Goal: Transaction & Acquisition: Purchase product/service

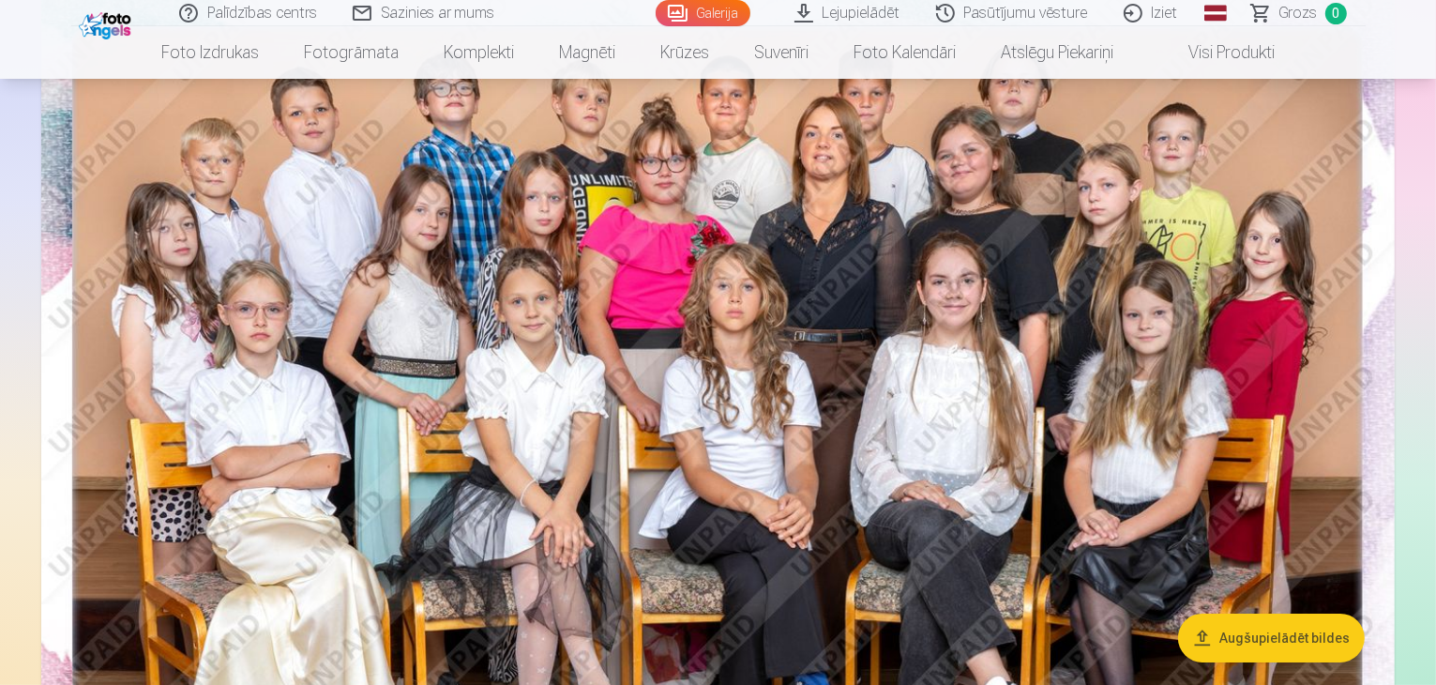
scroll to position [188, 0]
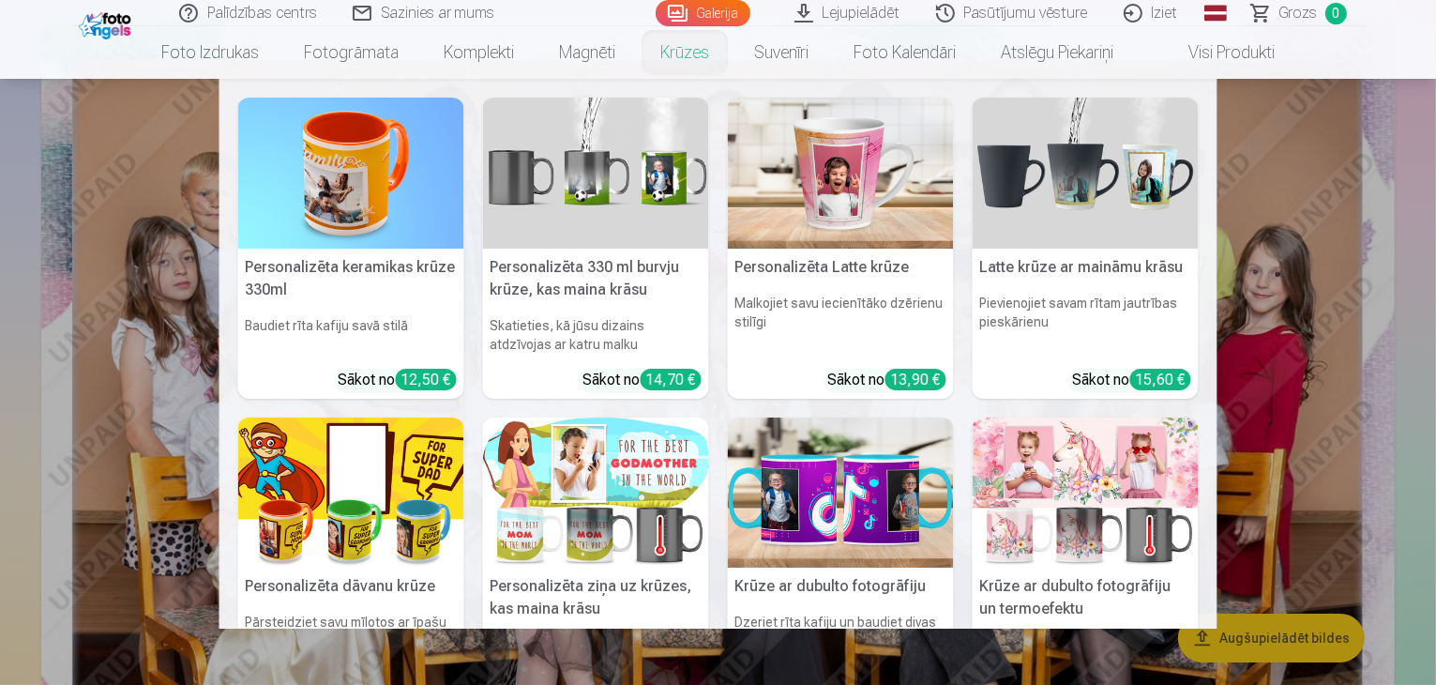
click at [674, 46] on link "Krūzes" at bounding box center [685, 52] width 94 height 53
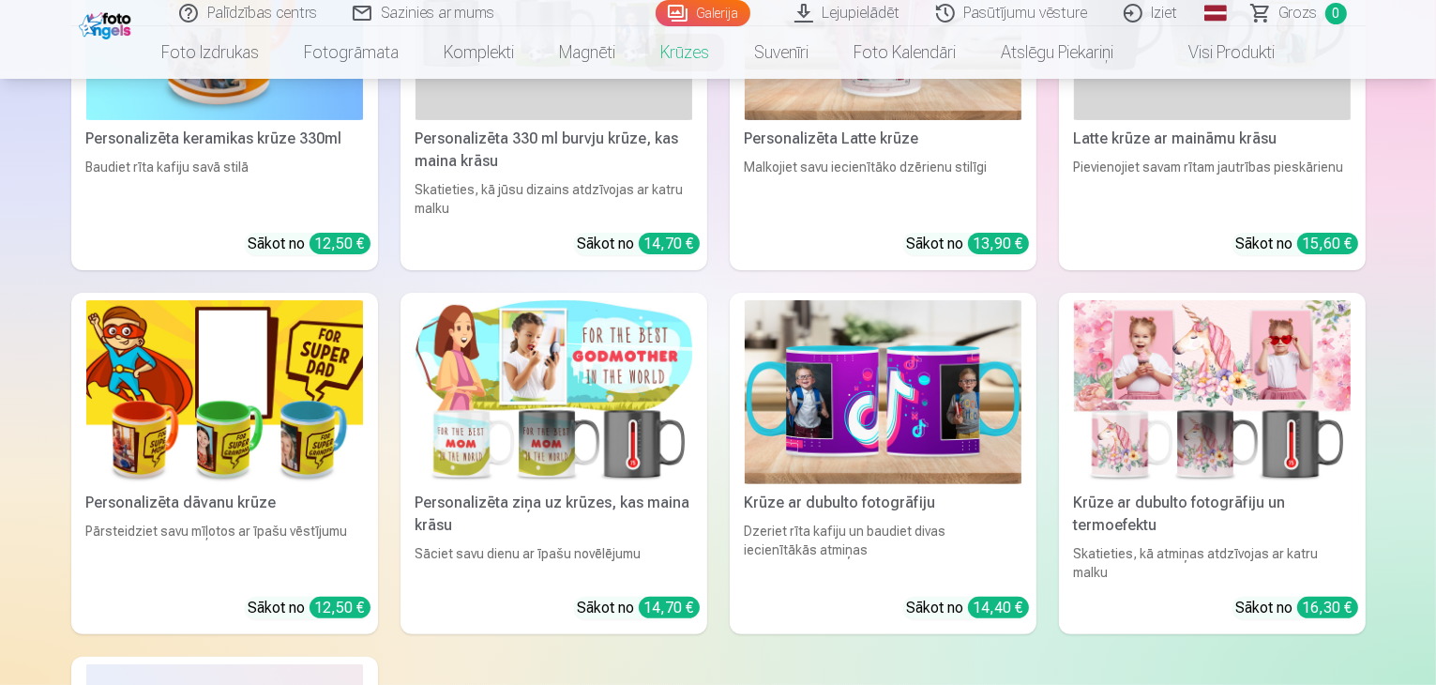
scroll to position [281, 0]
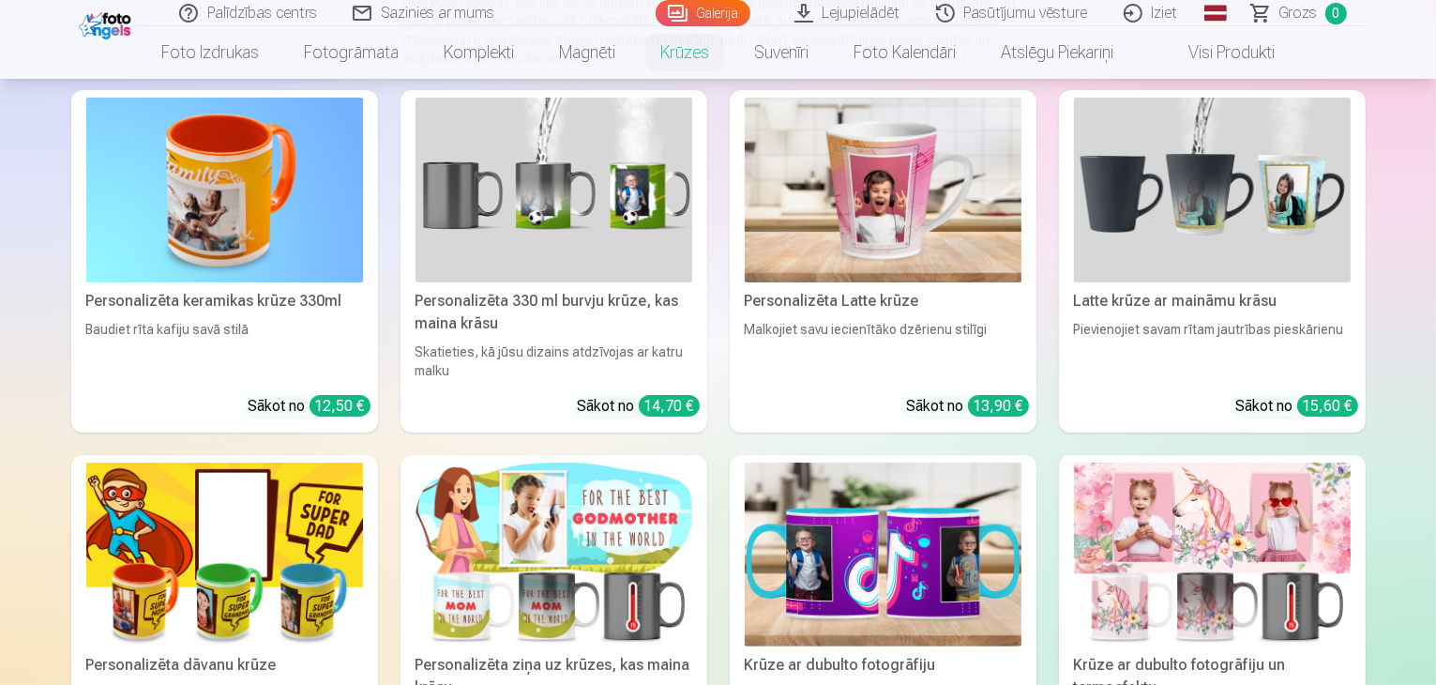
click at [917, 196] on img at bounding box center [883, 190] width 277 height 185
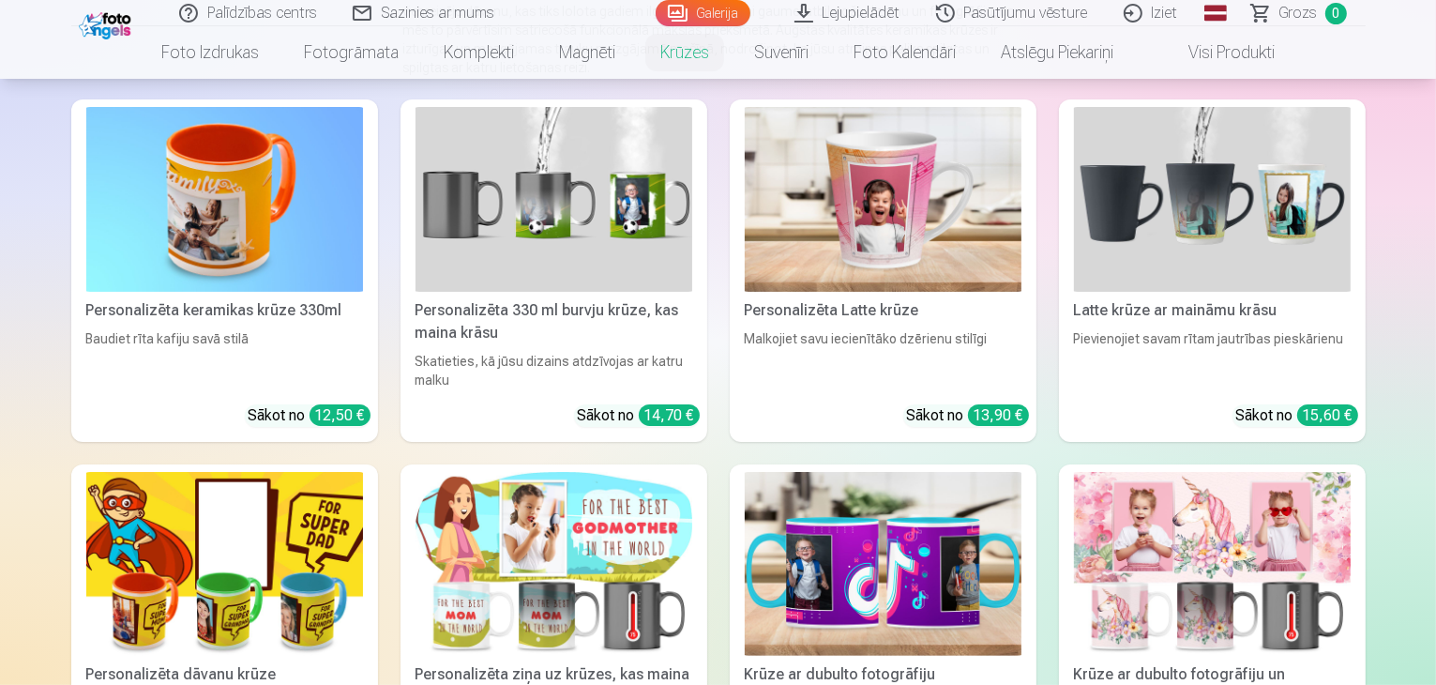
scroll to position [375, 0]
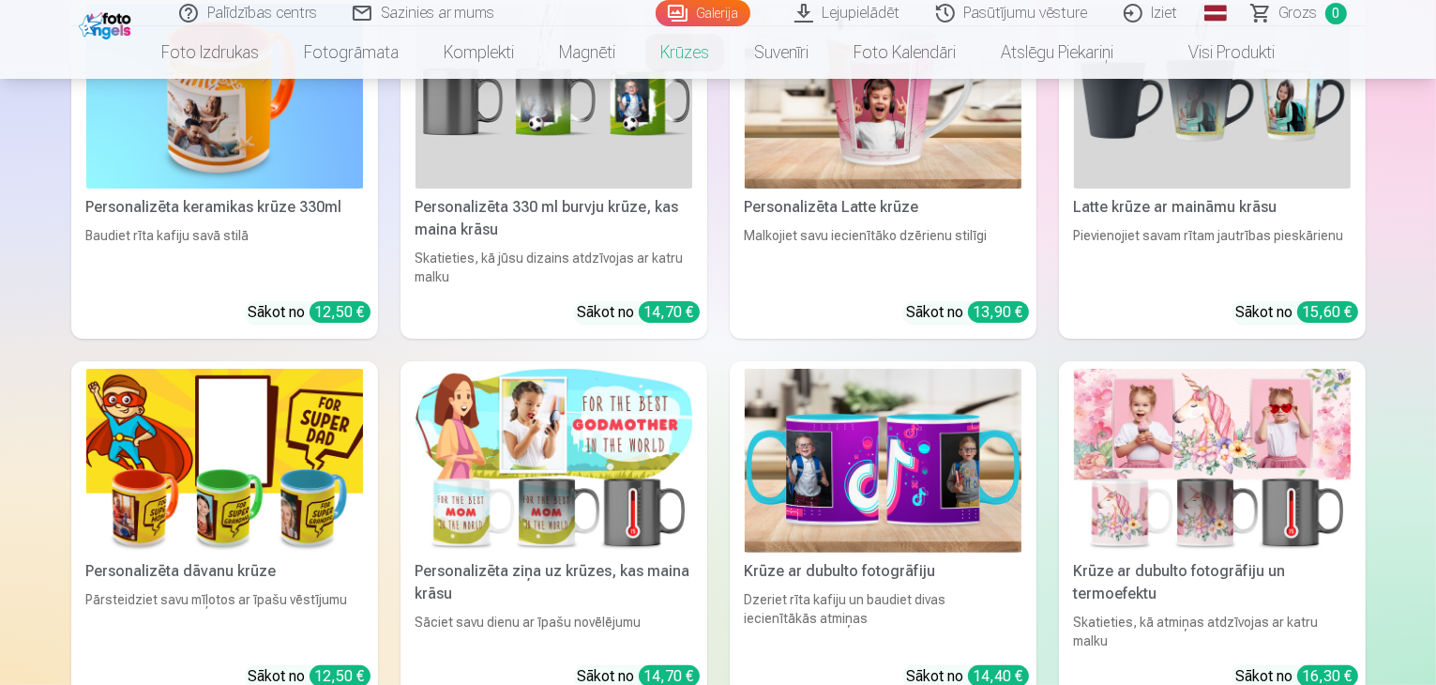
click at [884, 462] on img at bounding box center [883, 461] width 277 height 185
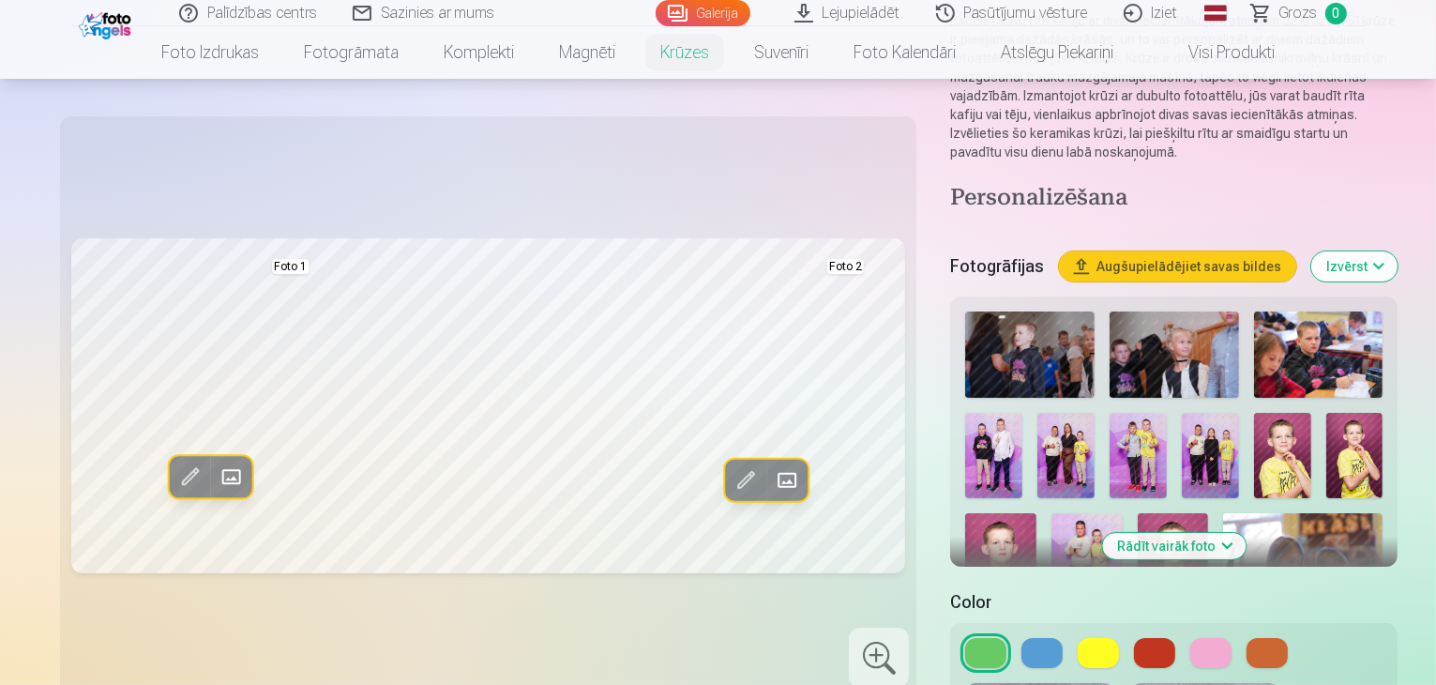
scroll to position [375, 0]
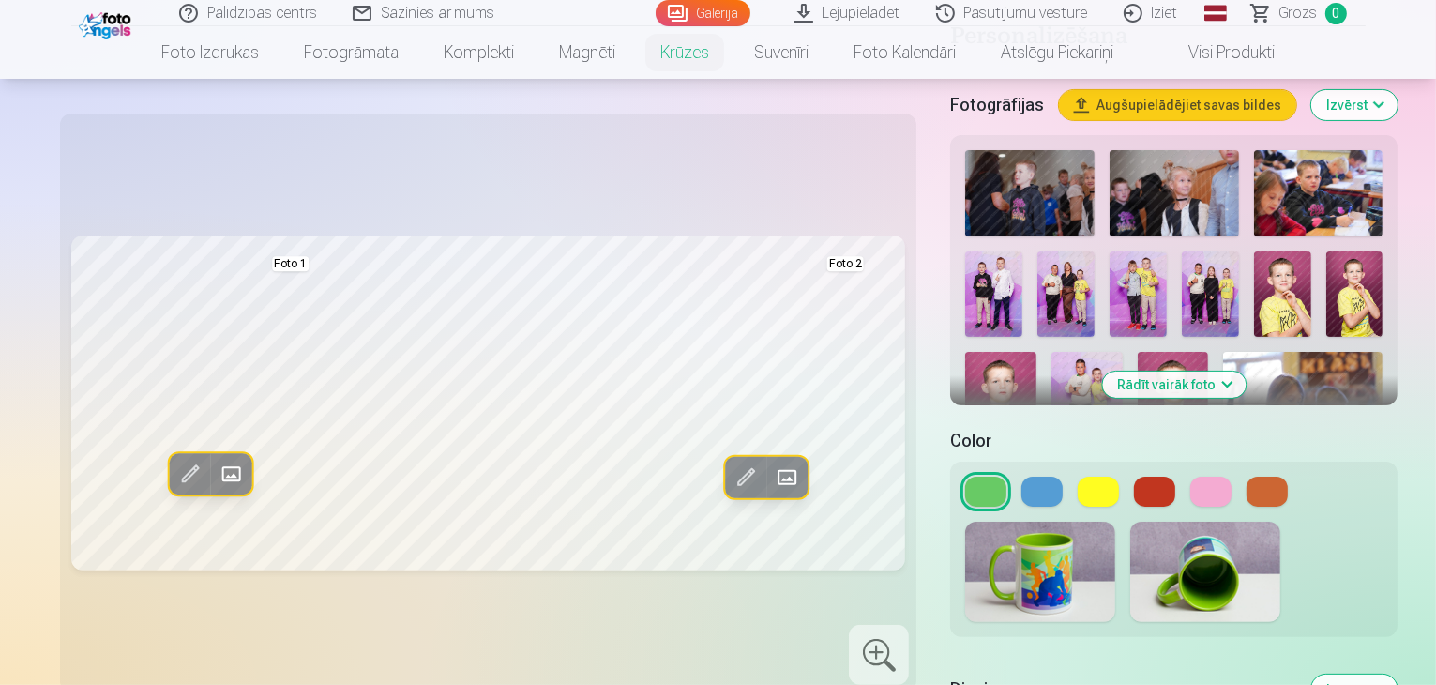
click at [983, 547] on img at bounding box center [1040, 572] width 150 height 100
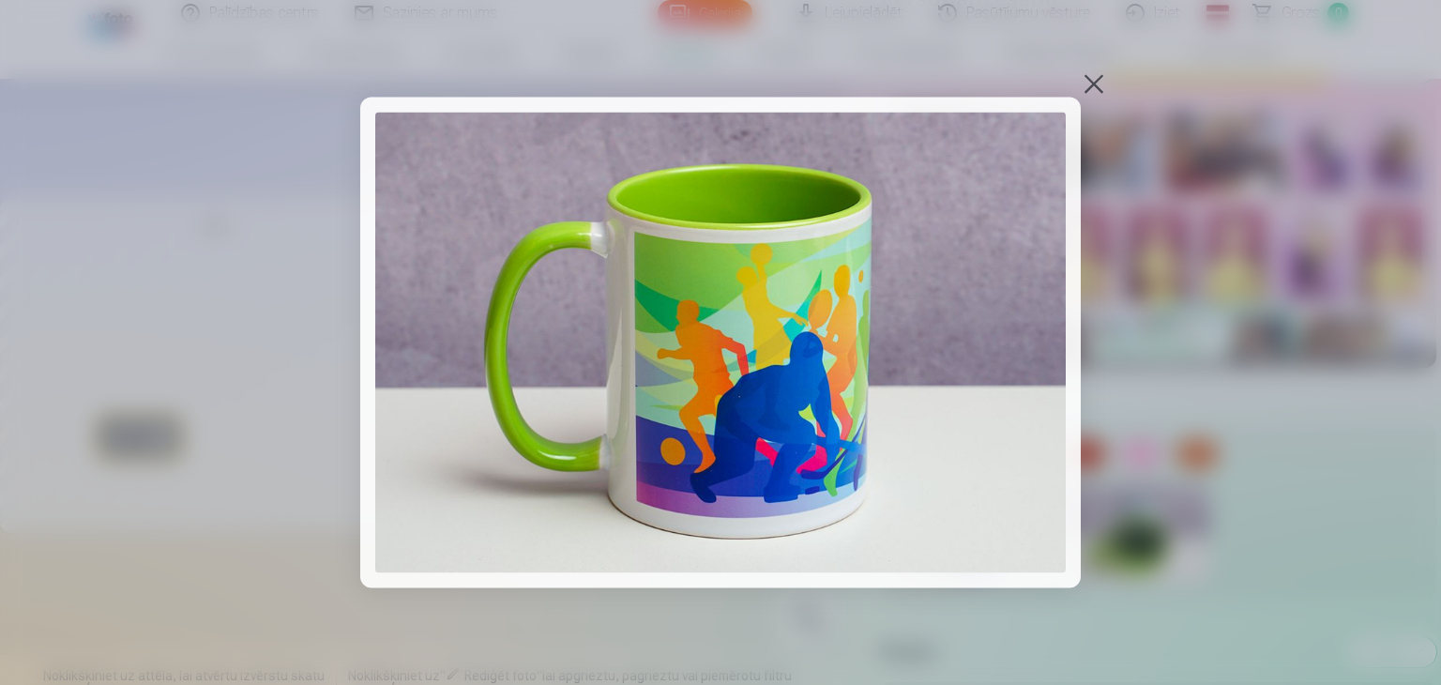
click at [670, 327] on img at bounding box center [720, 343] width 690 height 461
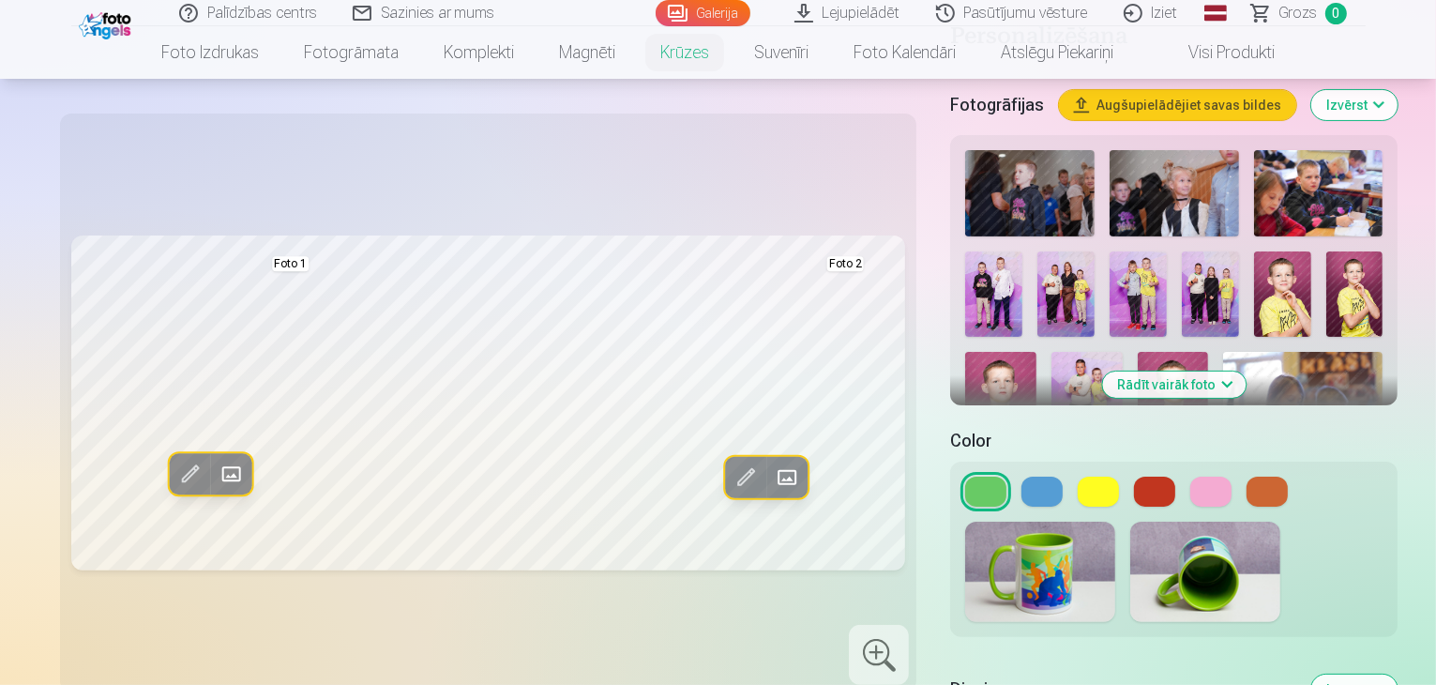
click at [1130, 531] on img at bounding box center [1205, 572] width 150 height 100
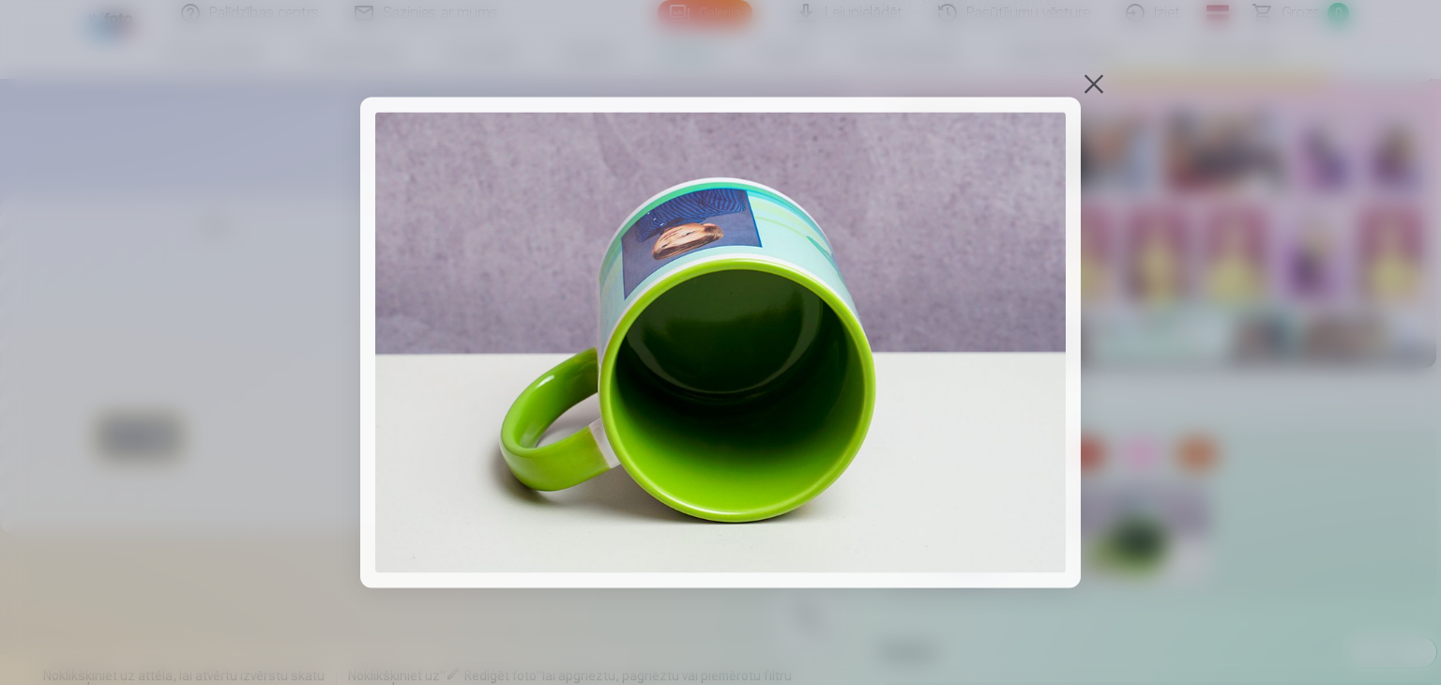
click at [1098, 72] on div at bounding box center [1094, 84] width 26 height 26
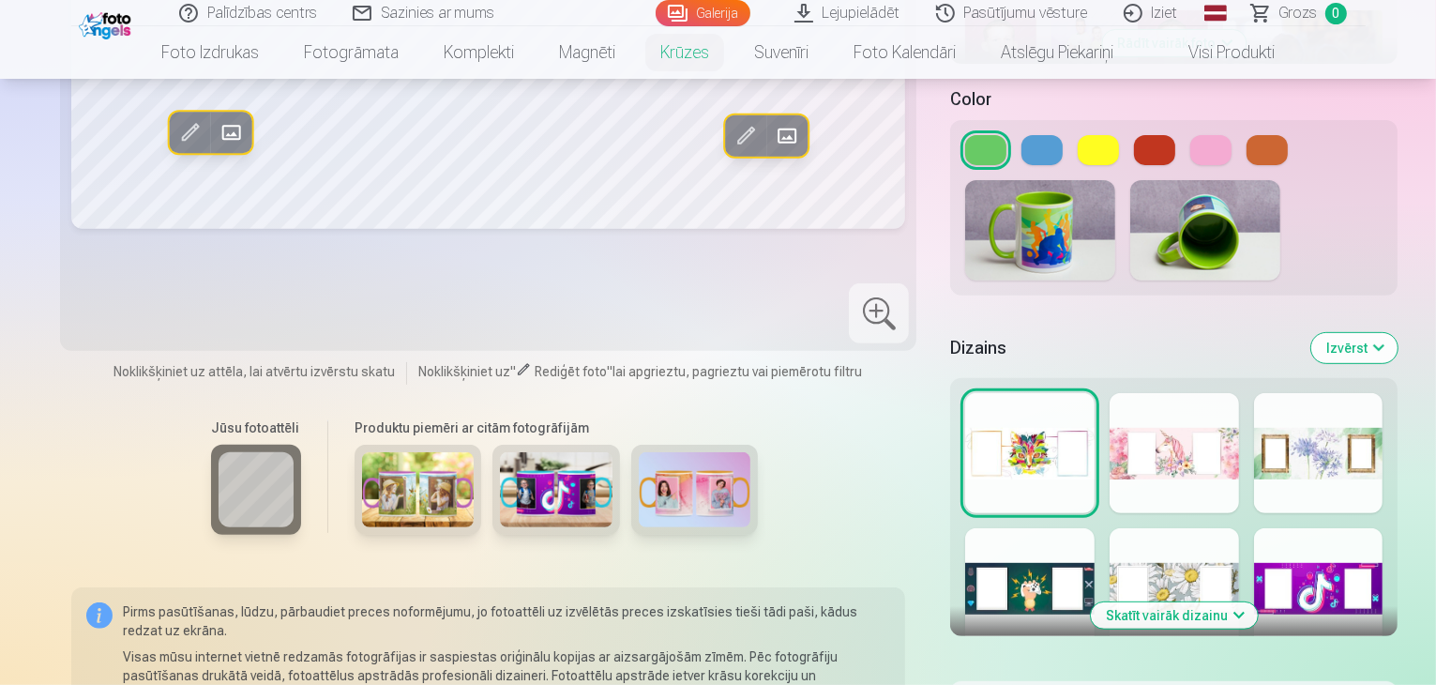
scroll to position [750, 0]
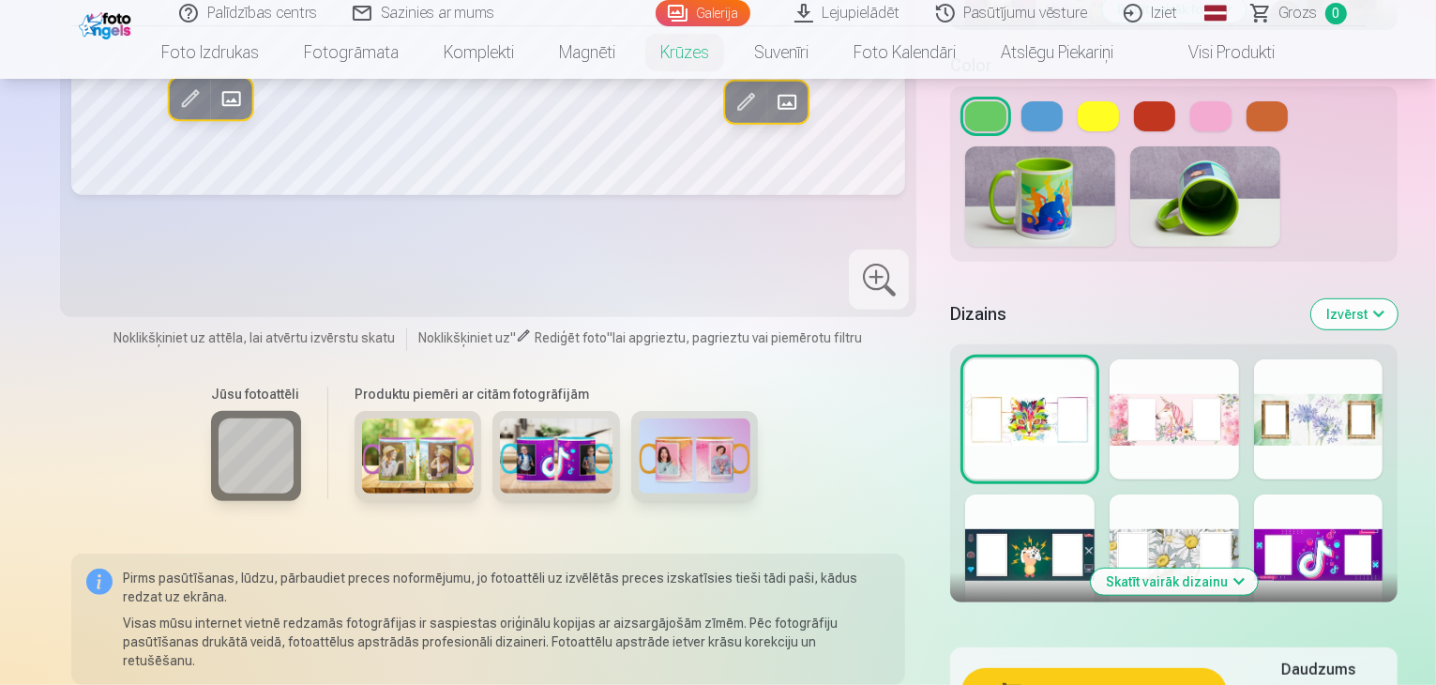
click at [965, 373] on div at bounding box center [1029, 419] width 129 height 120
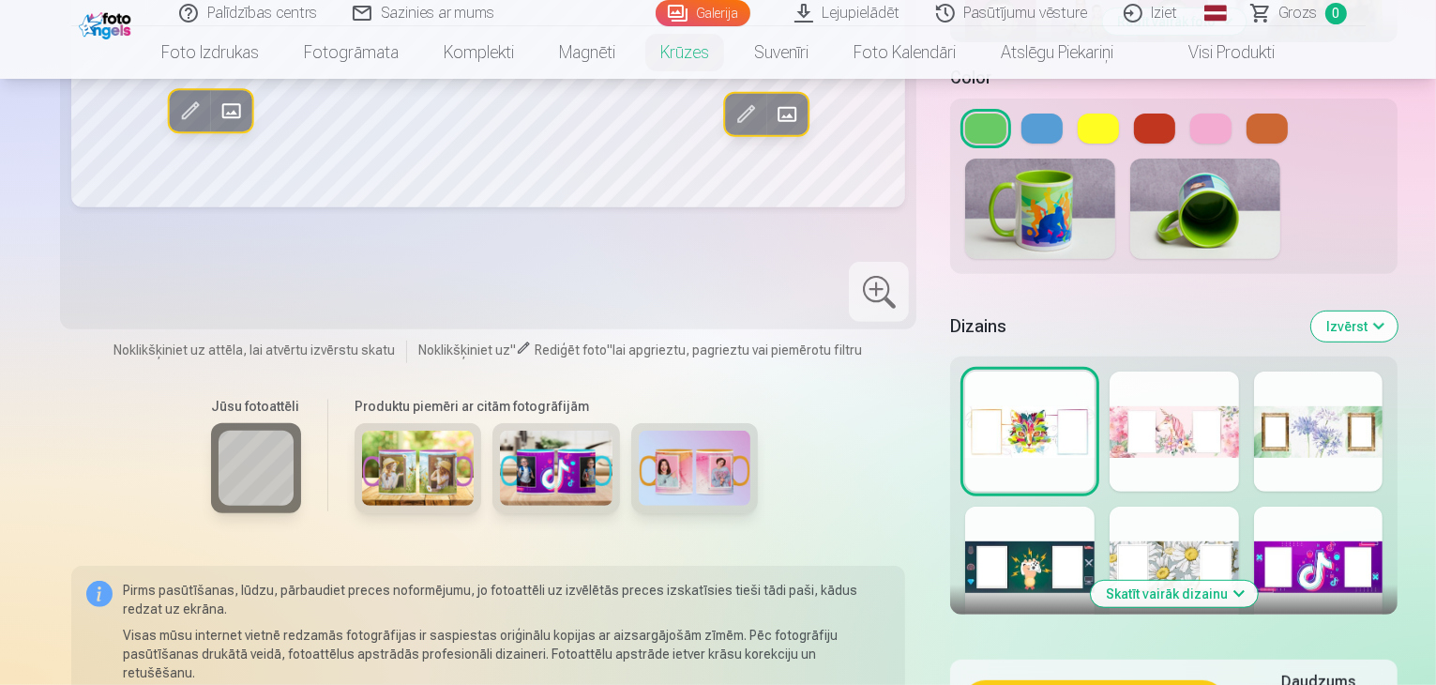
scroll to position [657, 0]
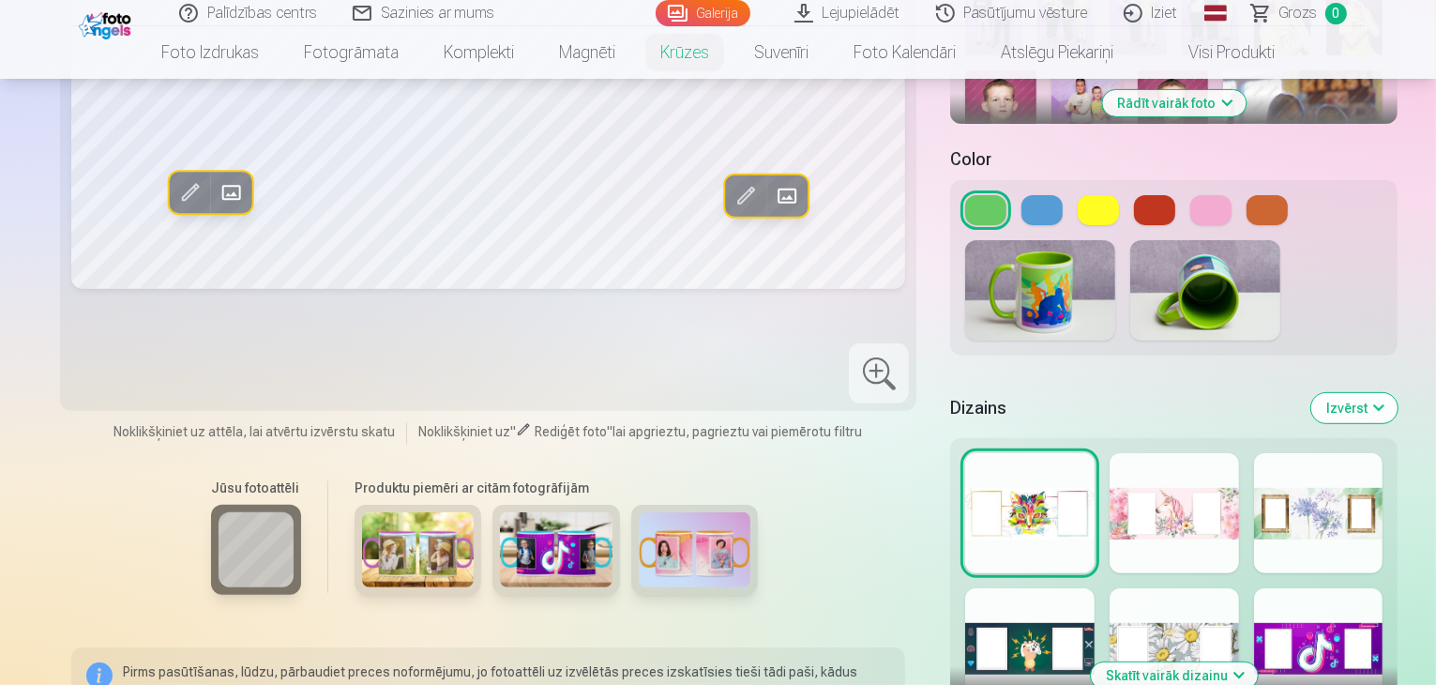
click at [1002, 604] on div at bounding box center [1029, 648] width 129 height 120
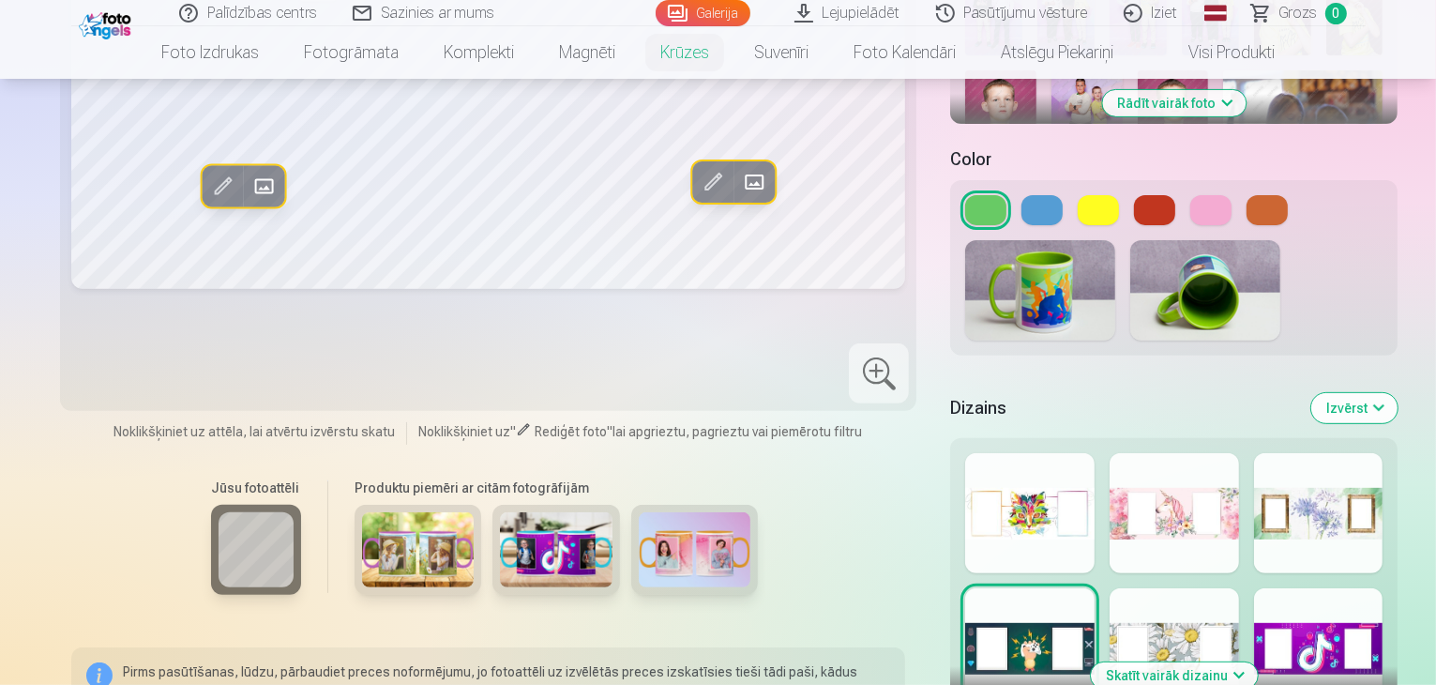
click at [1154, 662] on button "Skatīt vairāk dizainu" at bounding box center [1174, 675] width 167 height 26
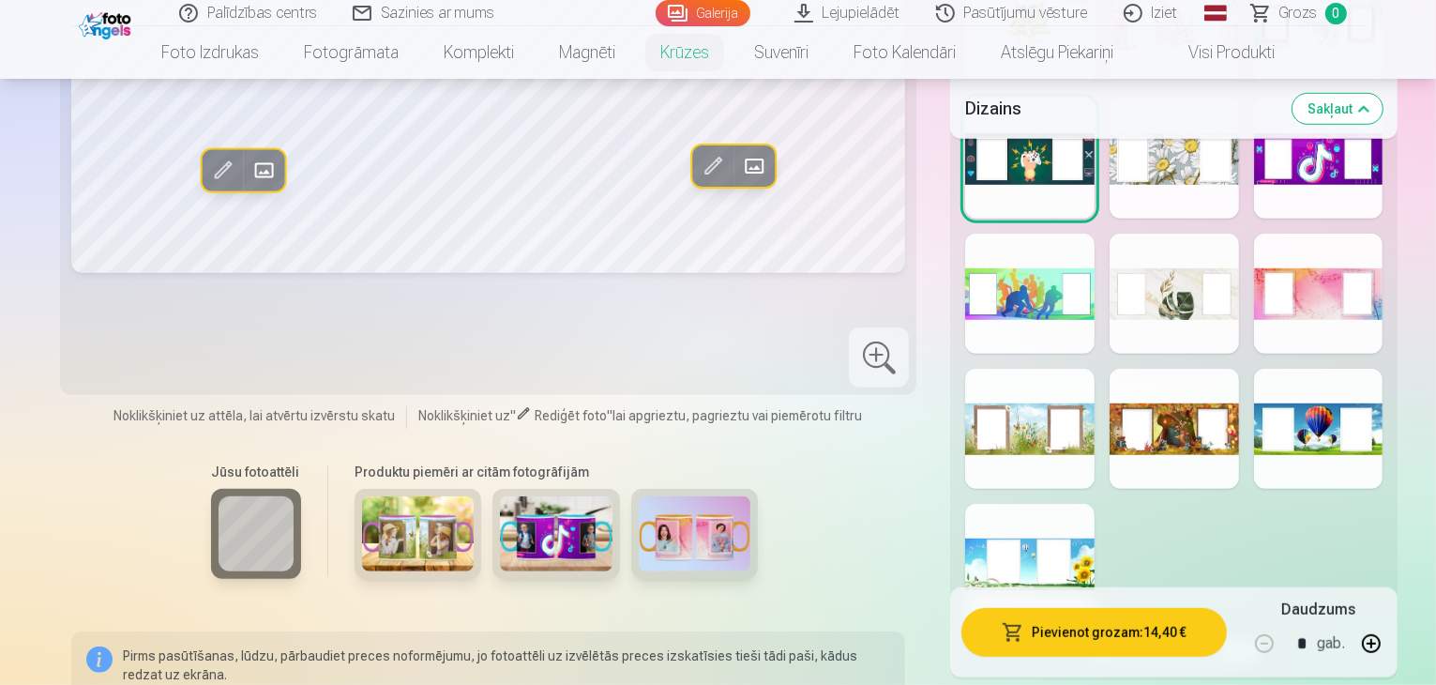
scroll to position [1032, 0]
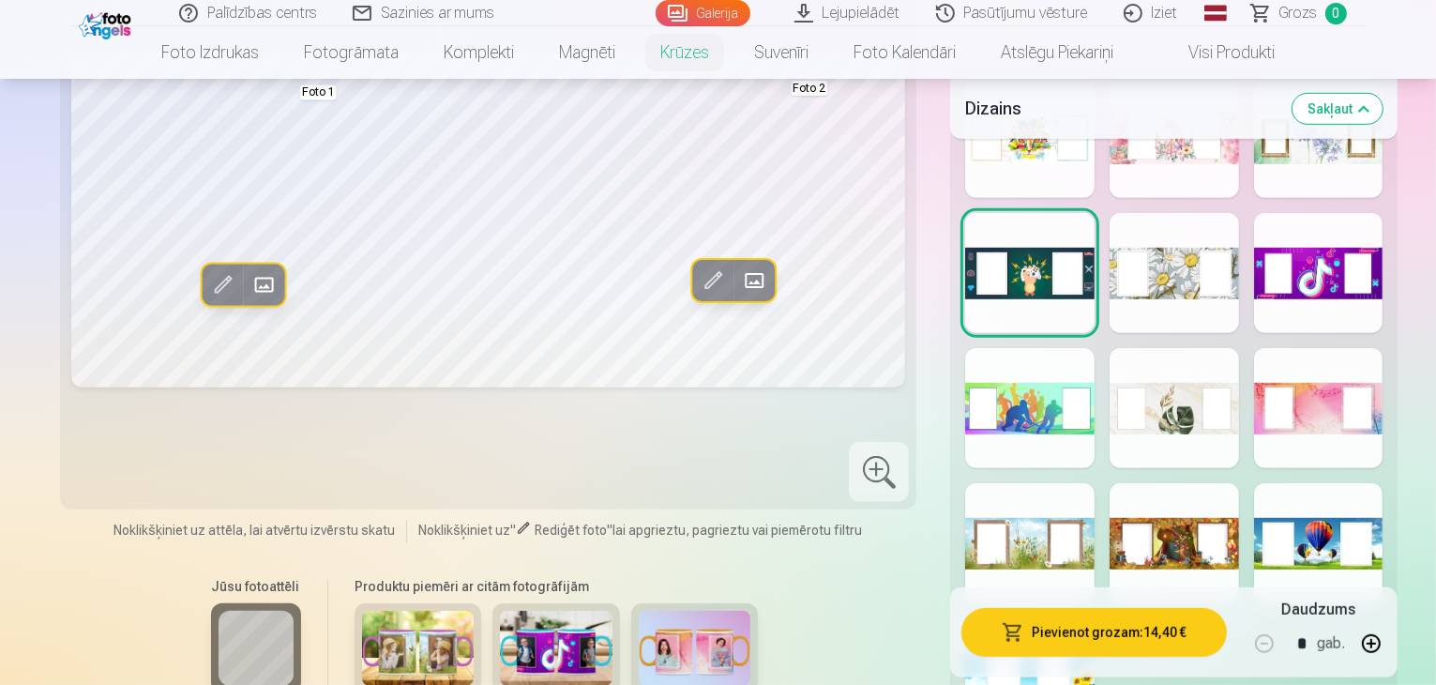
click at [1008, 366] on div at bounding box center [1029, 408] width 129 height 120
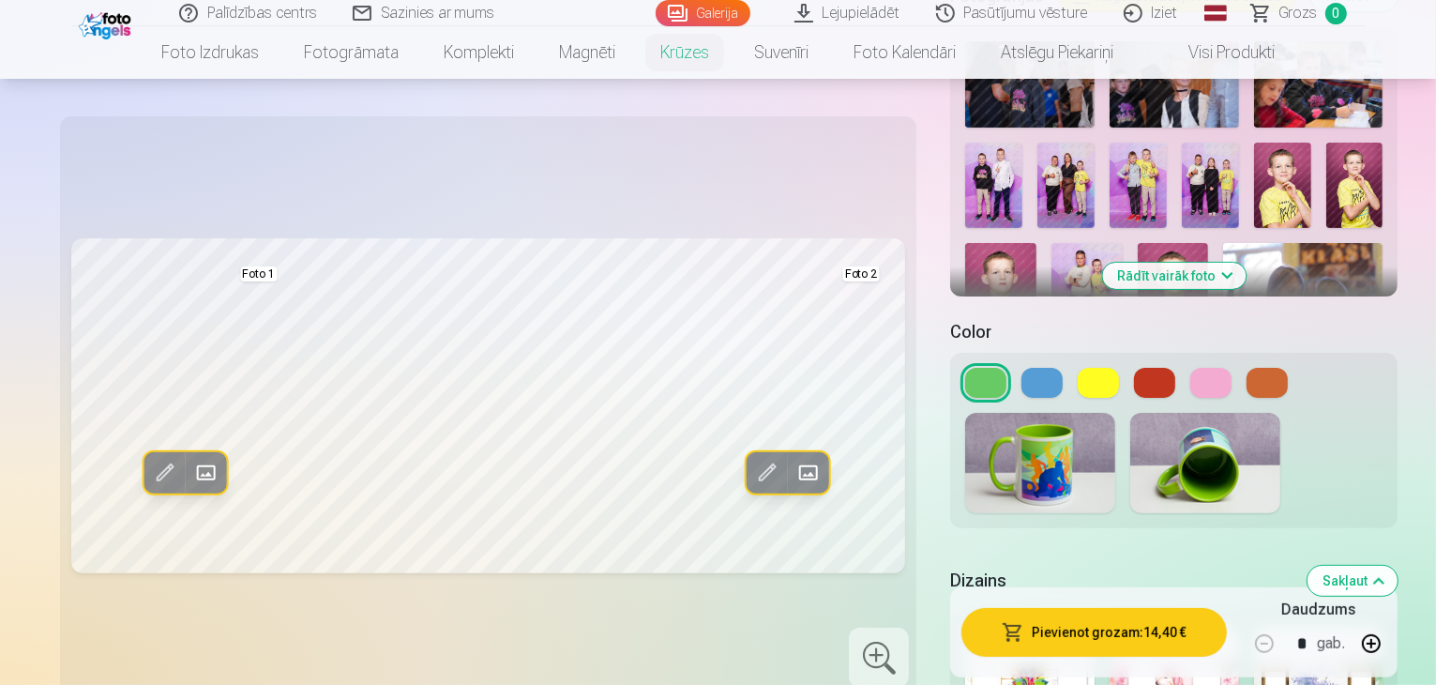
scroll to position [469, 0]
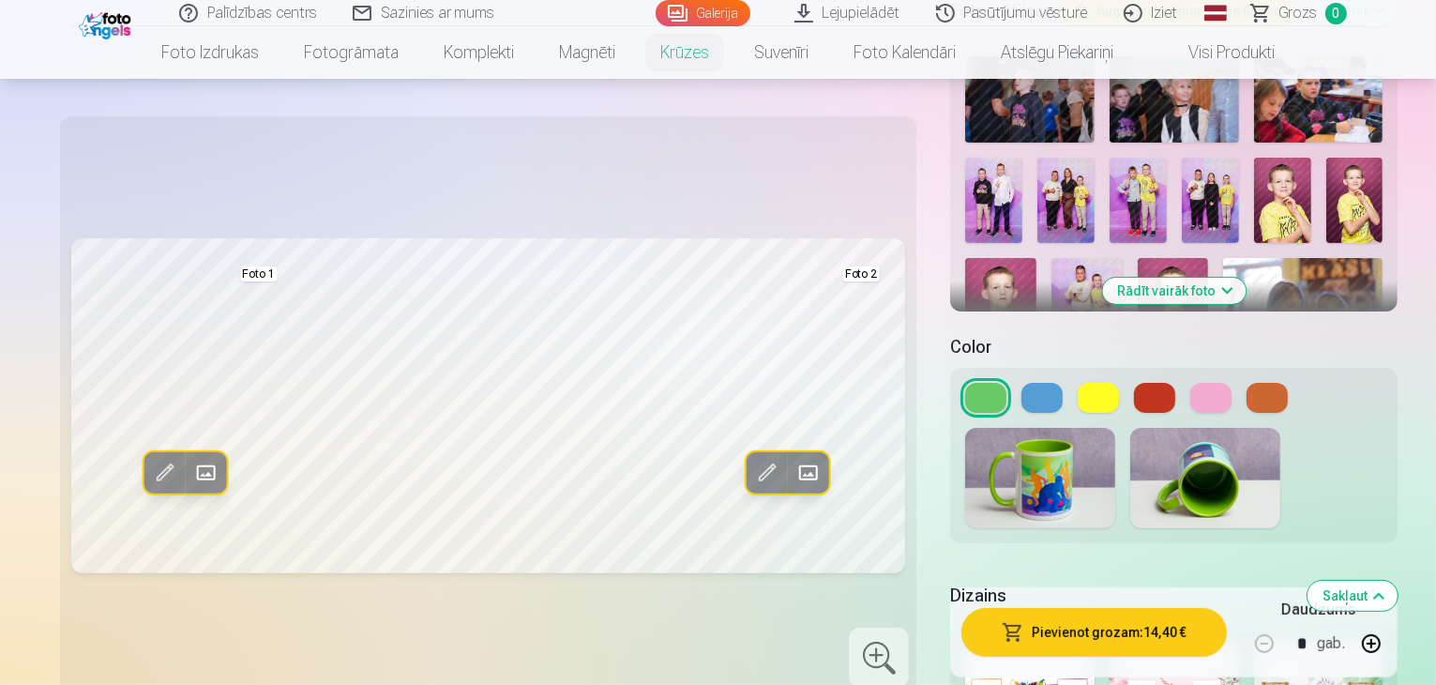
click at [1021, 383] on button at bounding box center [1041, 398] width 41 height 30
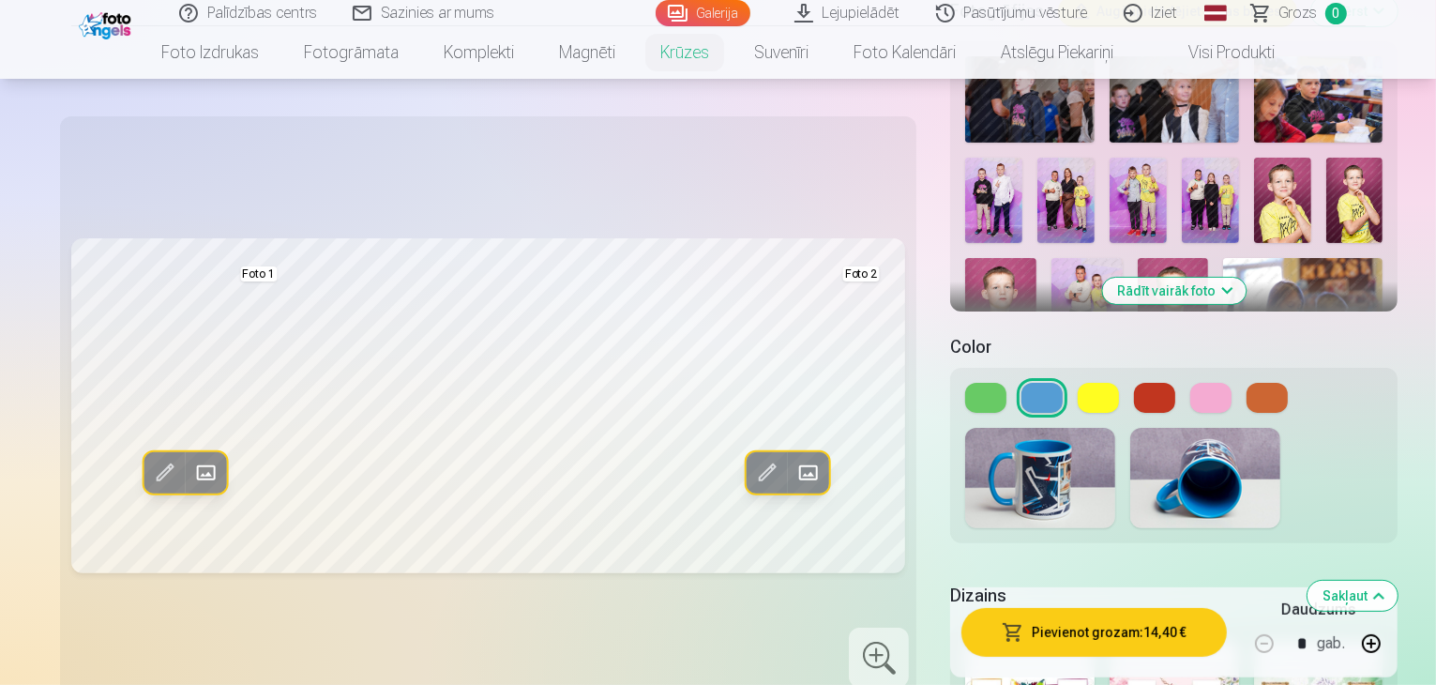
click at [965, 383] on button at bounding box center [985, 398] width 41 height 30
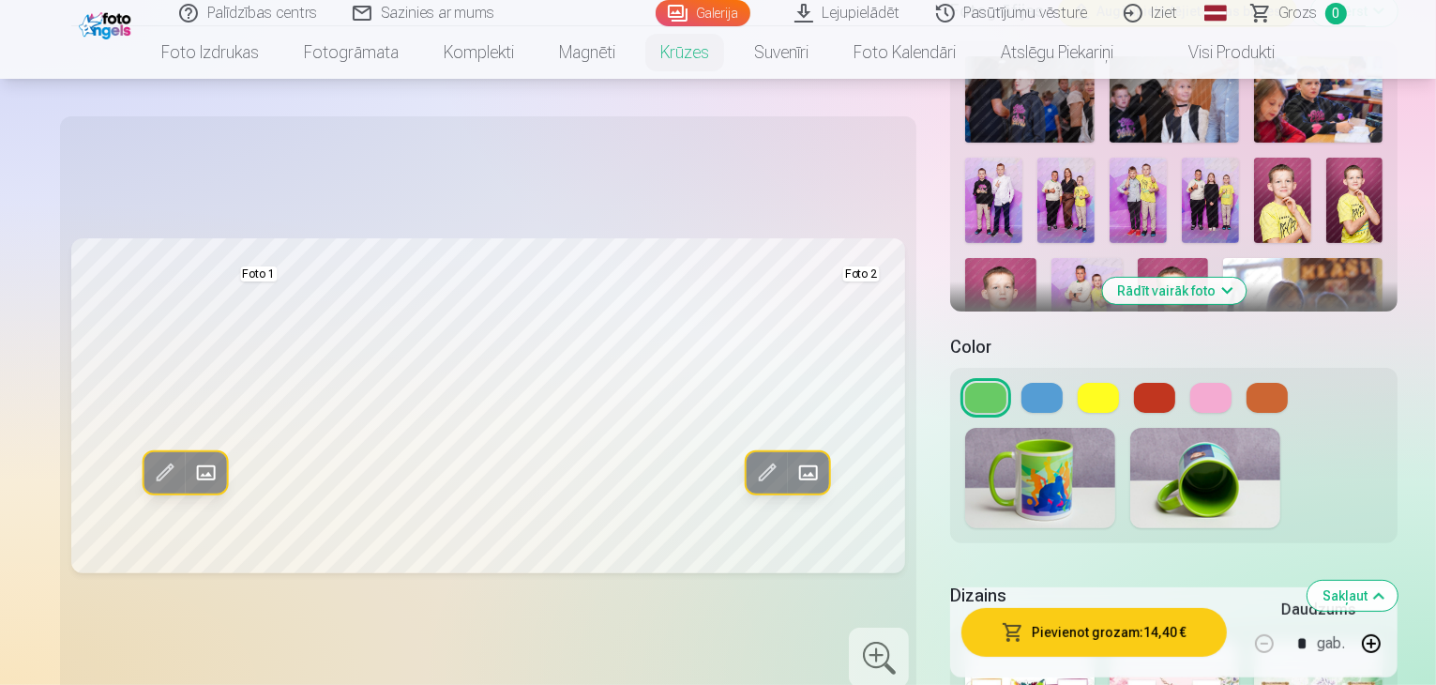
drag, startPoint x: 1042, startPoint y: 360, endPoint x: 1052, endPoint y: 368, distance: 12.8
click at [1078, 383] on button at bounding box center [1098, 398] width 41 height 30
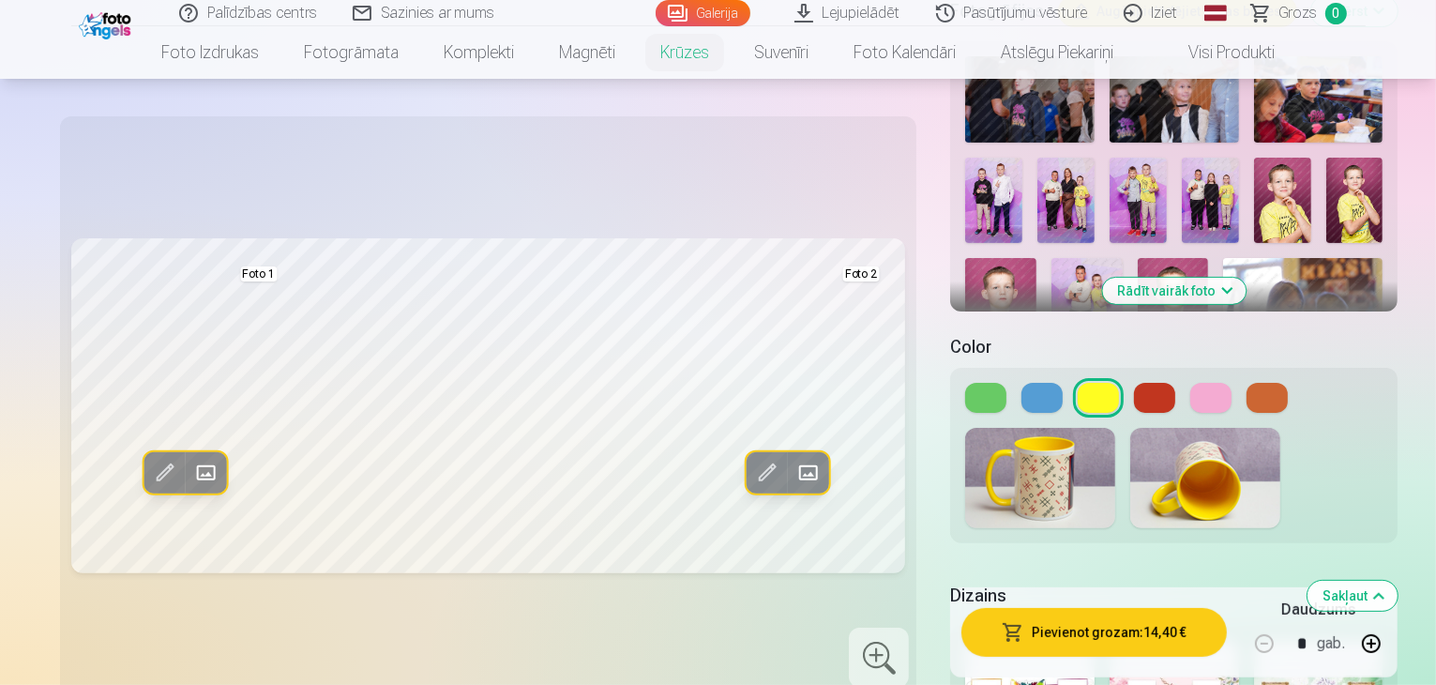
click at [1134, 383] on button at bounding box center [1154, 398] width 41 height 30
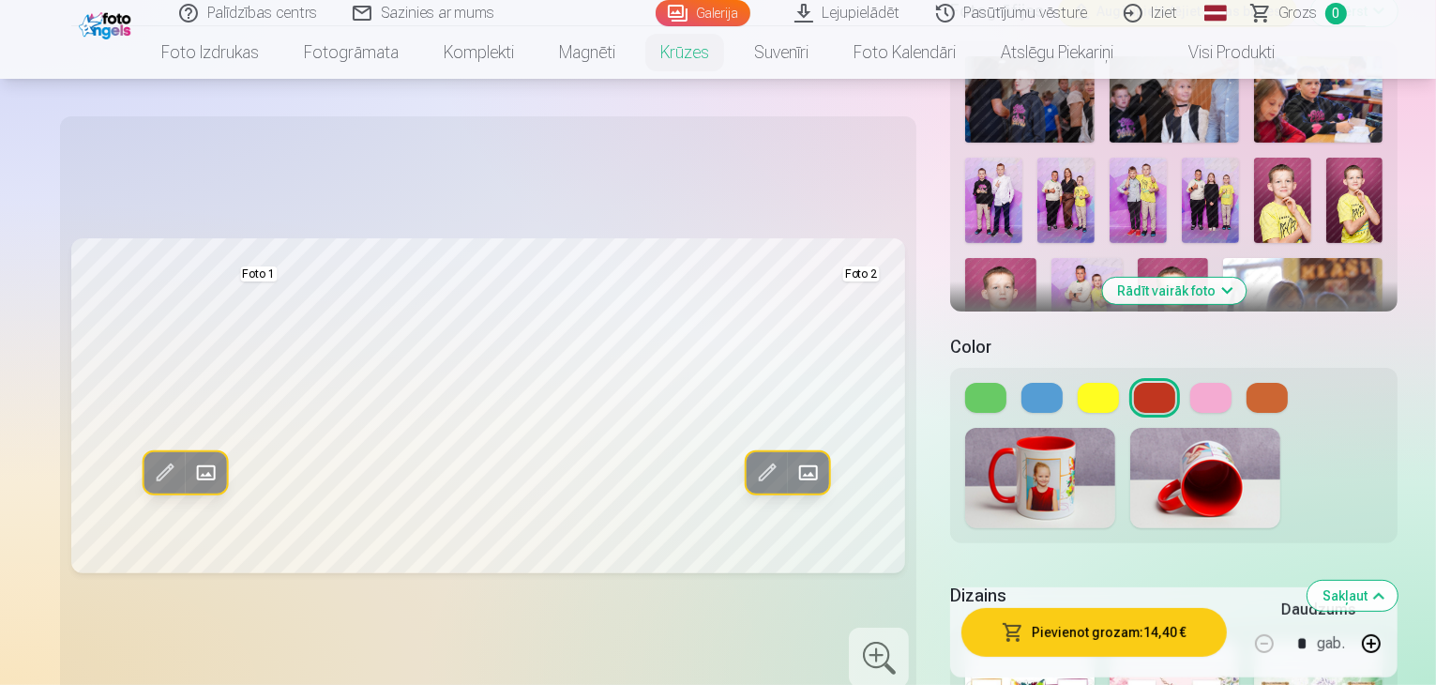
click at [1021, 383] on button at bounding box center [1041, 398] width 41 height 30
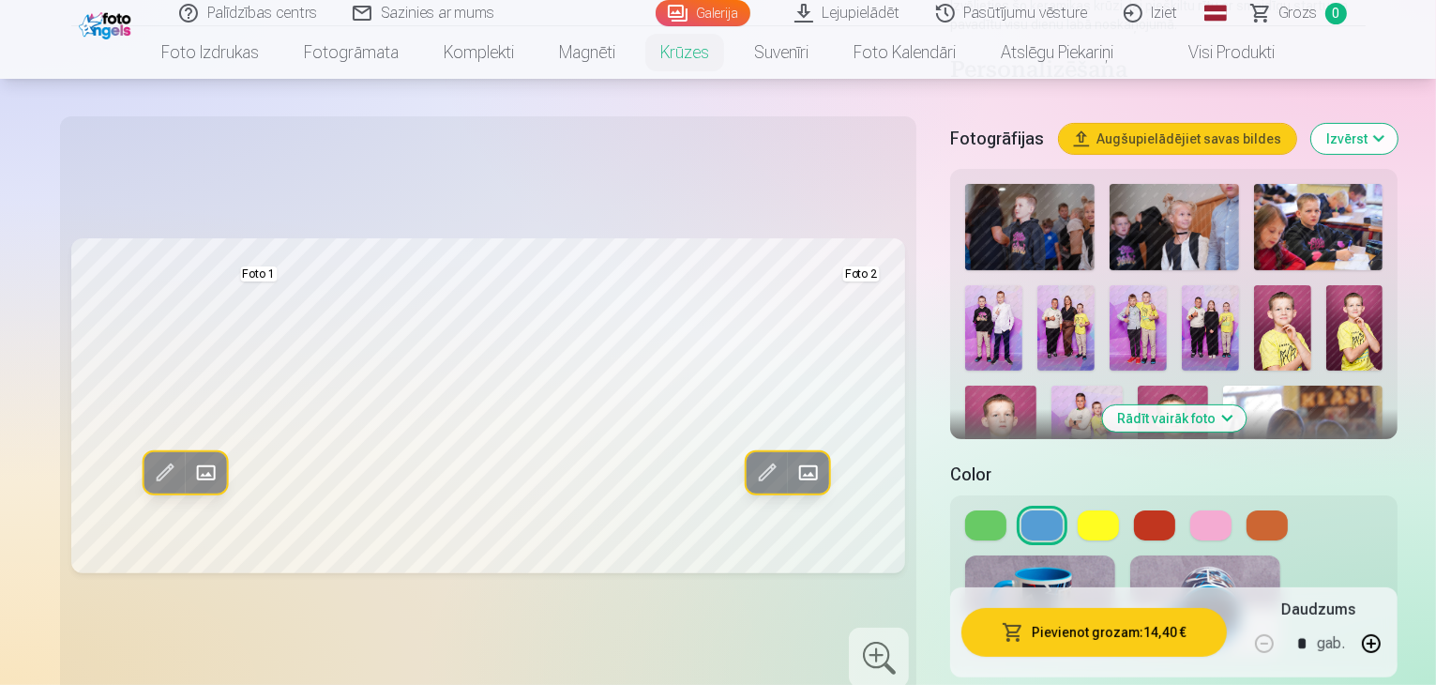
scroll to position [375, 0]
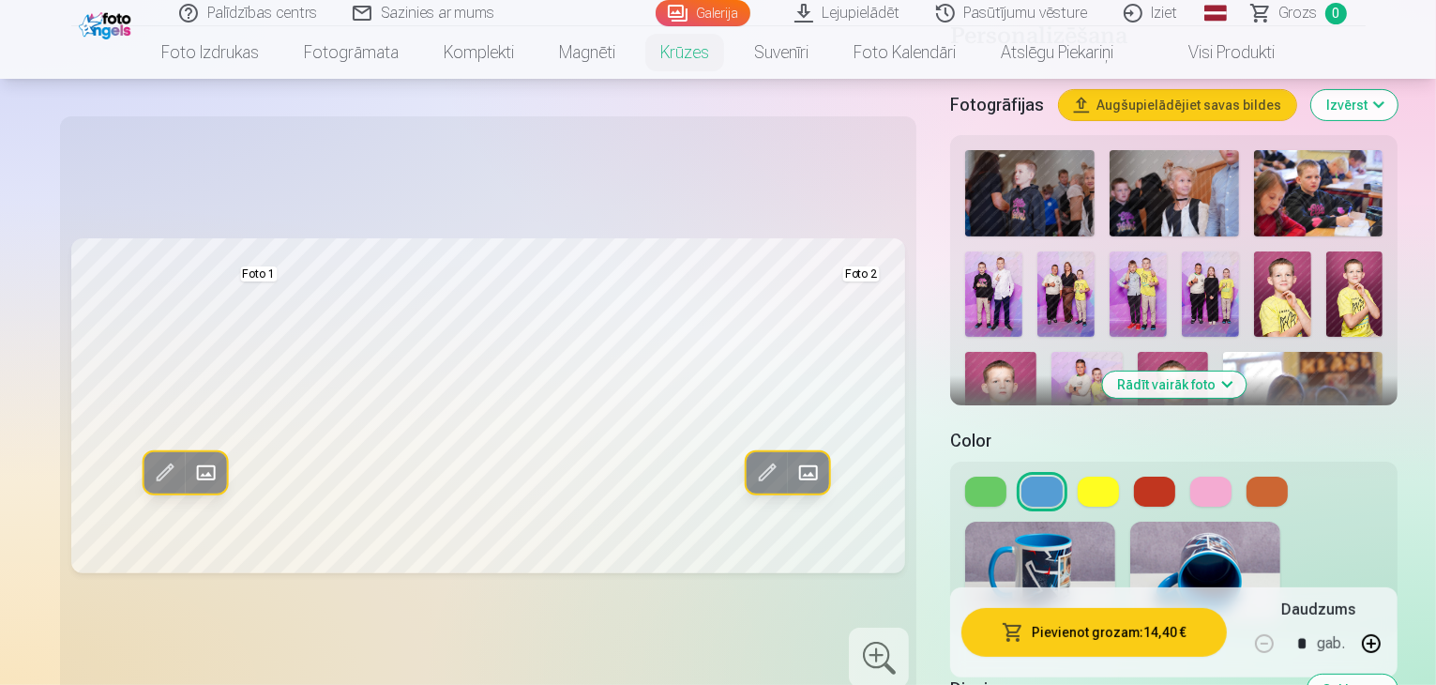
click at [1166, 371] on button "Rādīt vairāk foto" at bounding box center [1174, 384] width 144 height 26
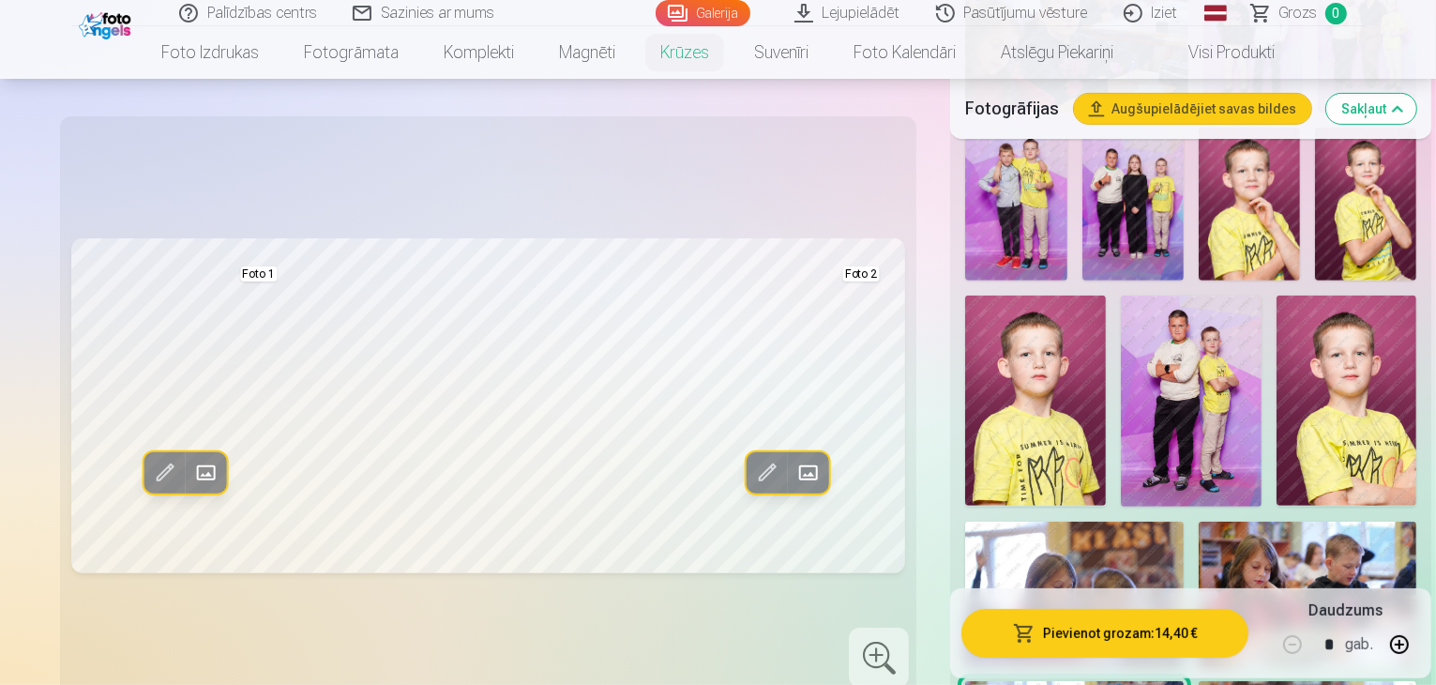
scroll to position [750, 0]
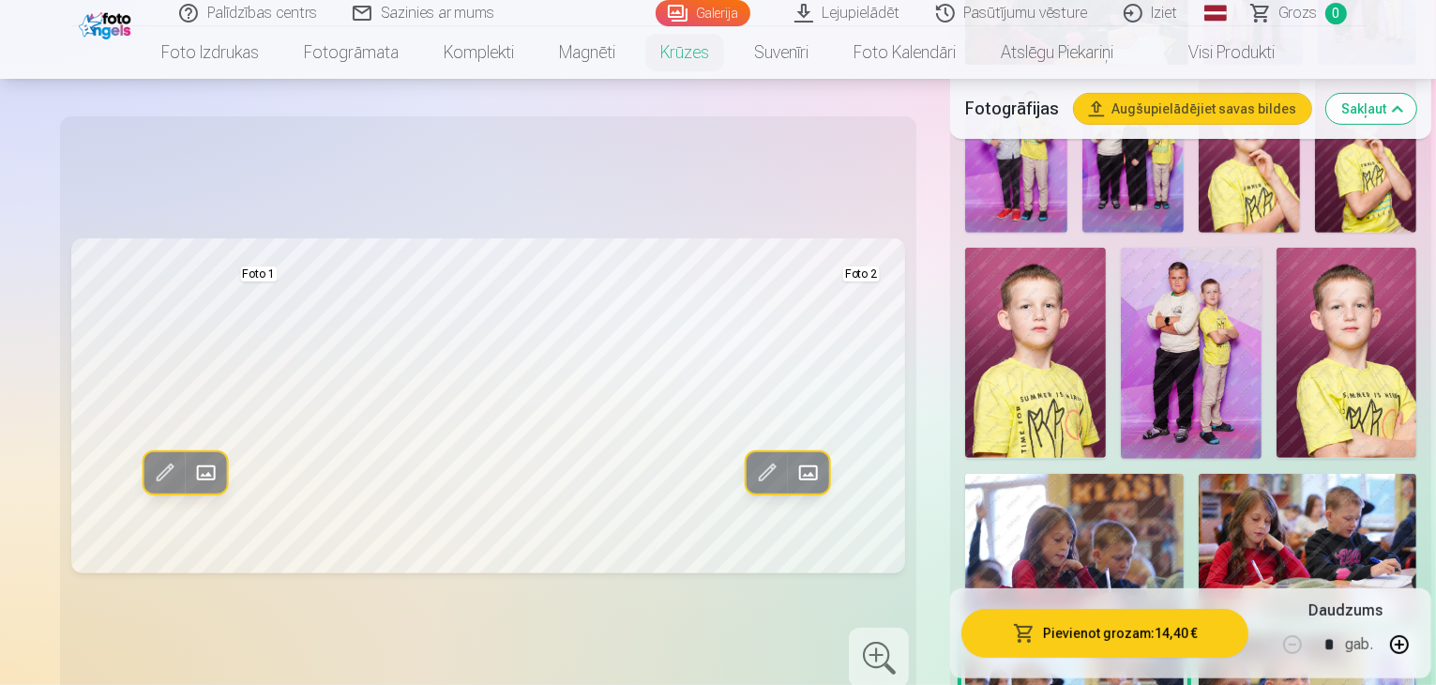
click at [1199, 170] on img at bounding box center [1249, 156] width 101 height 152
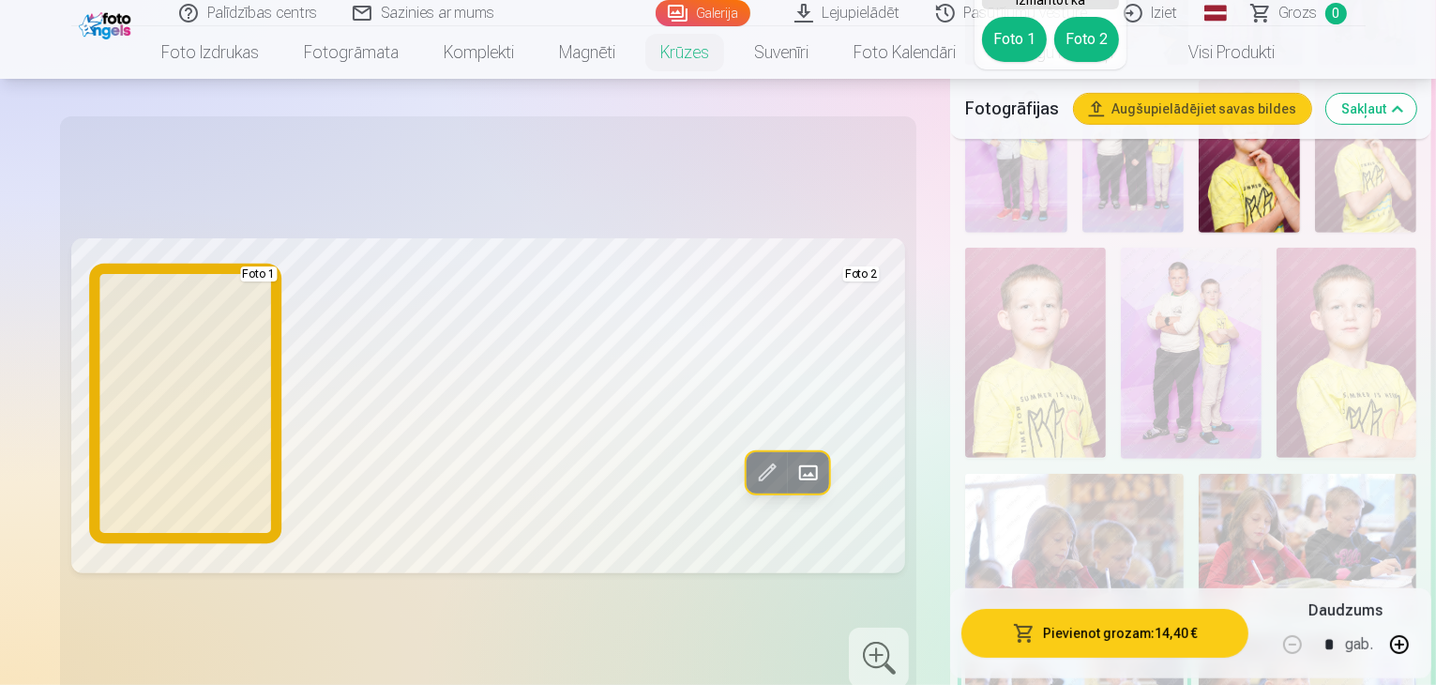
click at [1021, 34] on button "Foto 1" at bounding box center [1014, 39] width 65 height 45
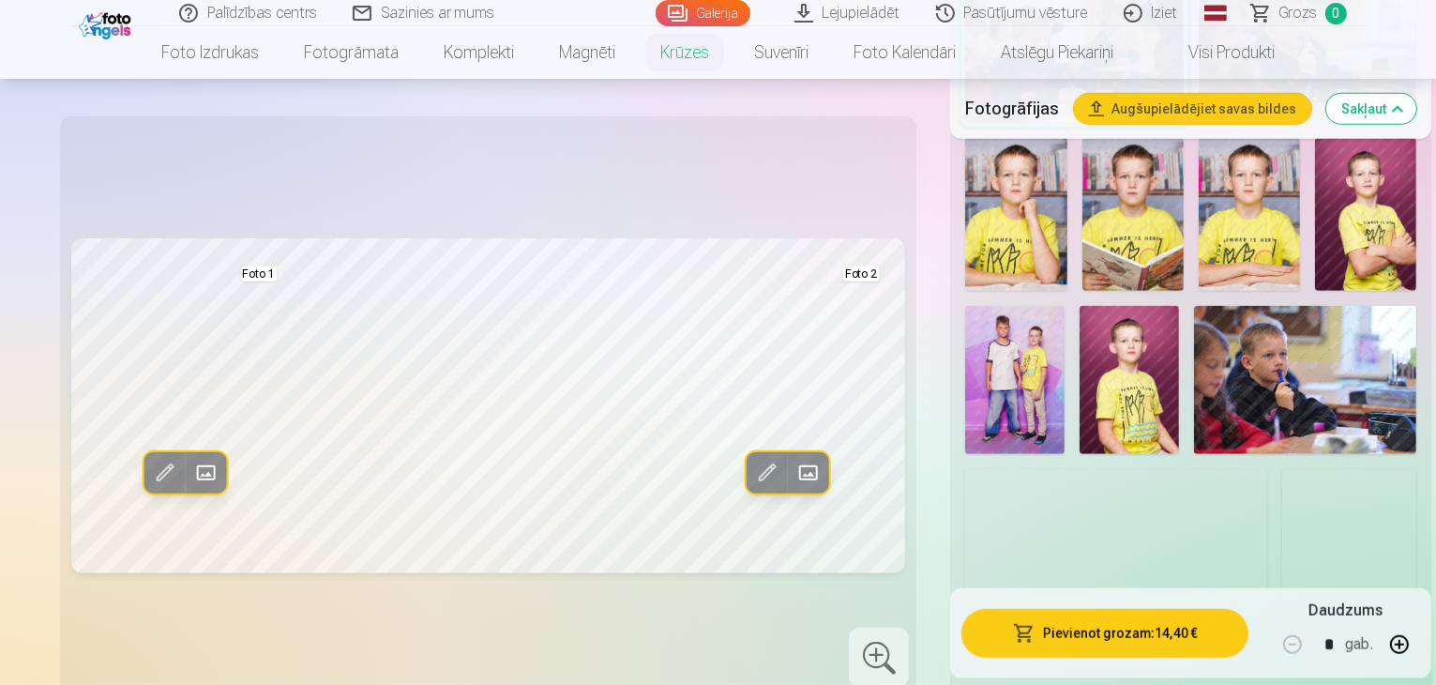
scroll to position [1407, 0]
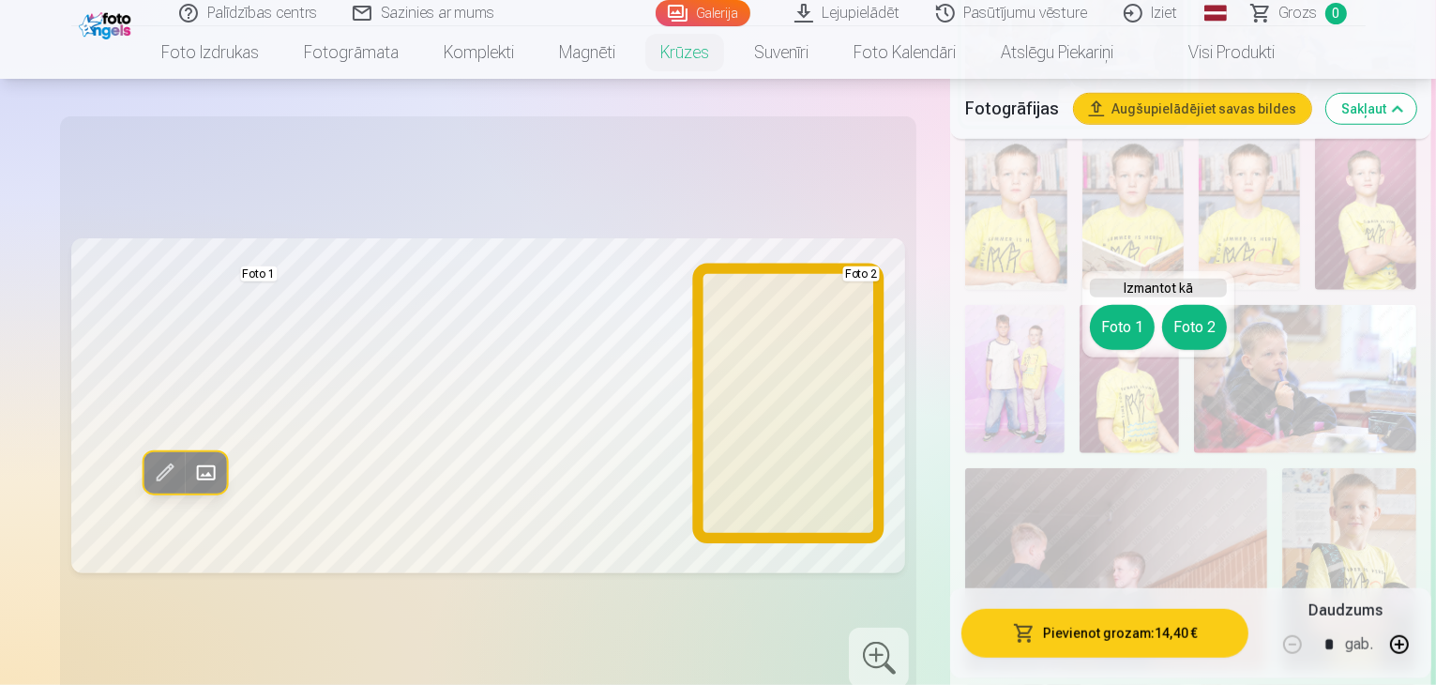
click at [1185, 339] on button "Foto 2" at bounding box center [1194, 327] width 65 height 45
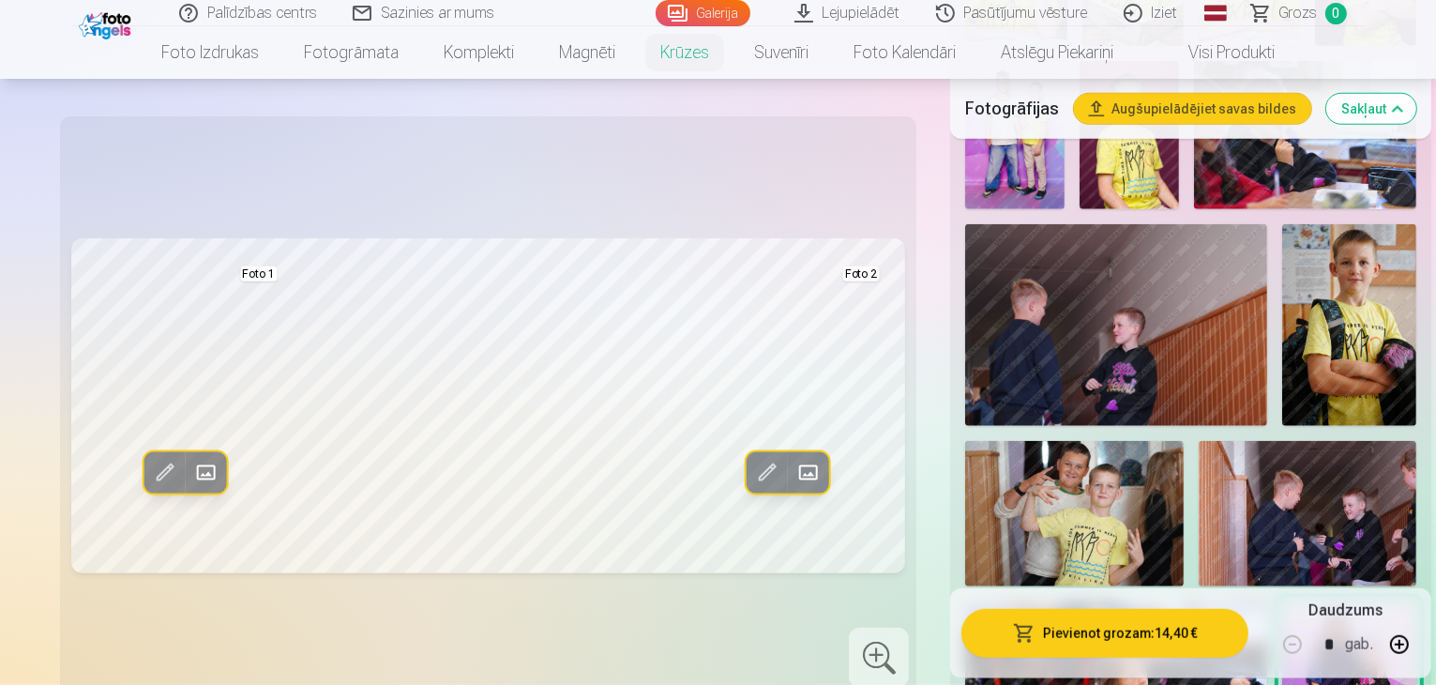
scroll to position [1595, 0]
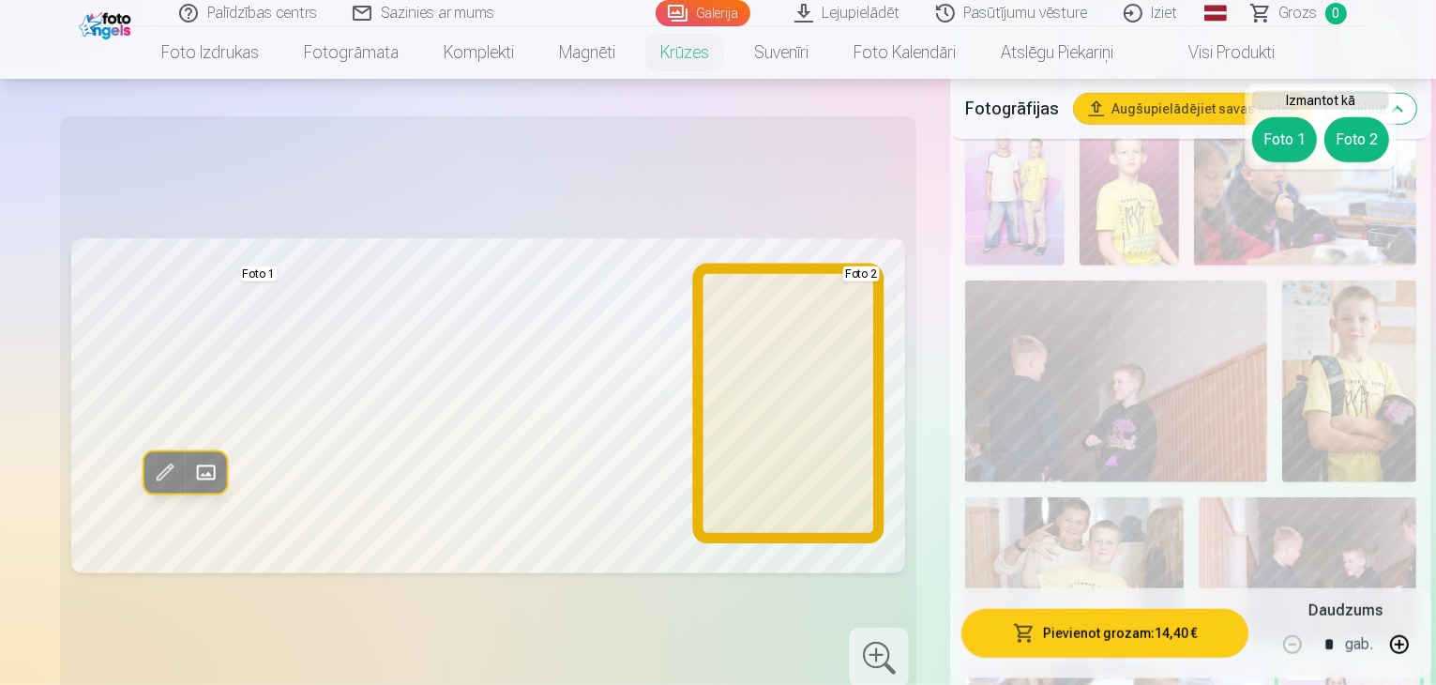
click at [1351, 132] on button "Foto 2" at bounding box center [1356, 139] width 65 height 45
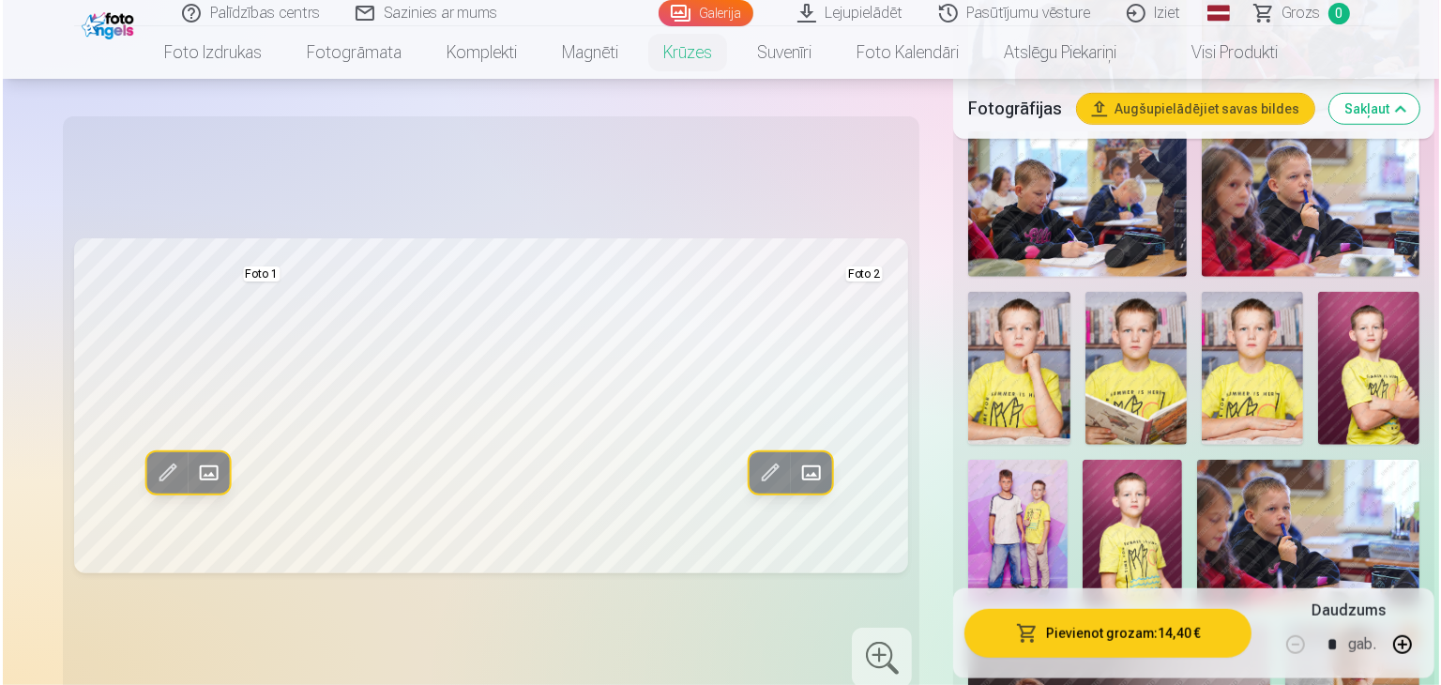
scroll to position [1219, 0]
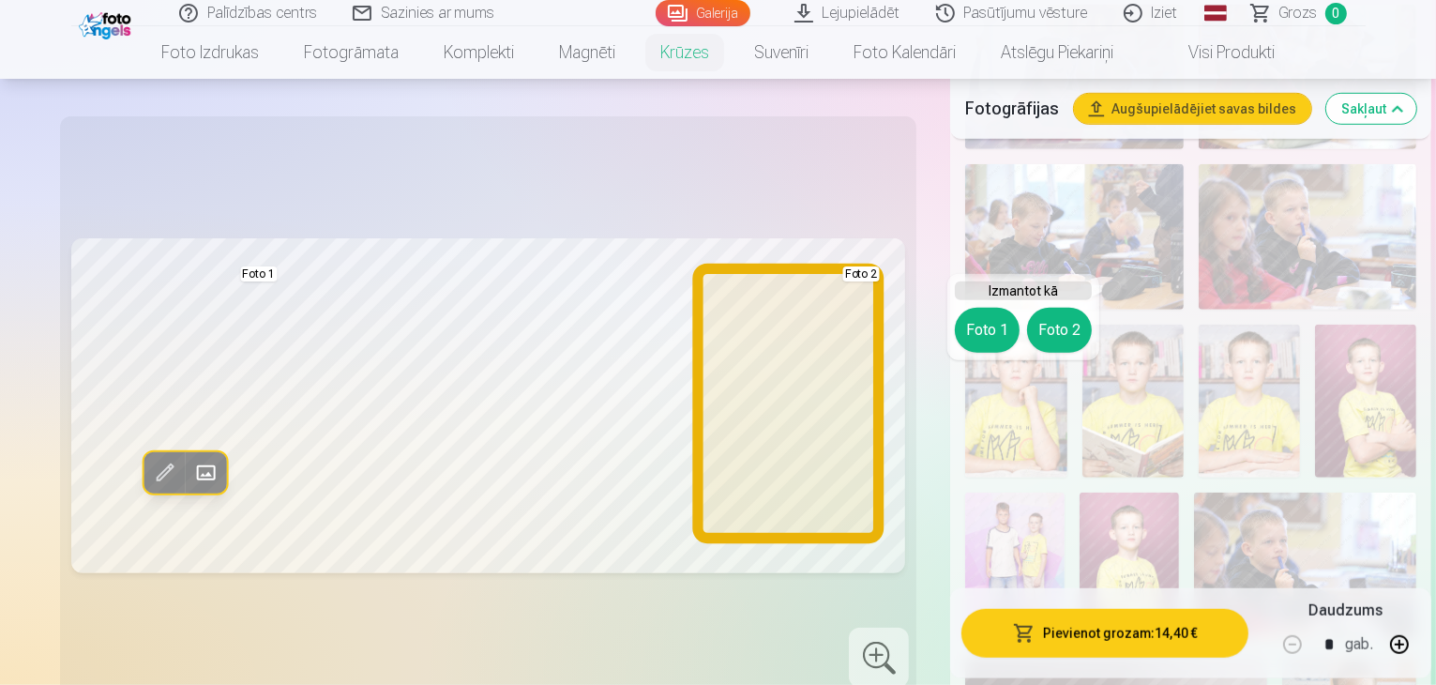
drag, startPoint x: 1051, startPoint y: 316, endPoint x: 1063, endPoint y: 300, distance: 20.1
click at [1050, 310] on button "Foto 2" at bounding box center [1059, 330] width 65 height 45
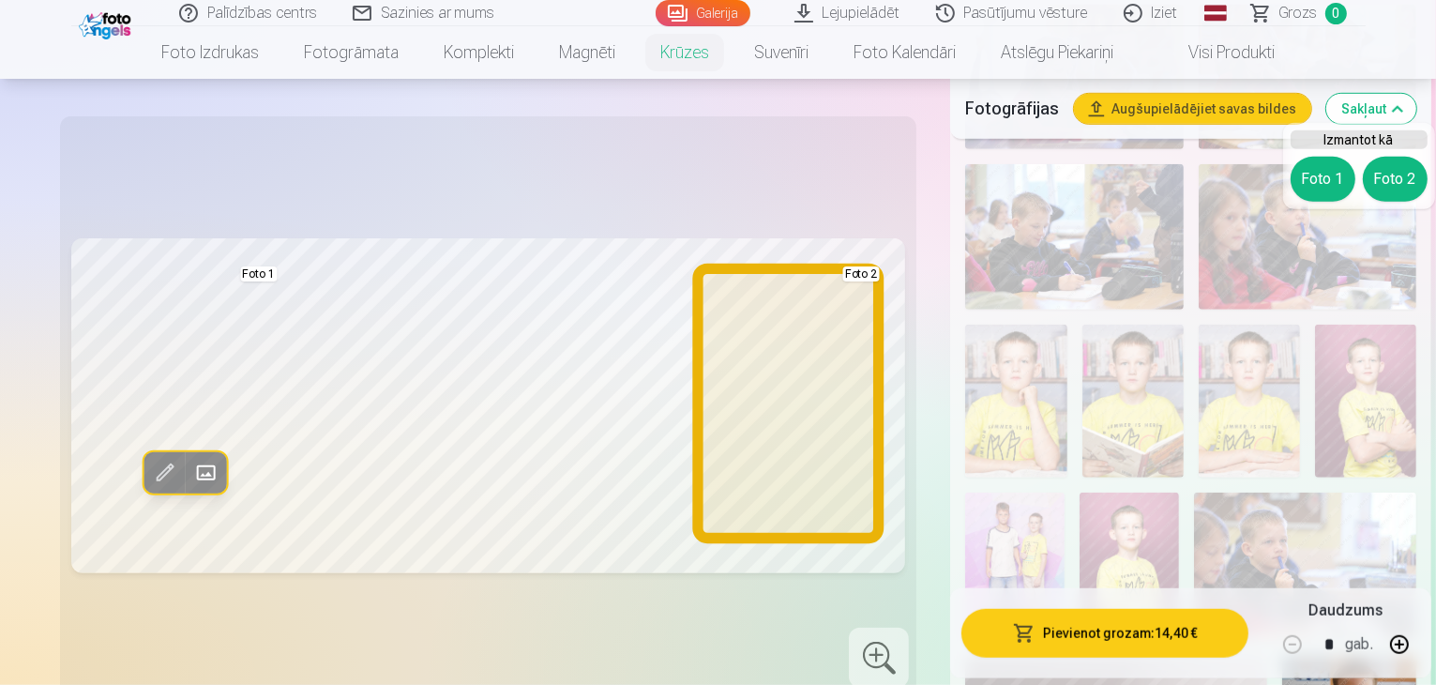
drag, startPoint x: 1387, startPoint y: 180, endPoint x: 1385, endPoint y: 155, distance: 25.4
click at [1388, 161] on button "Foto 2" at bounding box center [1395, 179] width 65 height 45
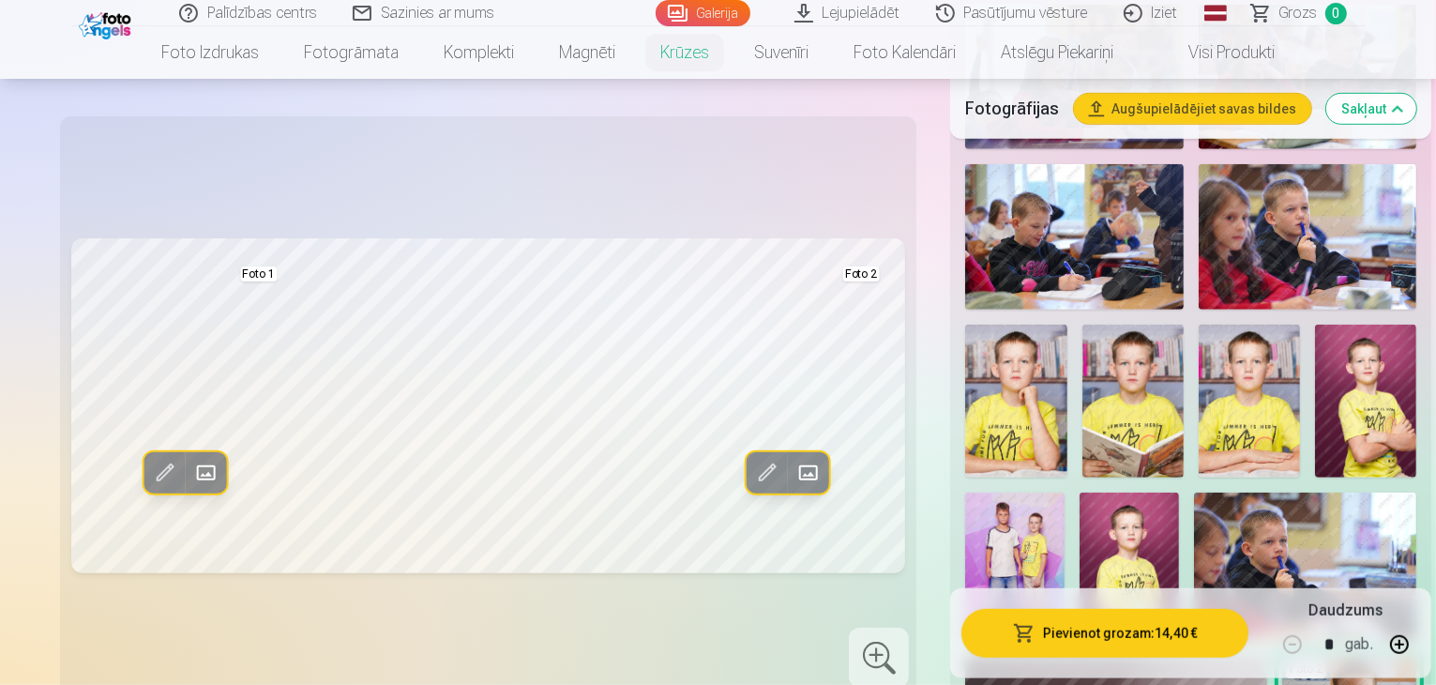
click at [1096, 624] on button "Pievienot grozam : 14,40 €" at bounding box center [1104, 632] width 287 height 49
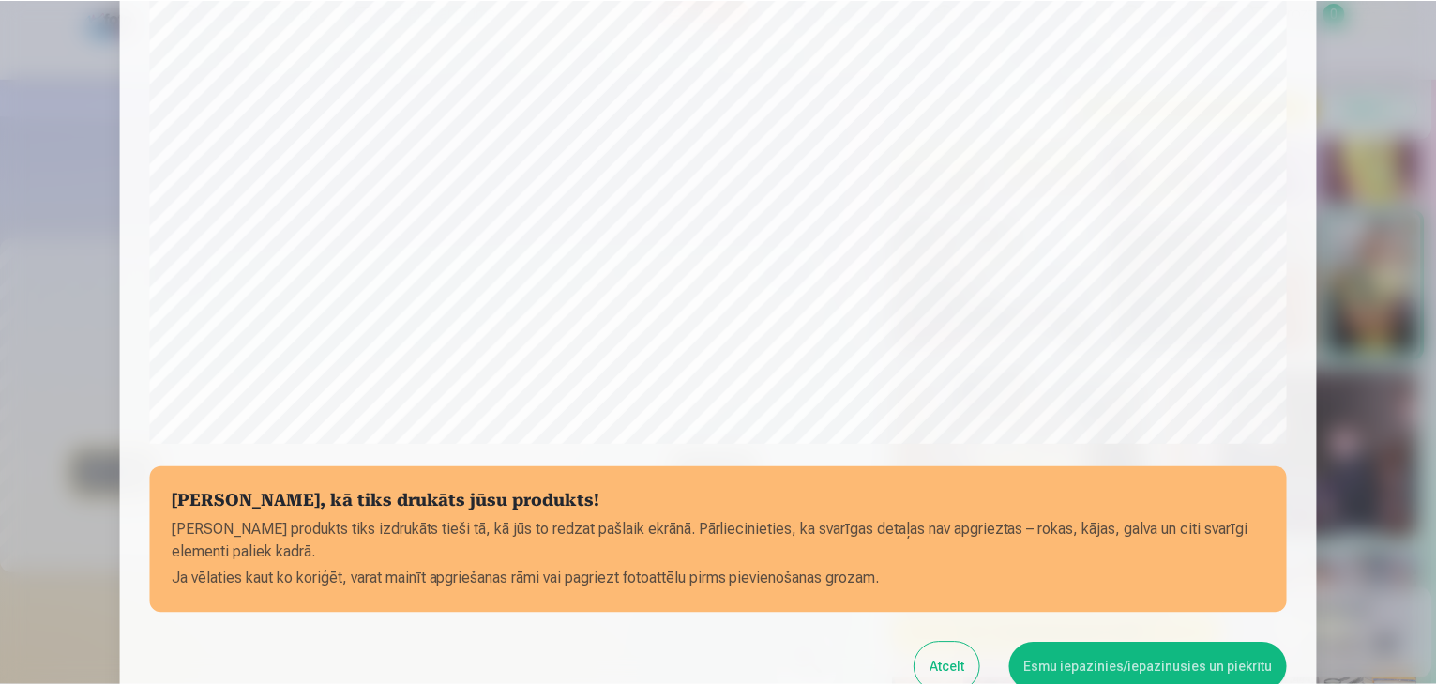
scroll to position [572, 0]
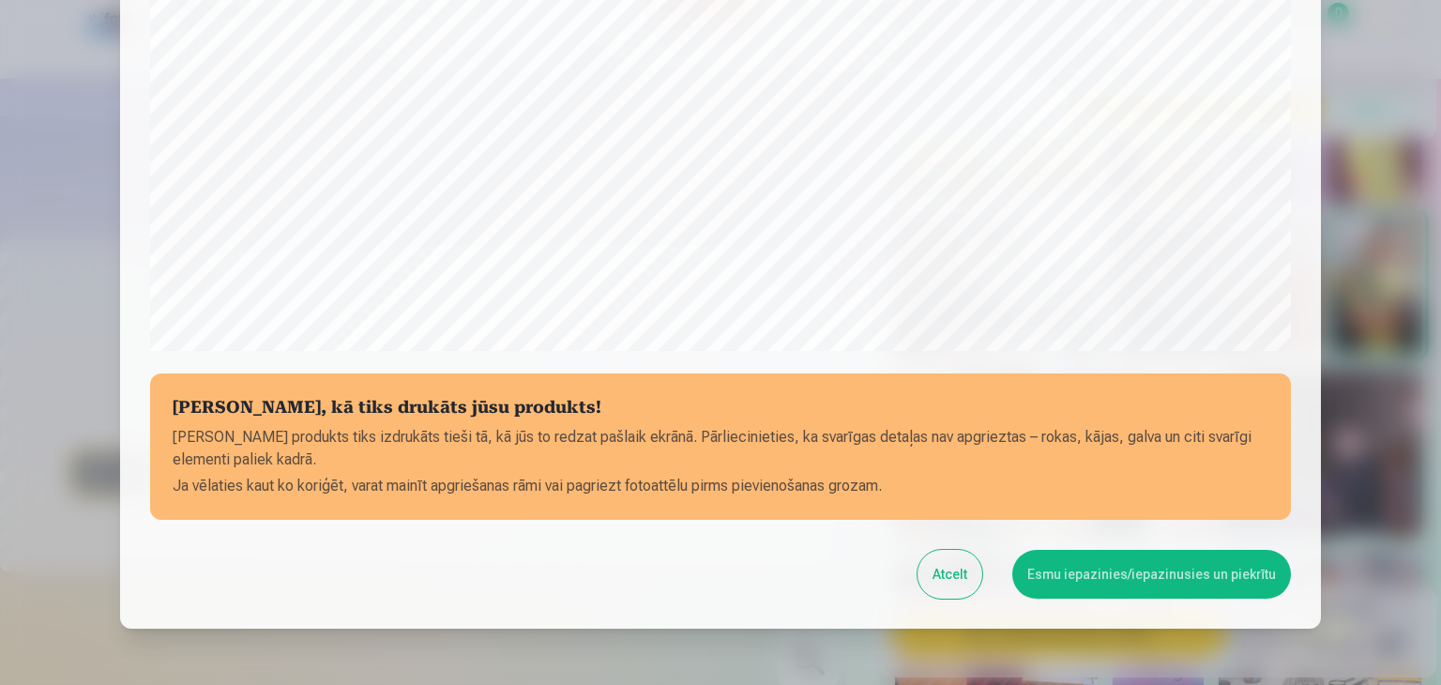
click at [1131, 568] on button "Esmu iepazinies/iepazinusies un piekrītu" at bounding box center [1151, 574] width 279 height 49
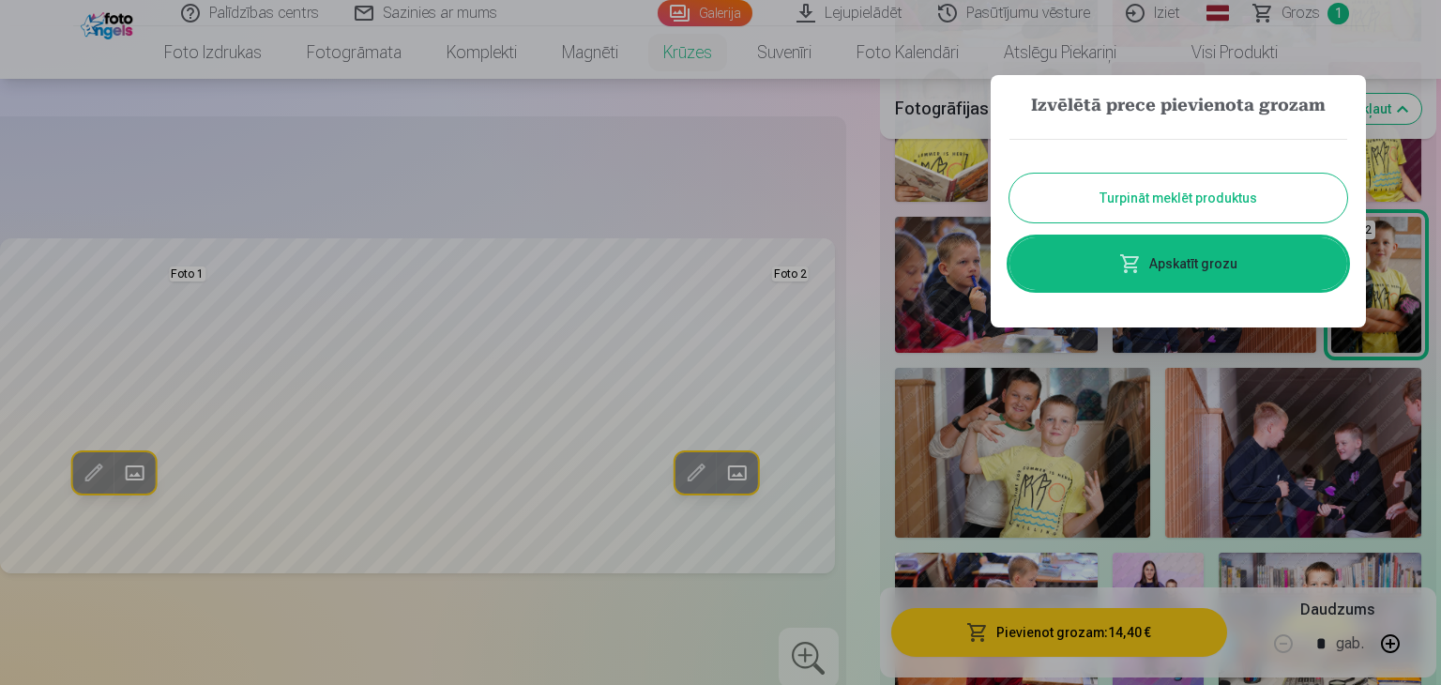
drag, startPoint x: 1127, startPoint y: 208, endPoint x: 1100, endPoint y: 212, distance: 27.5
click at [1127, 208] on button "Turpināt meklēt produktus" at bounding box center [1178, 198] width 338 height 49
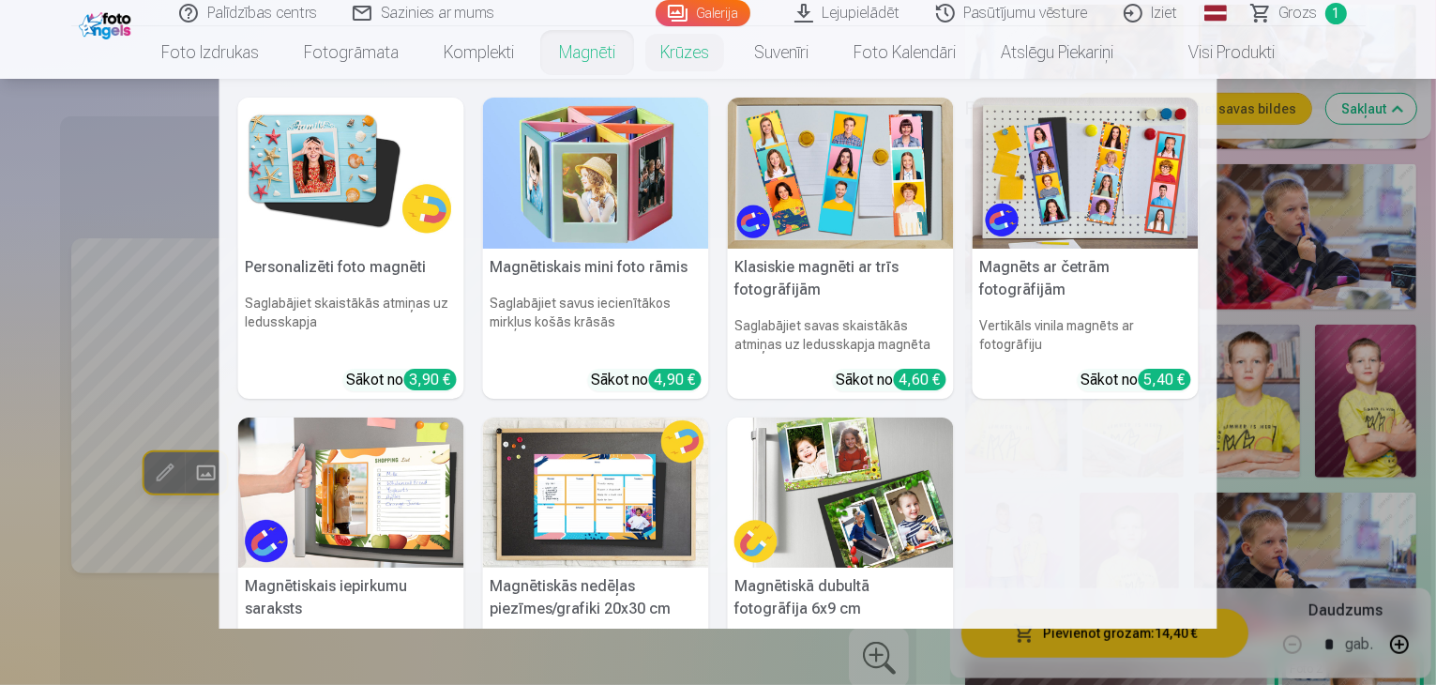
click at [583, 47] on link "Magnēti" at bounding box center [587, 52] width 101 height 53
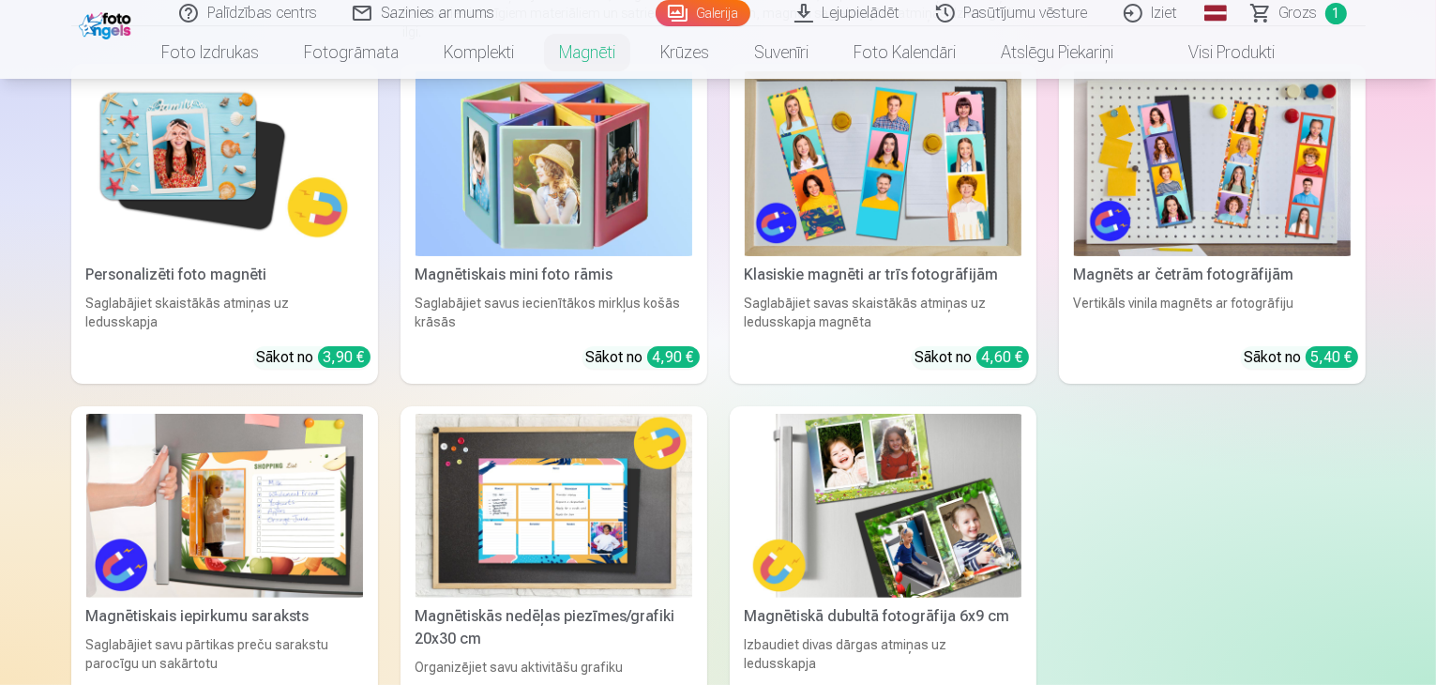
scroll to position [94, 0]
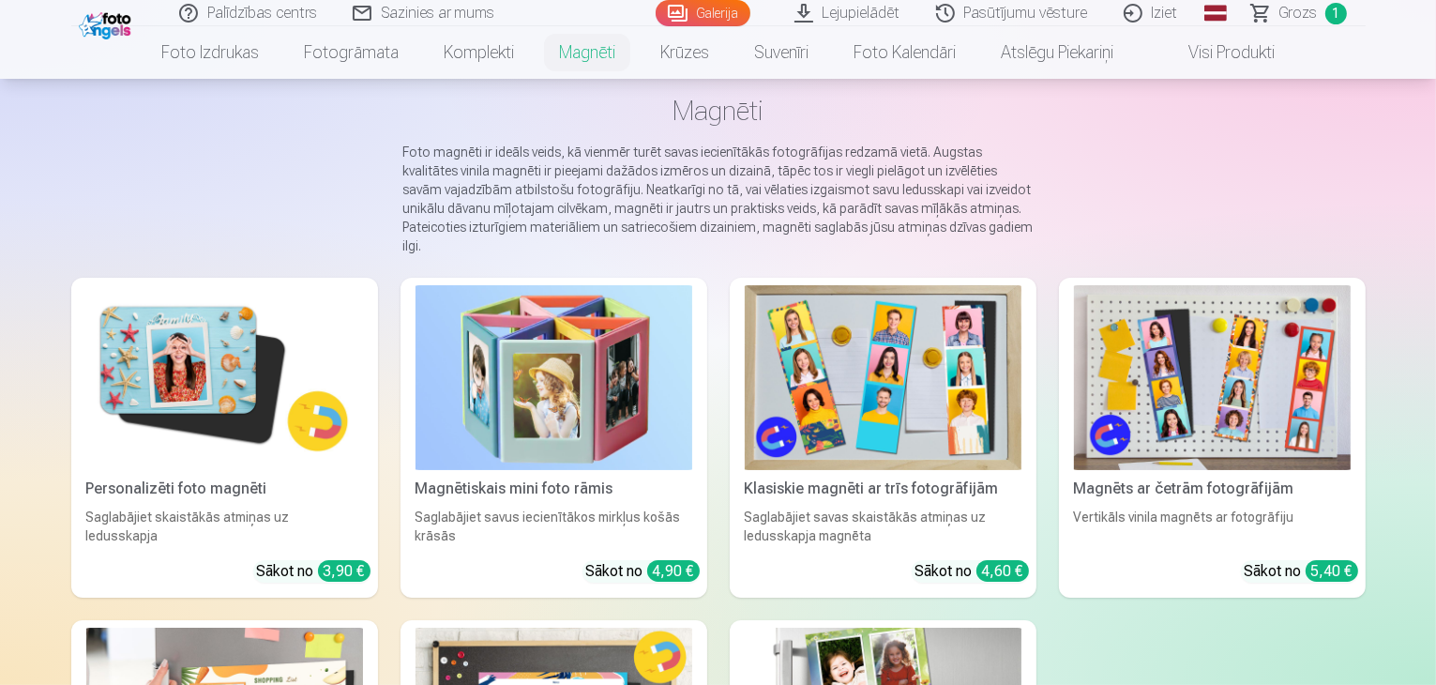
click at [148, 395] on img at bounding box center [224, 377] width 277 height 185
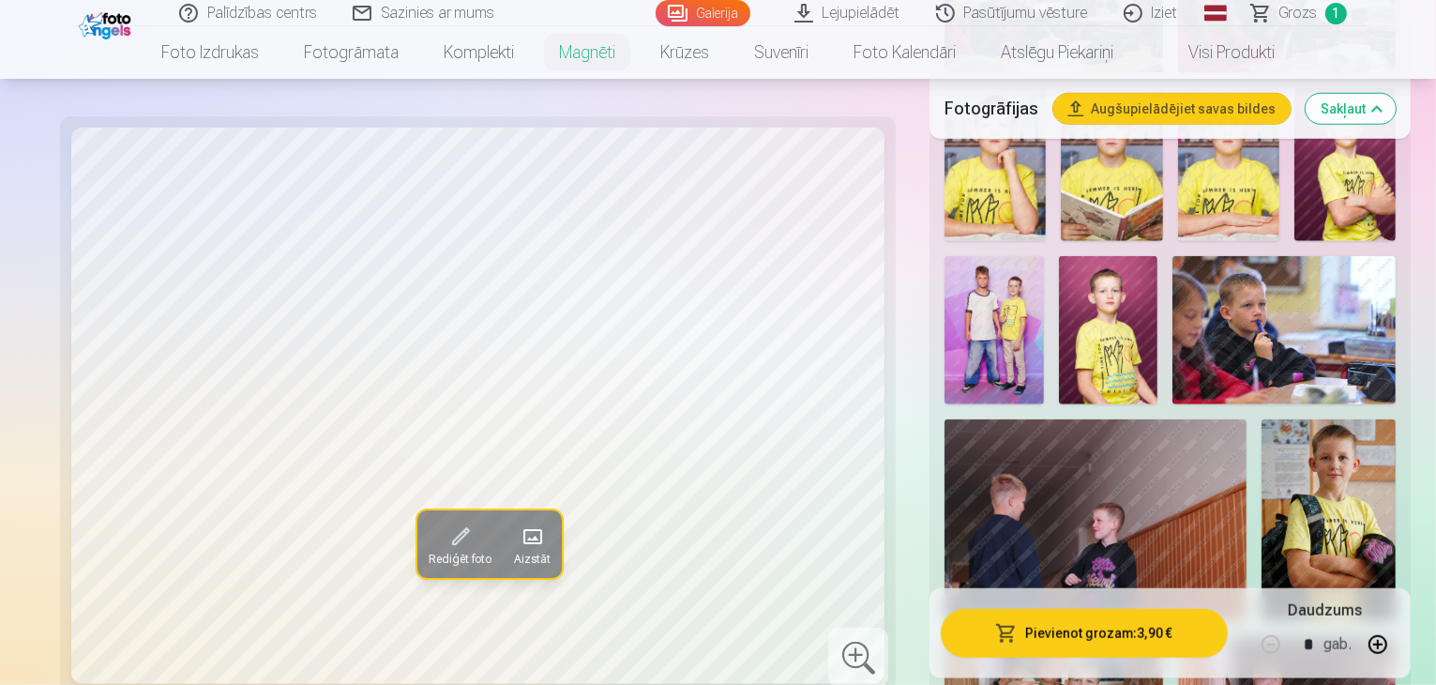
scroll to position [1688, 0]
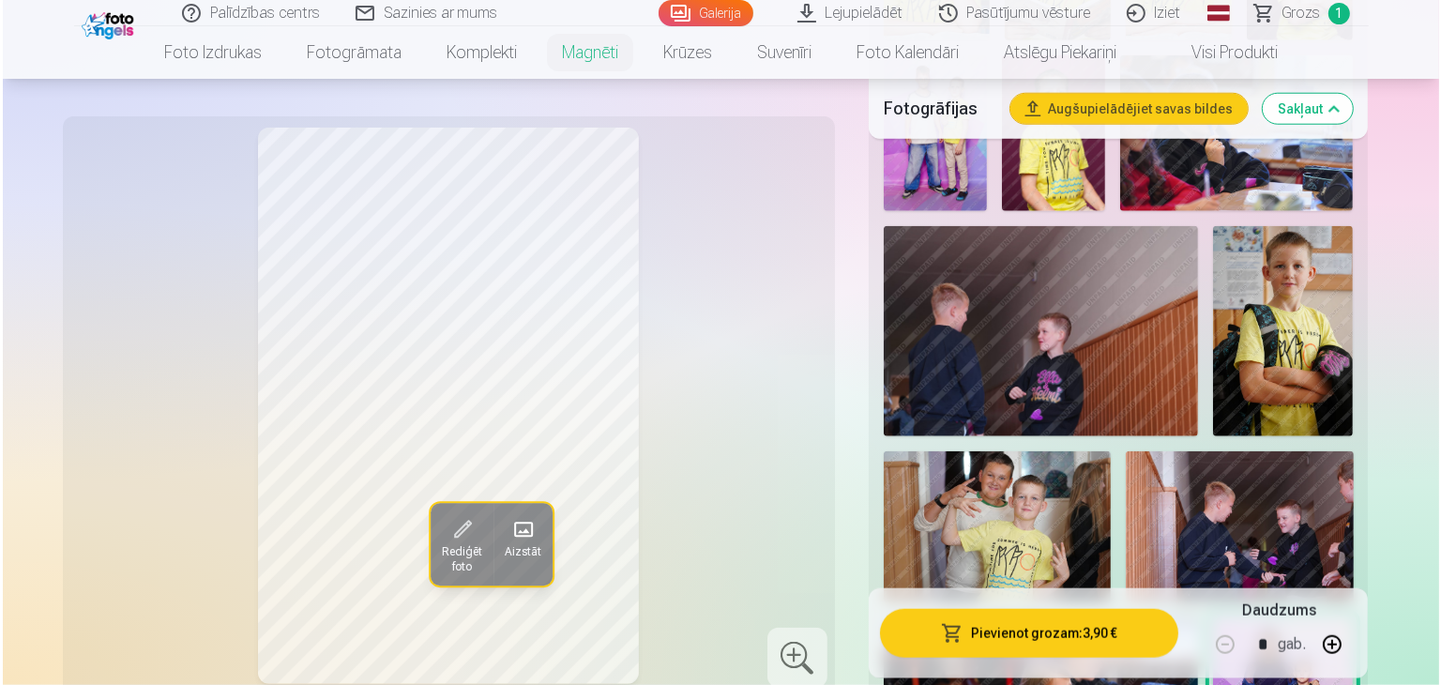
scroll to position [1876, 0]
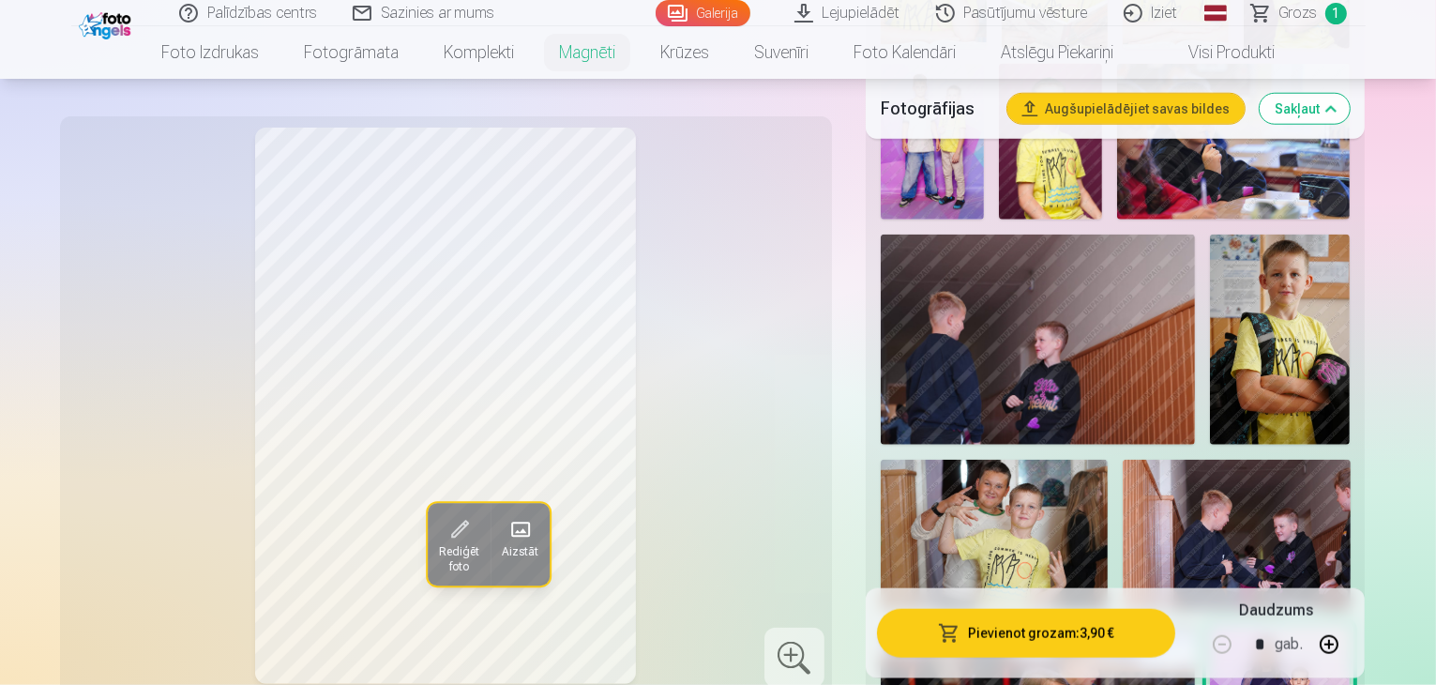
click at [1088, 633] on button "Pievienot grozam : 3,90 €" at bounding box center [1026, 632] width 299 height 49
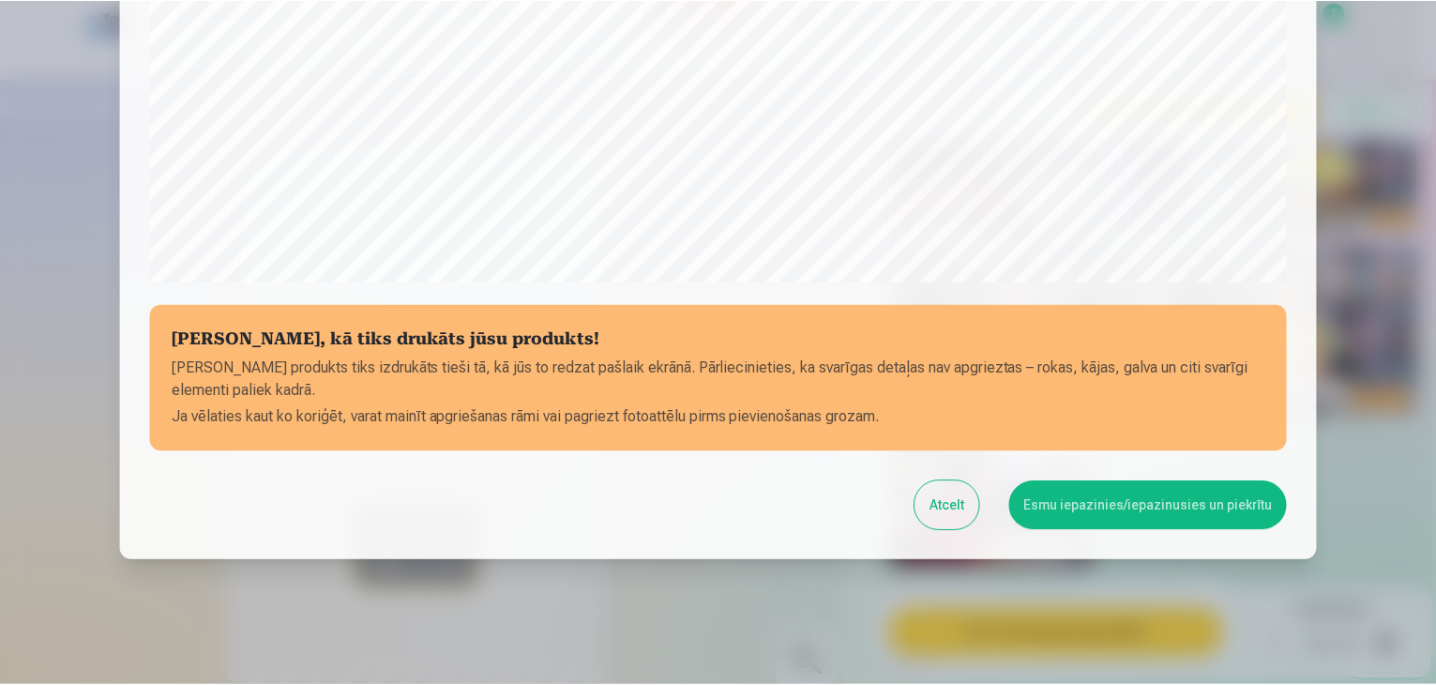
scroll to position [666, 0]
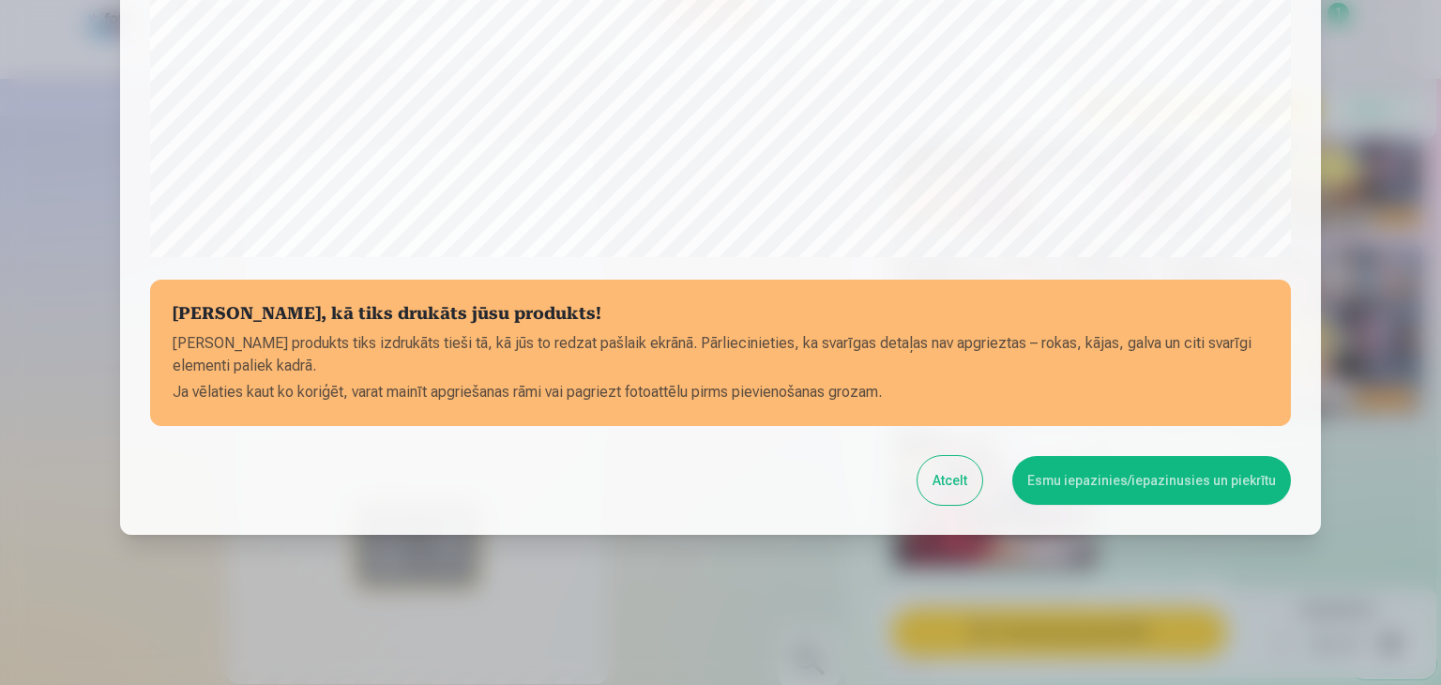
click at [1159, 478] on button "Esmu iepazinies/iepazinusies un piekrītu" at bounding box center [1151, 480] width 279 height 49
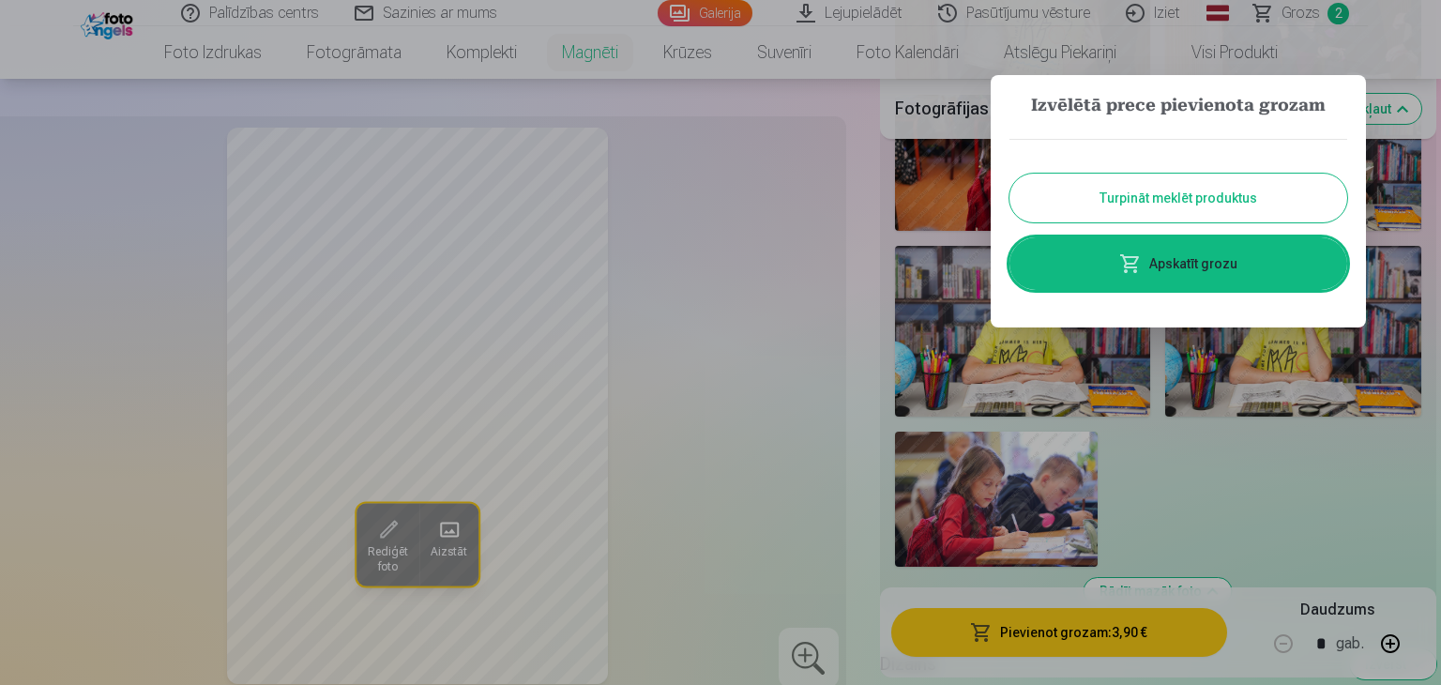
click at [1147, 196] on button "Turpināt meklēt produktus" at bounding box center [1178, 198] width 338 height 49
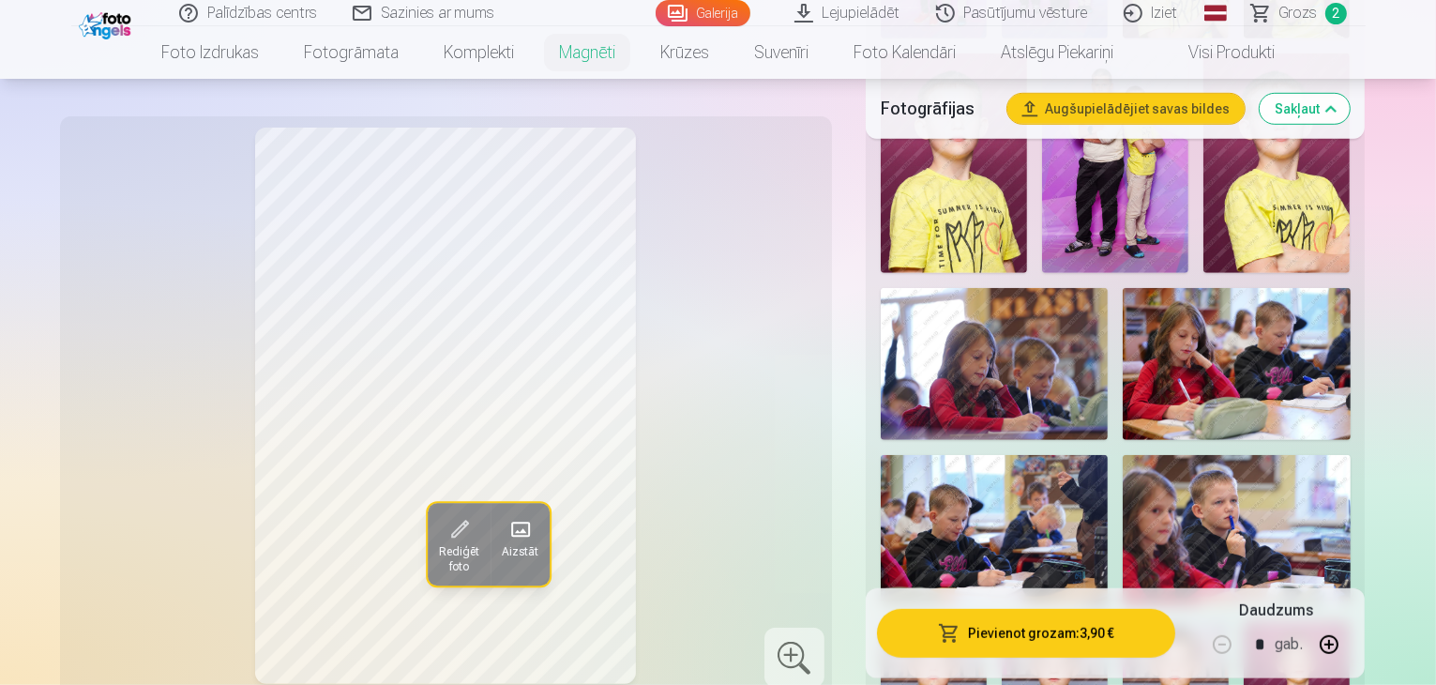
scroll to position [1032, 0]
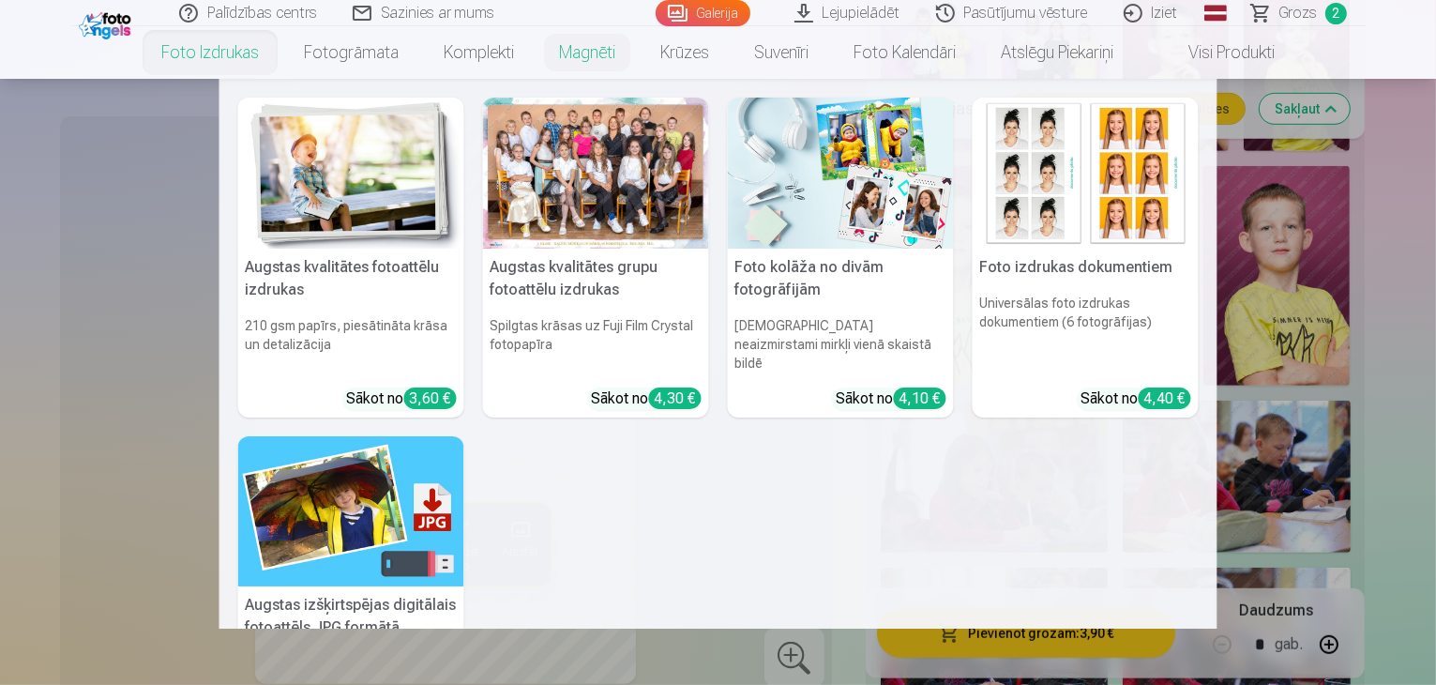
click at [192, 53] on link "Foto izdrukas" at bounding box center [210, 52] width 143 height 53
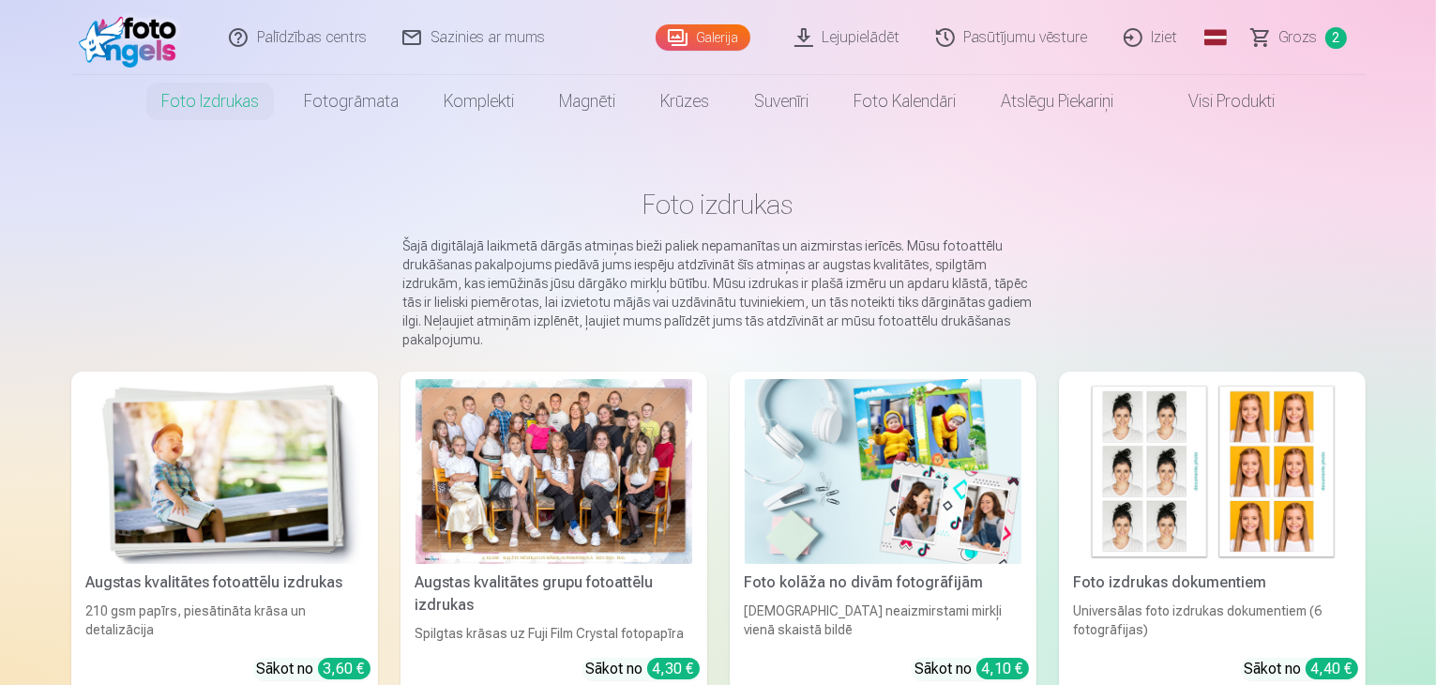
click at [548, 455] on div at bounding box center [554, 471] width 277 height 185
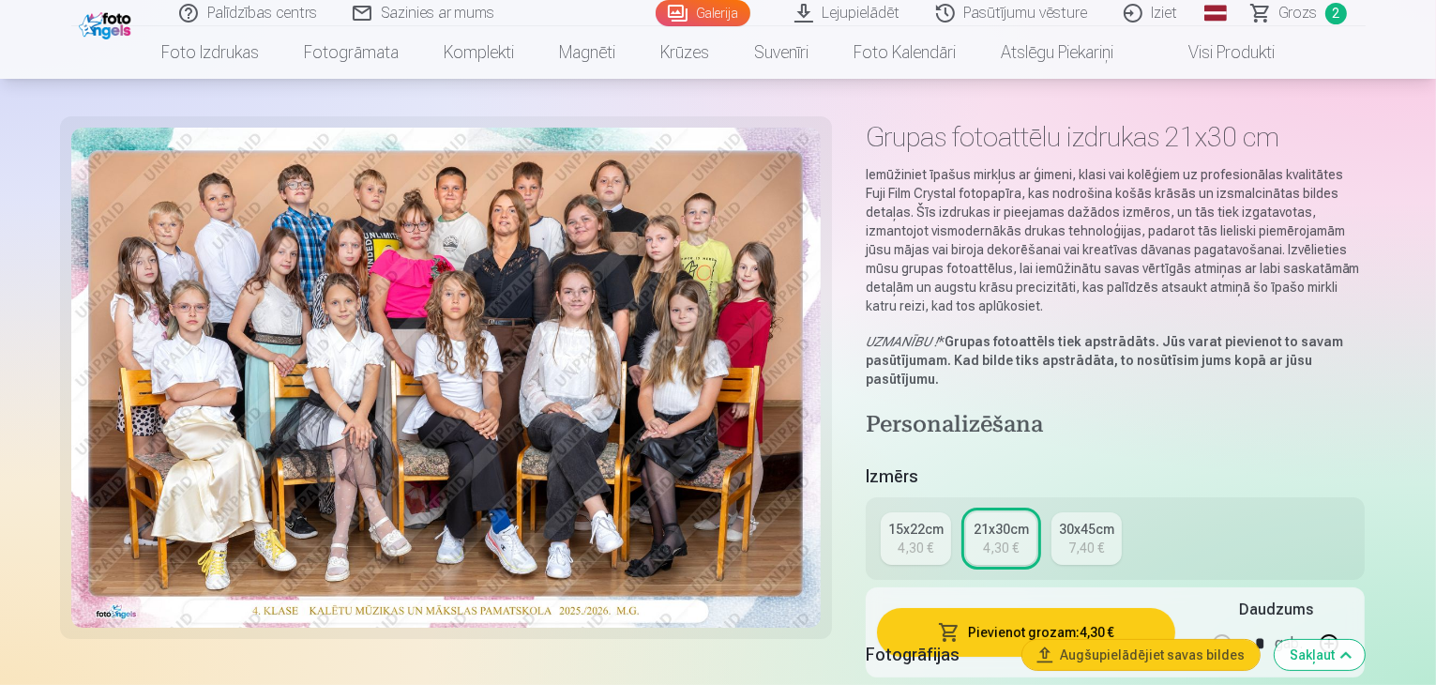
scroll to position [94, 0]
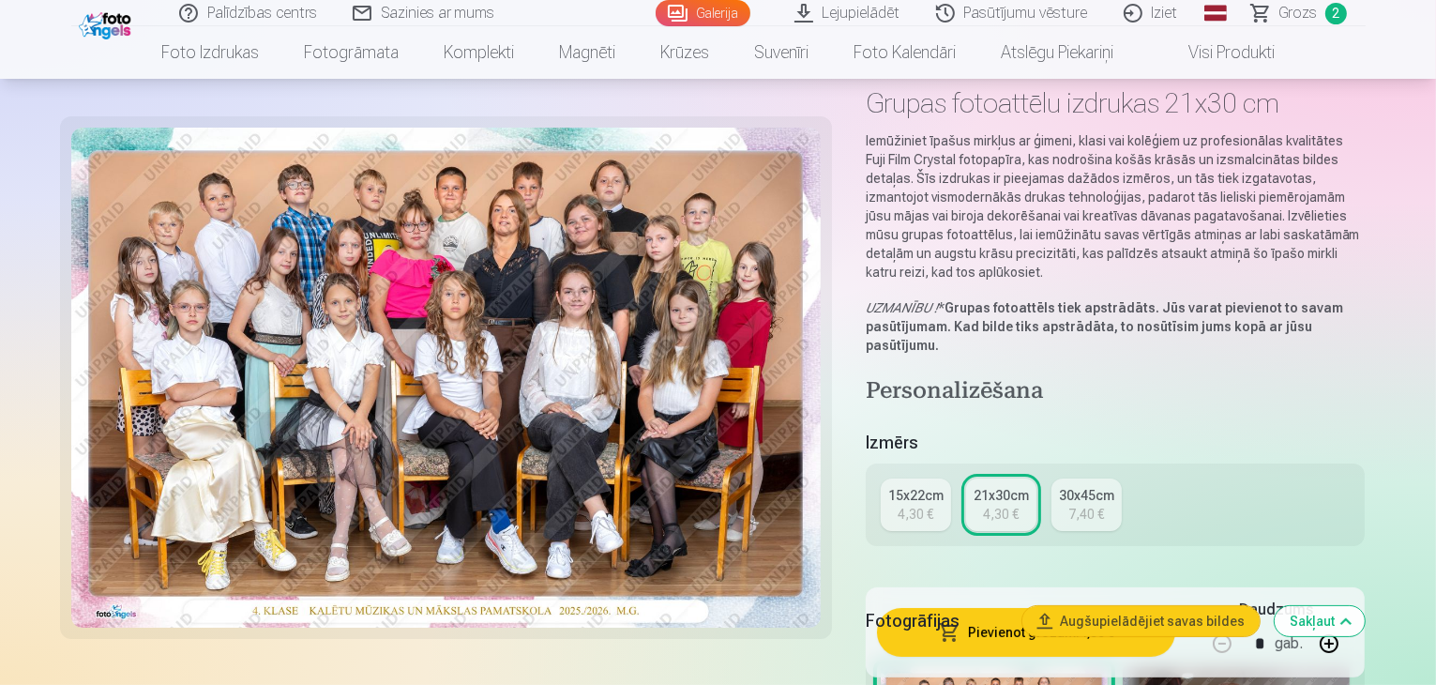
click at [930, 486] on div "15x22cm" at bounding box center [915, 495] width 55 height 19
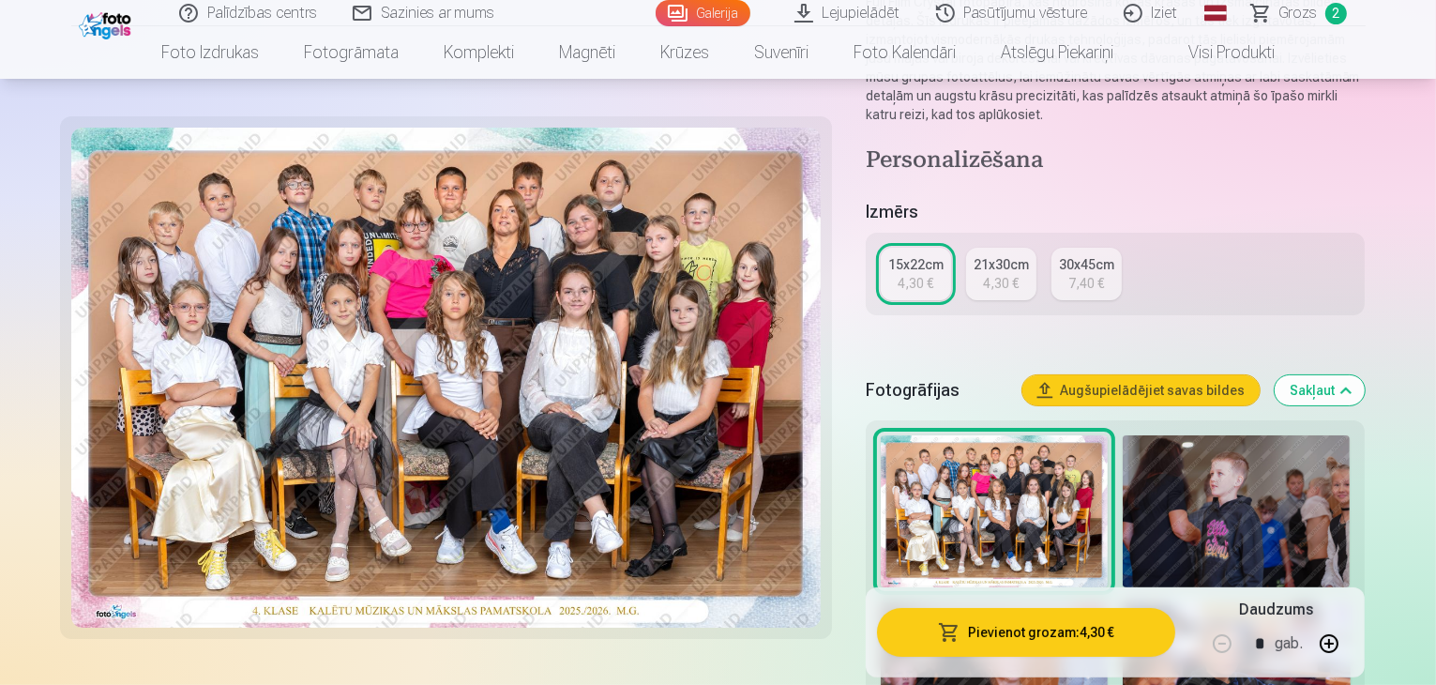
scroll to position [281, 0]
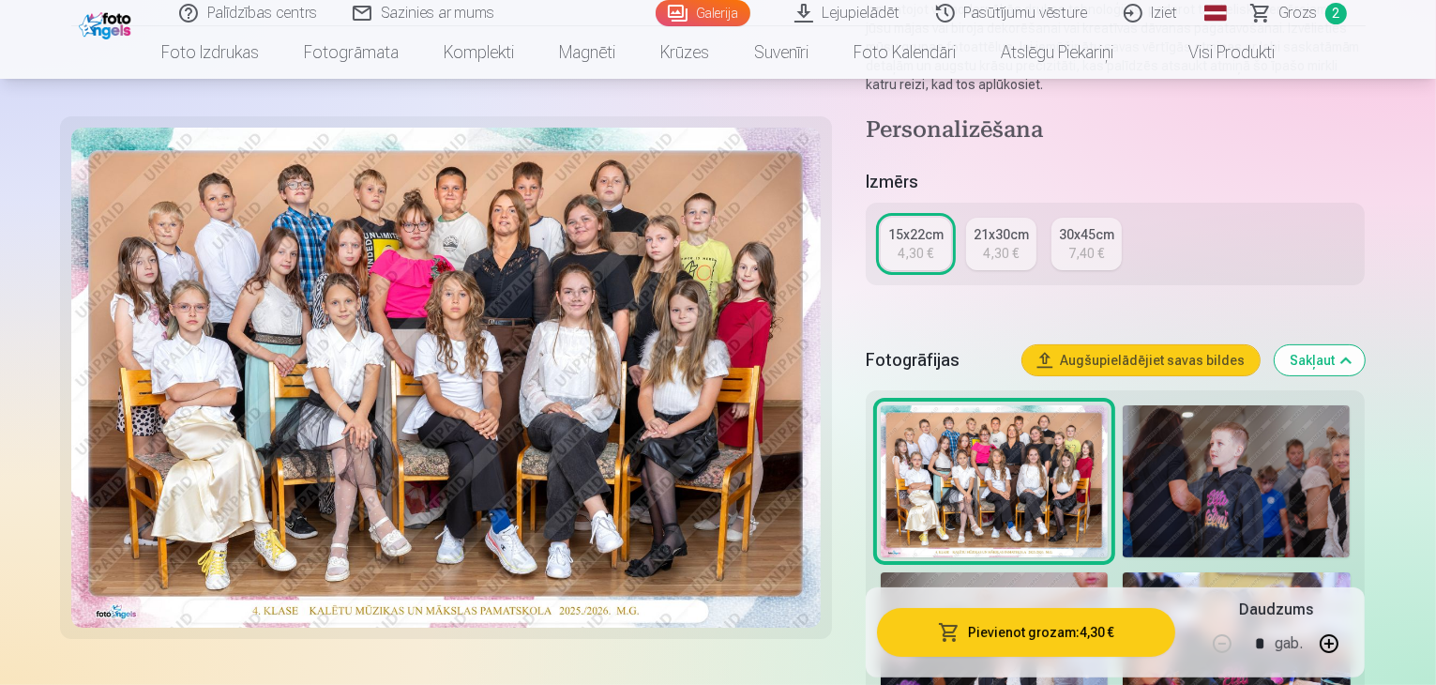
click at [960, 631] on span "button" at bounding box center [949, 632] width 23 height 19
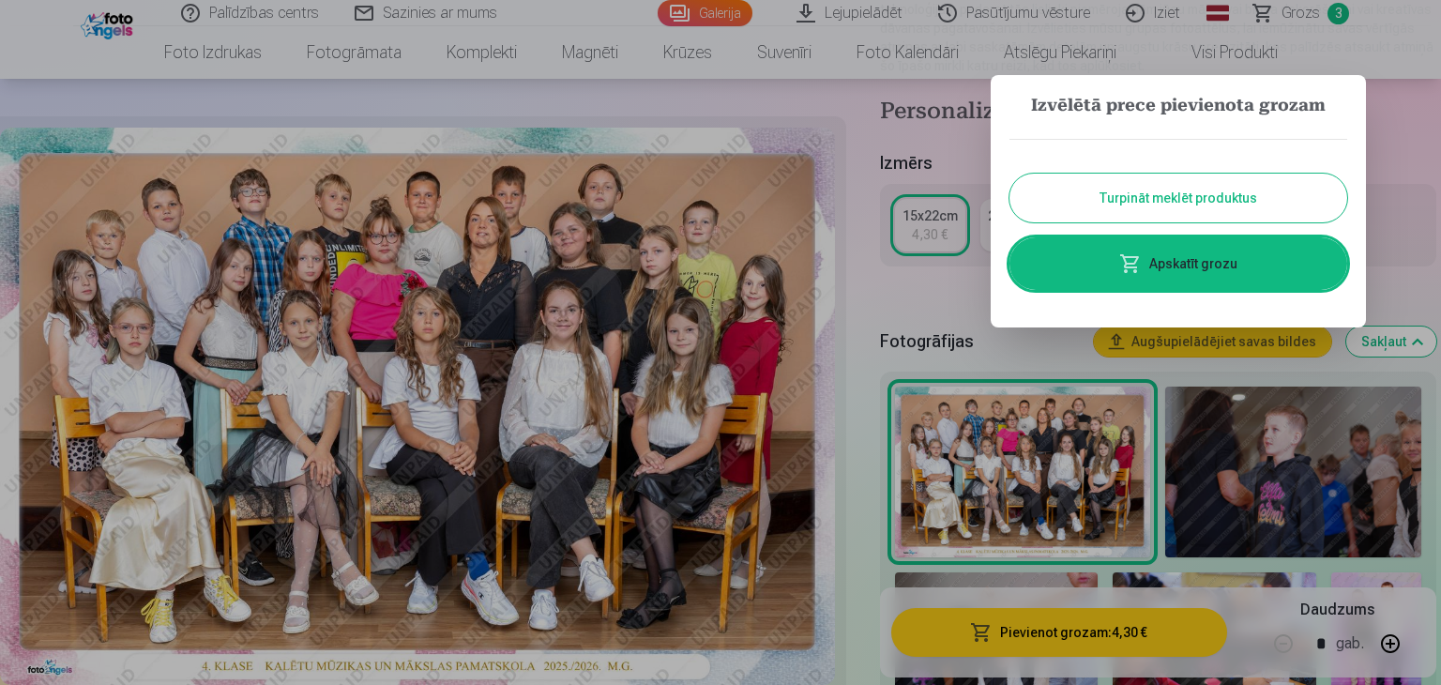
click at [1114, 192] on button "Turpināt meklēt produktus" at bounding box center [1178, 198] width 338 height 49
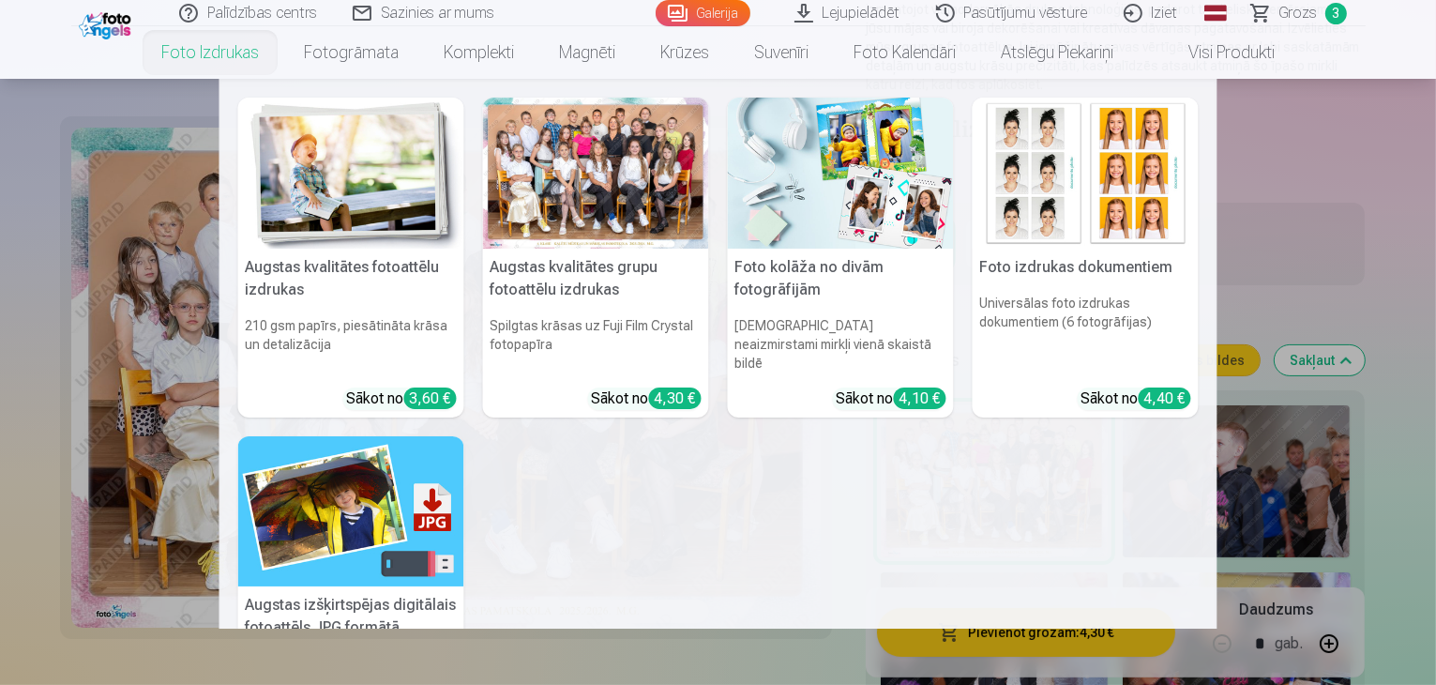
click at [323, 223] on img at bounding box center [351, 173] width 226 height 151
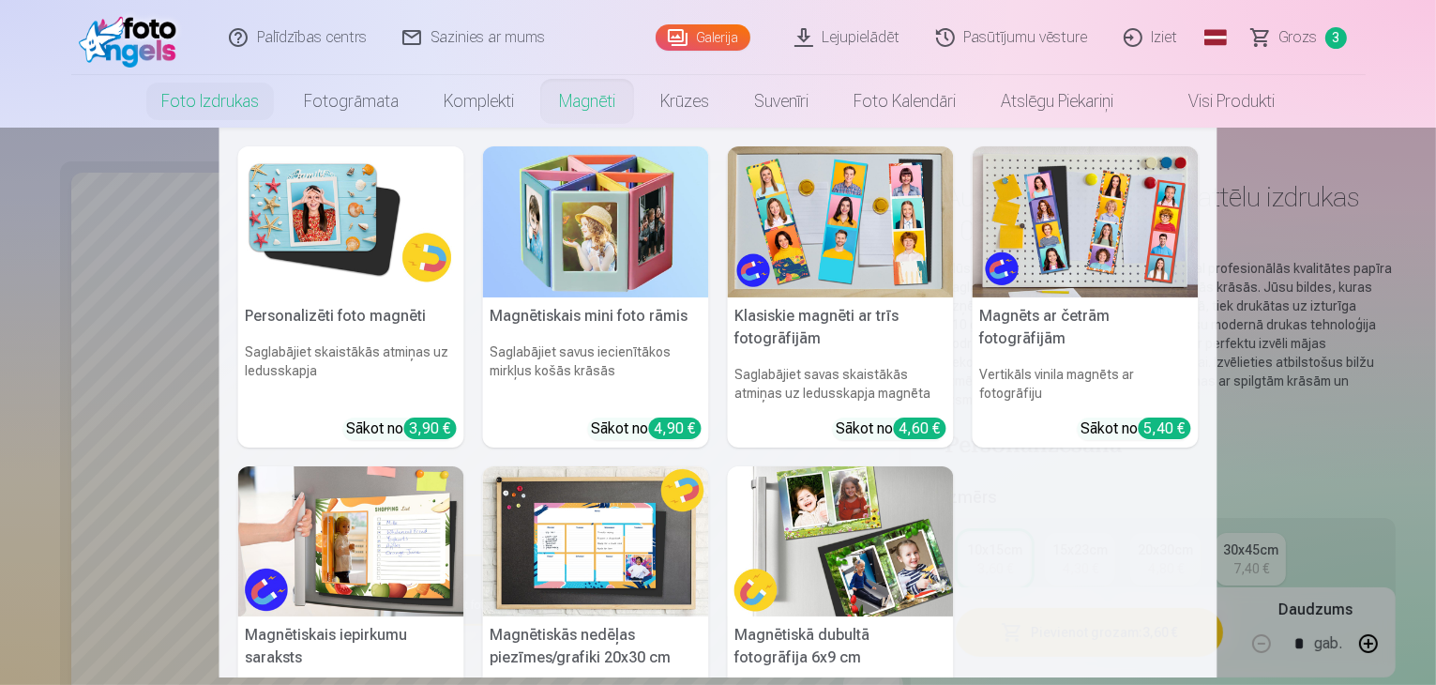
click at [562, 98] on link "Magnēti" at bounding box center [587, 101] width 101 height 53
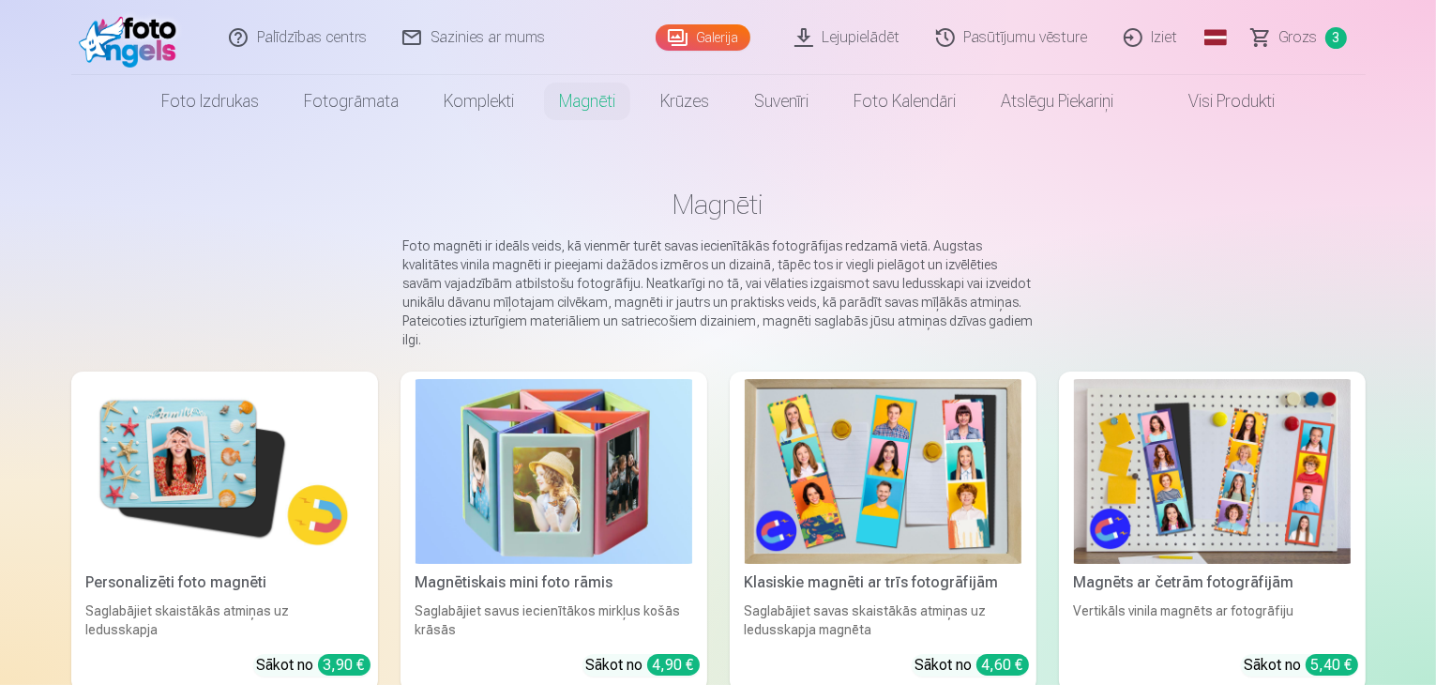
click at [597, 489] on img at bounding box center [554, 471] width 277 height 185
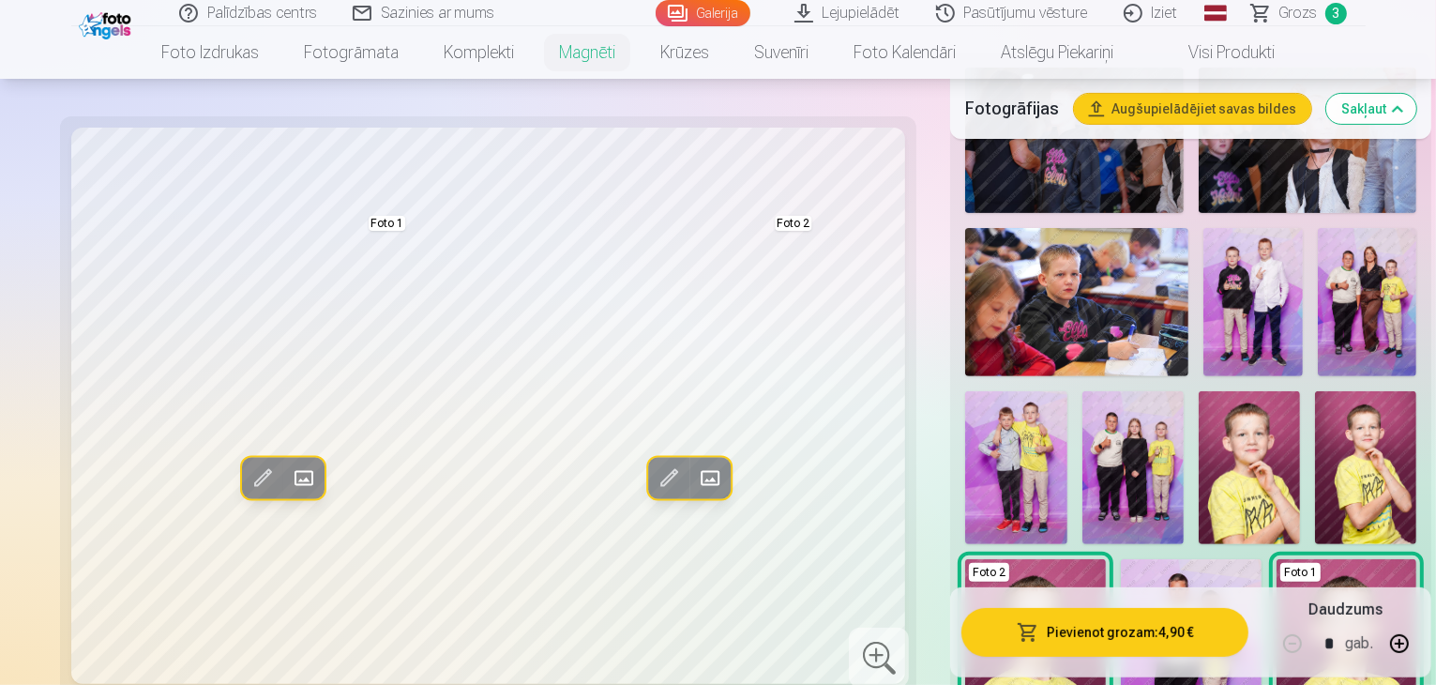
scroll to position [563, 0]
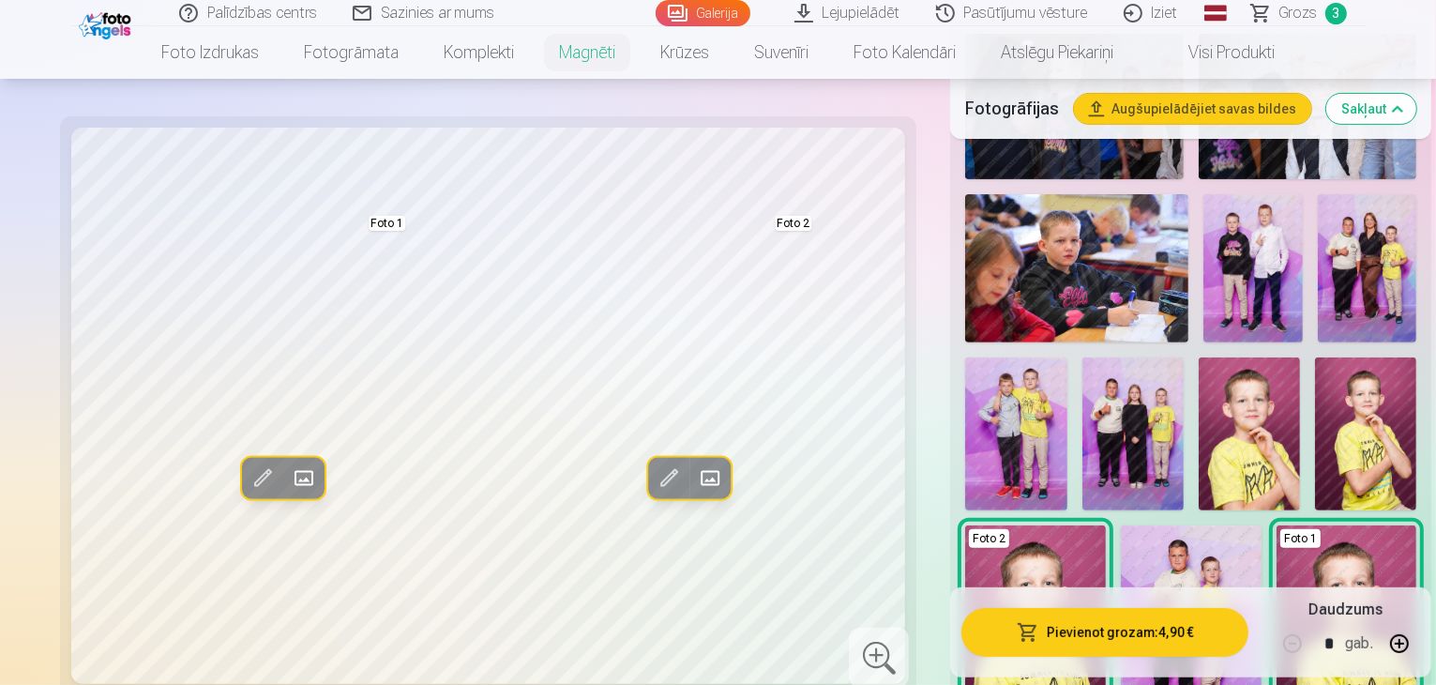
click at [1082, 396] on img at bounding box center [1132, 433] width 101 height 152
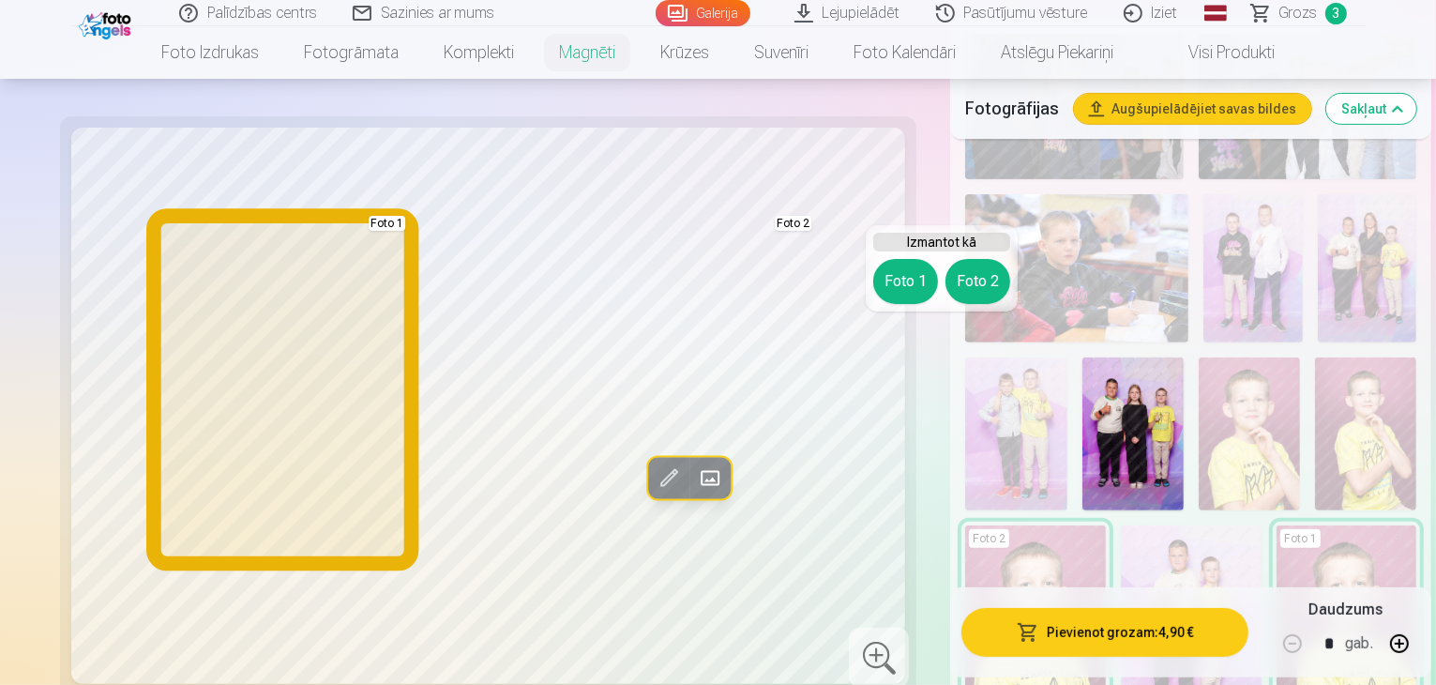
click at [884, 286] on button "Foto 1" at bounding box center [905, 281] width 65 height 45
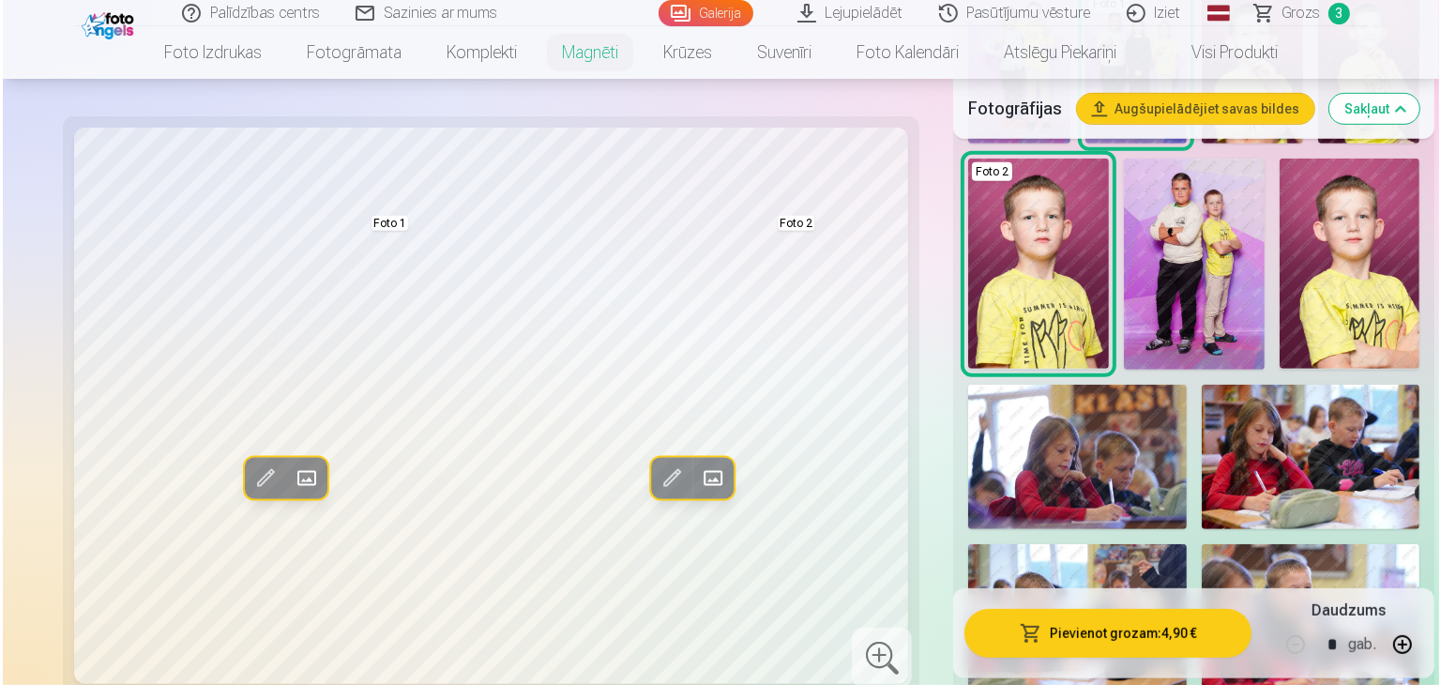
scroll to position [938, 0]
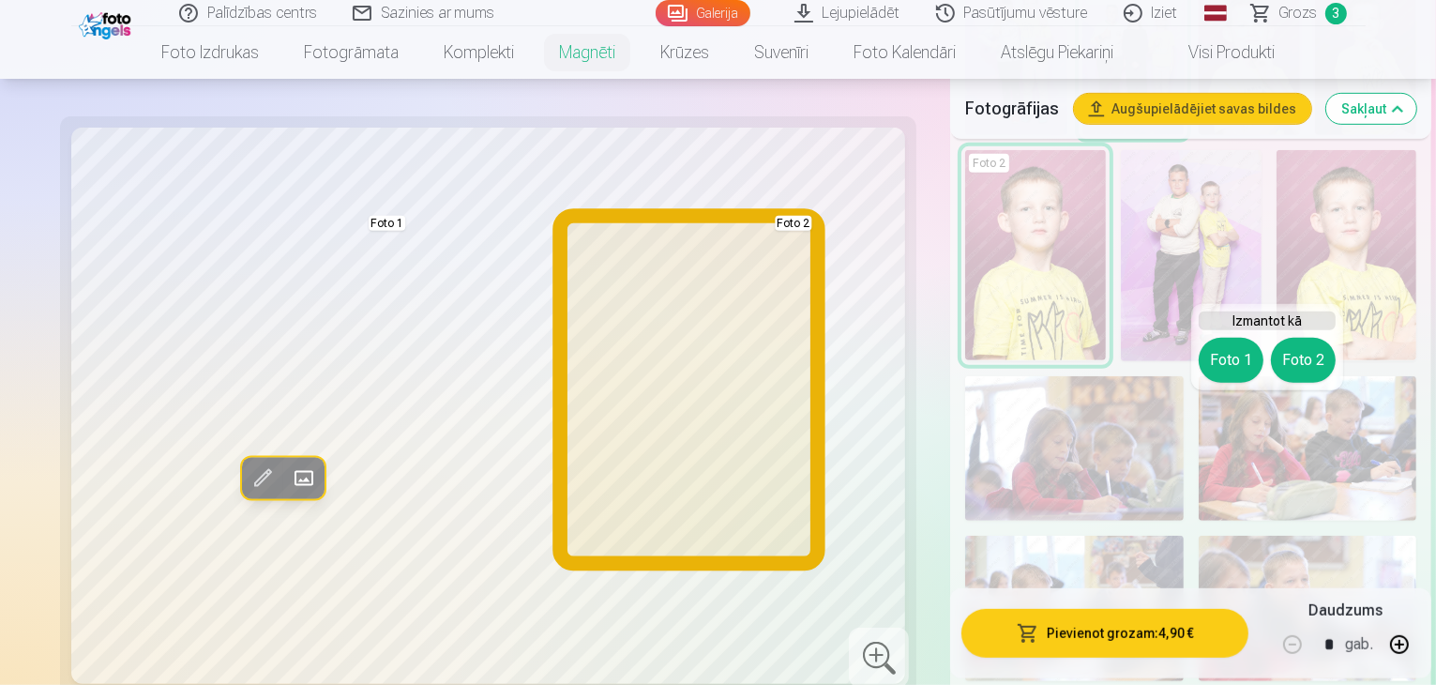
click at [1304, 359] on button "Foto 2" at bounding box center [1303, 360] width 65 height 45
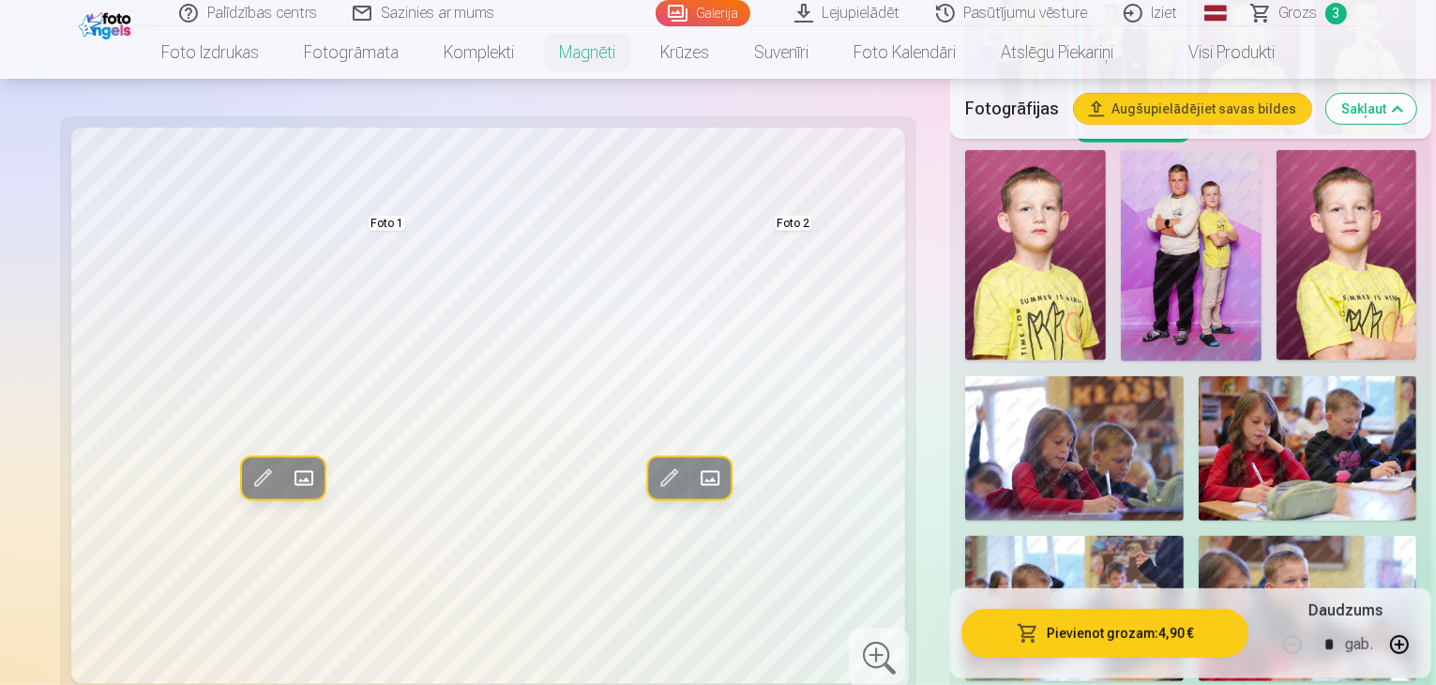
click at [1107, 636] on button "Pievienot grozam : 4,90 €" at bounding box center [1104, 632] width 287 height 49
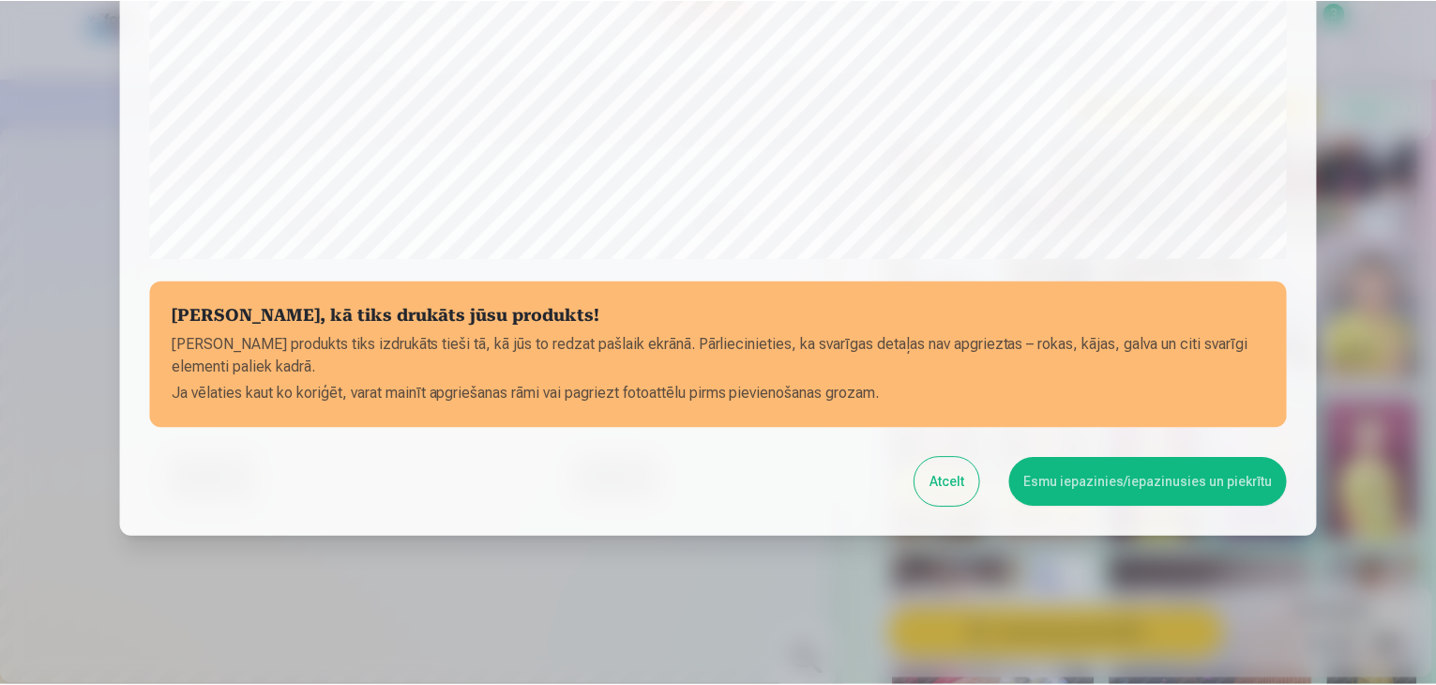
scroll to position [666, 0]
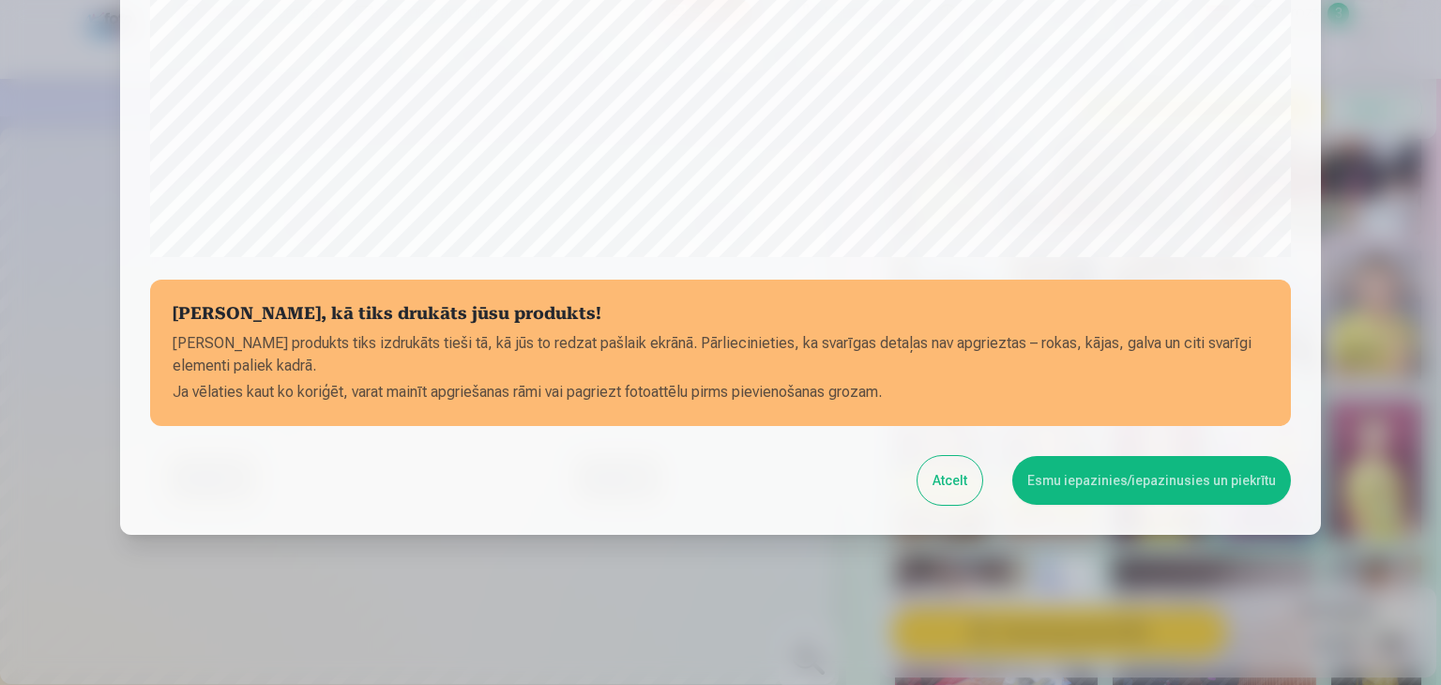
click at [951, 476] on button "Atcelt" at bounding box center [949, 480] width 65 height 49
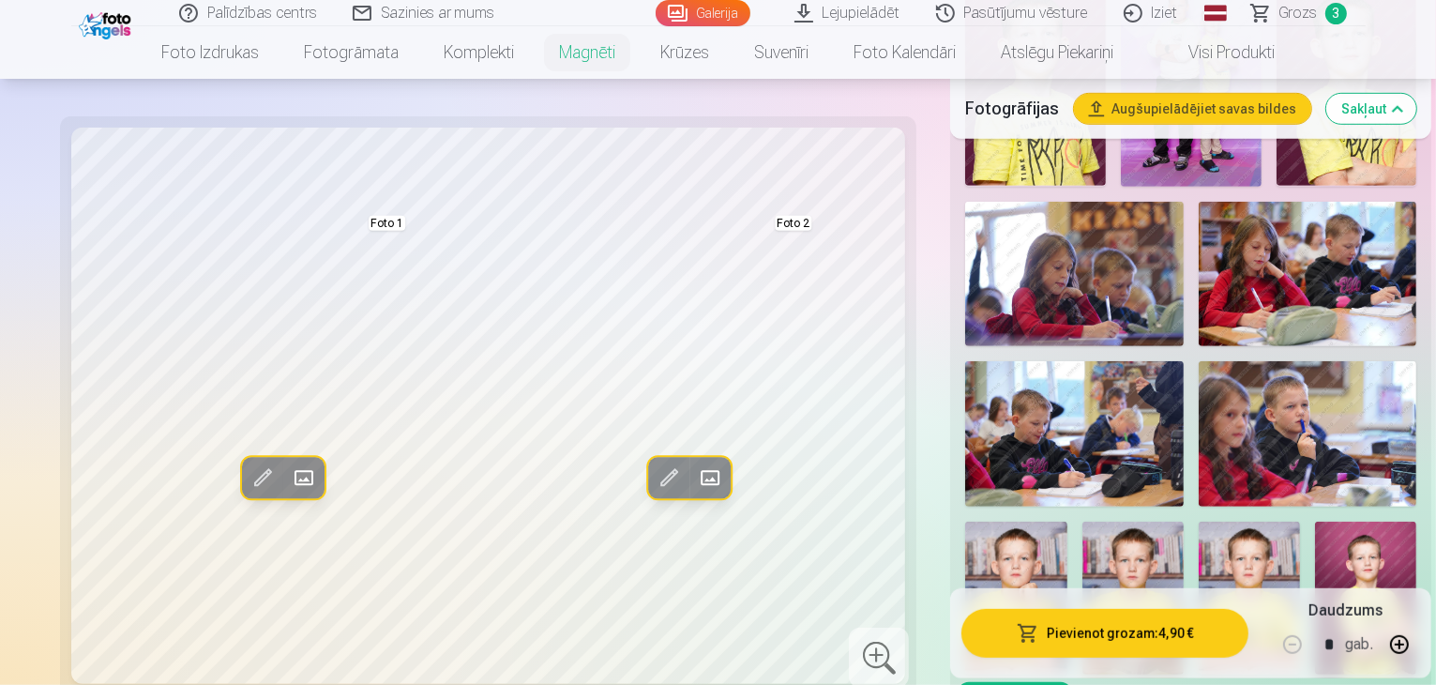
scroll to position [1126, 0]
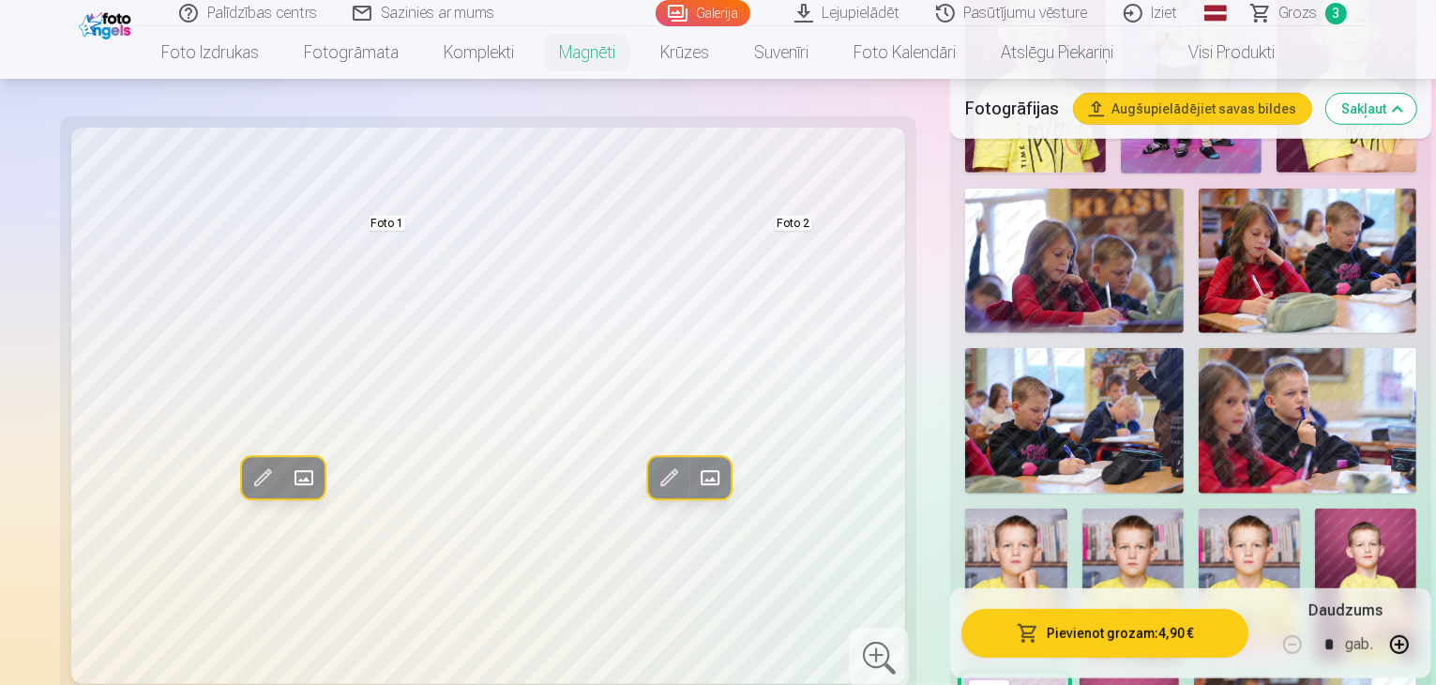
click at [1350, 109] on button "Sakļaut" at bounding box center [1371, 109] width 90 height 30
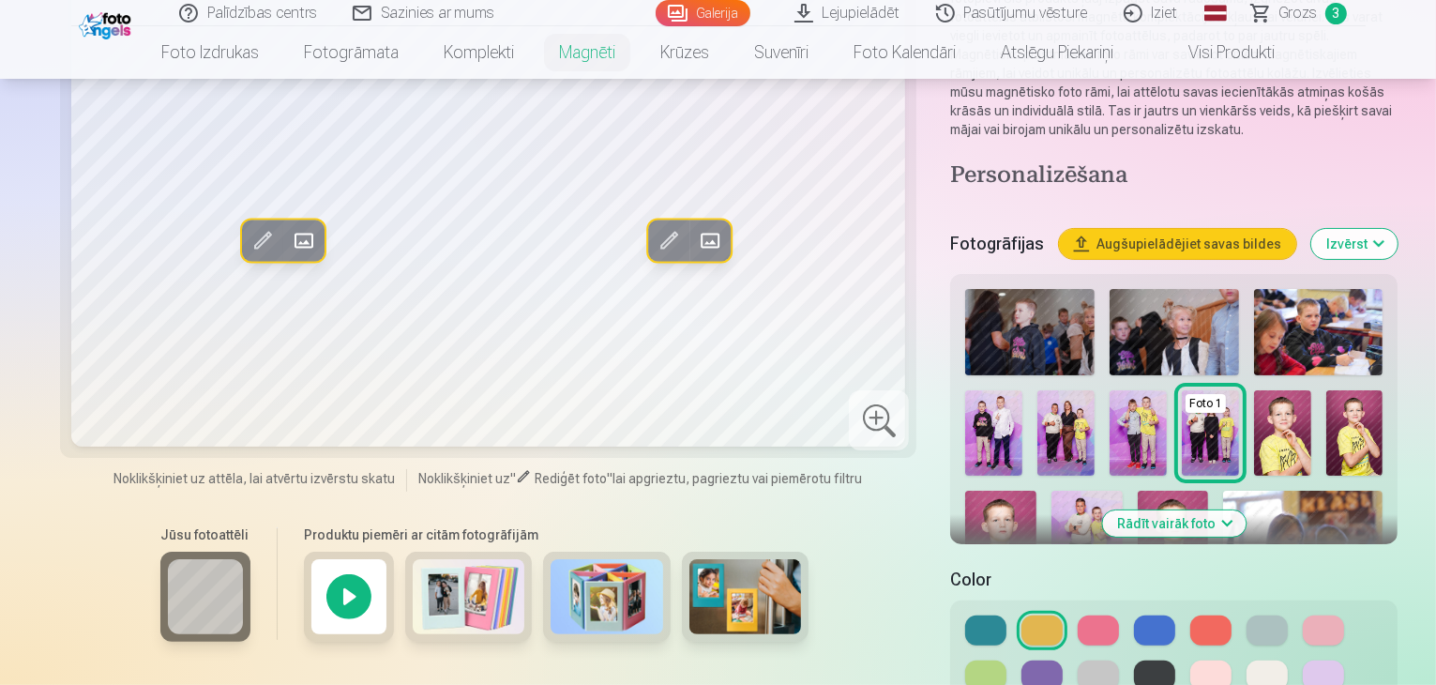
scroll to position [386, 0]
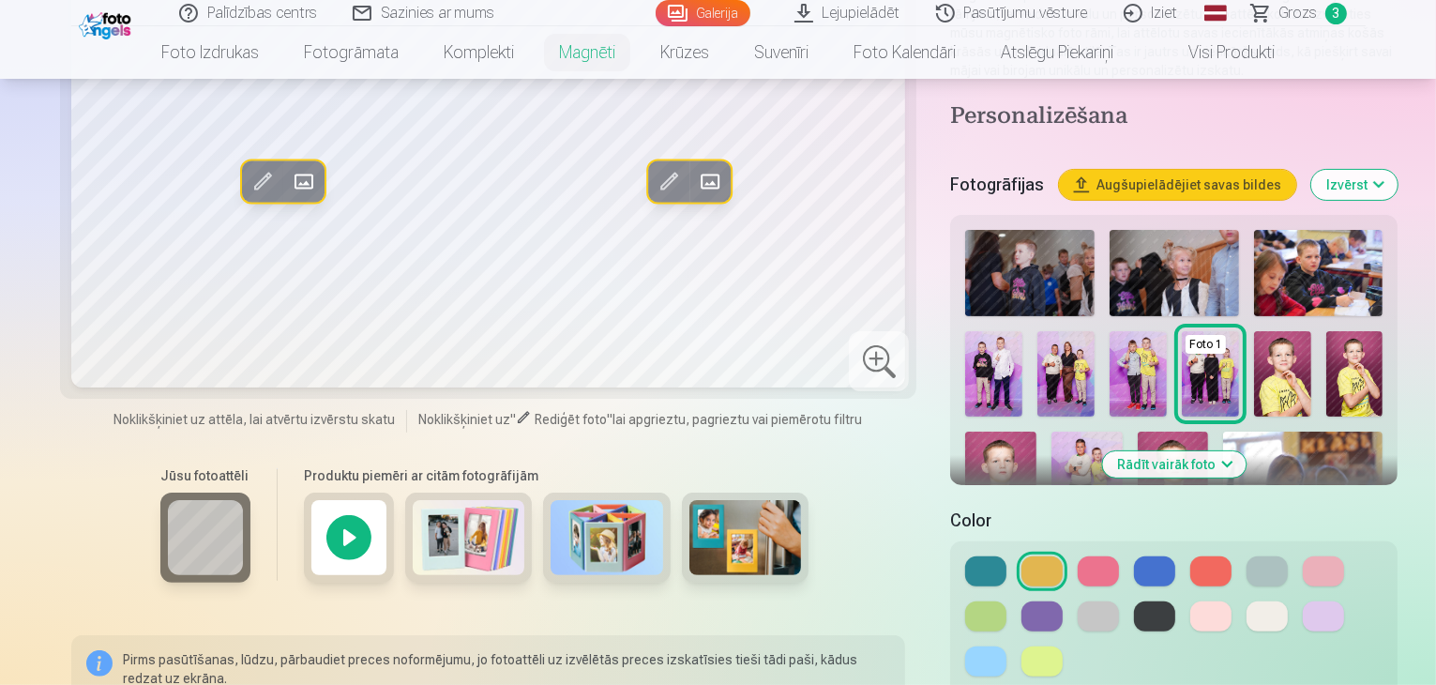
click at [965, 556] on button at bounding box center [985, 571] width 41 height 30
click at [1134, 601] on button at bounding box center [1154, 616] width 41 height 30
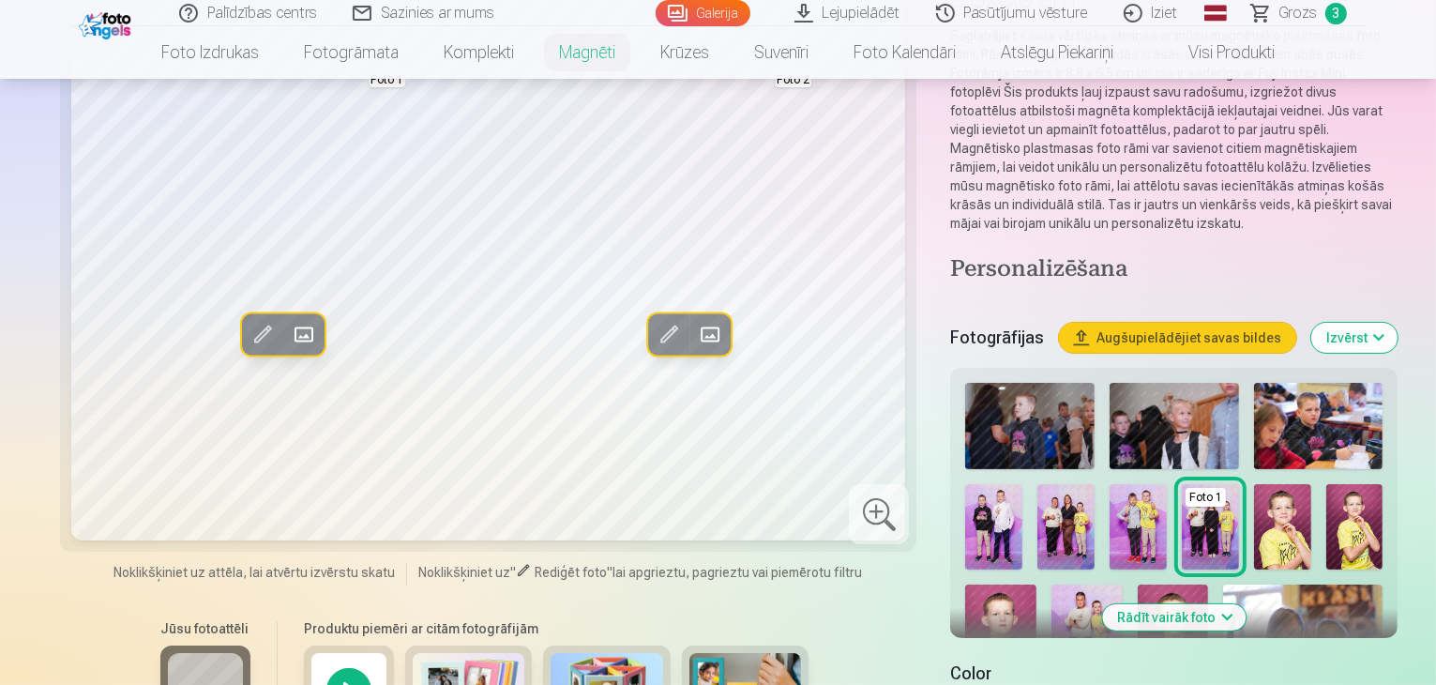
scroll to position [292, 0]
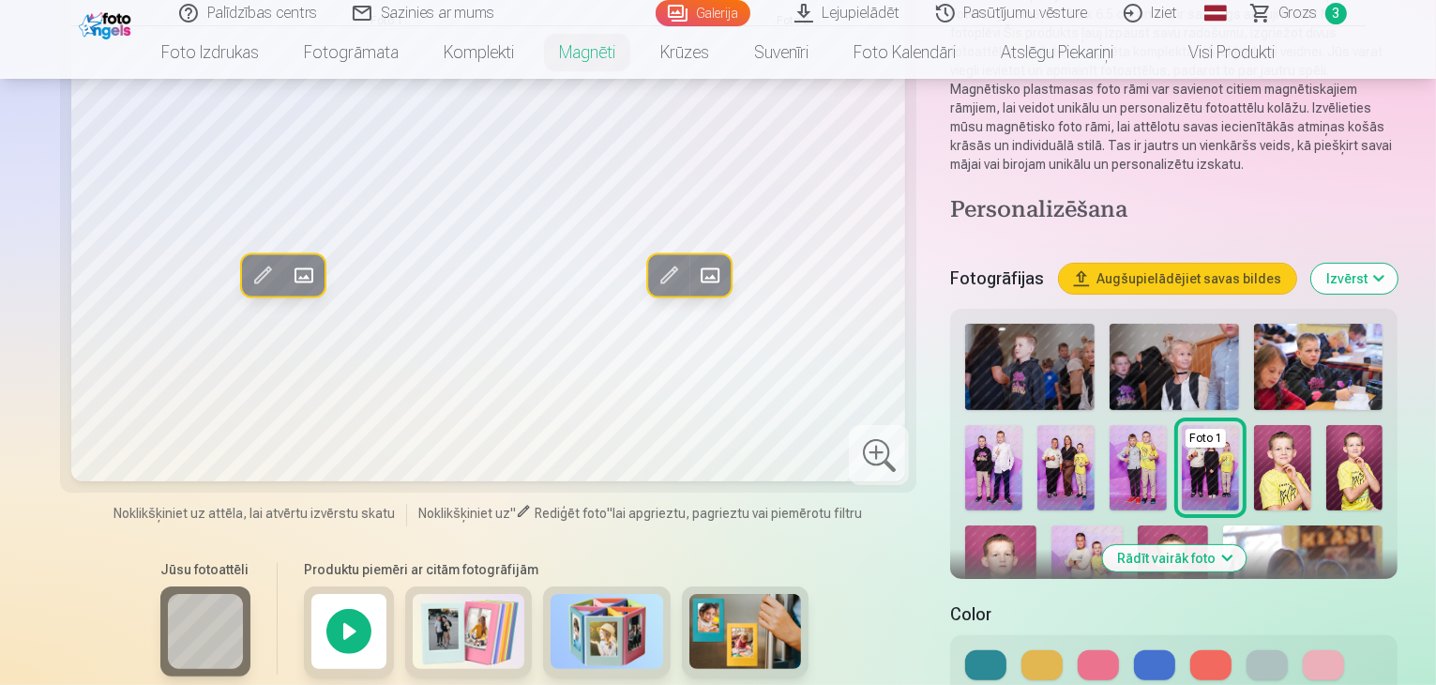
click at [1247, 650] on button at bounding box center [1267, 665] width 41 height 30
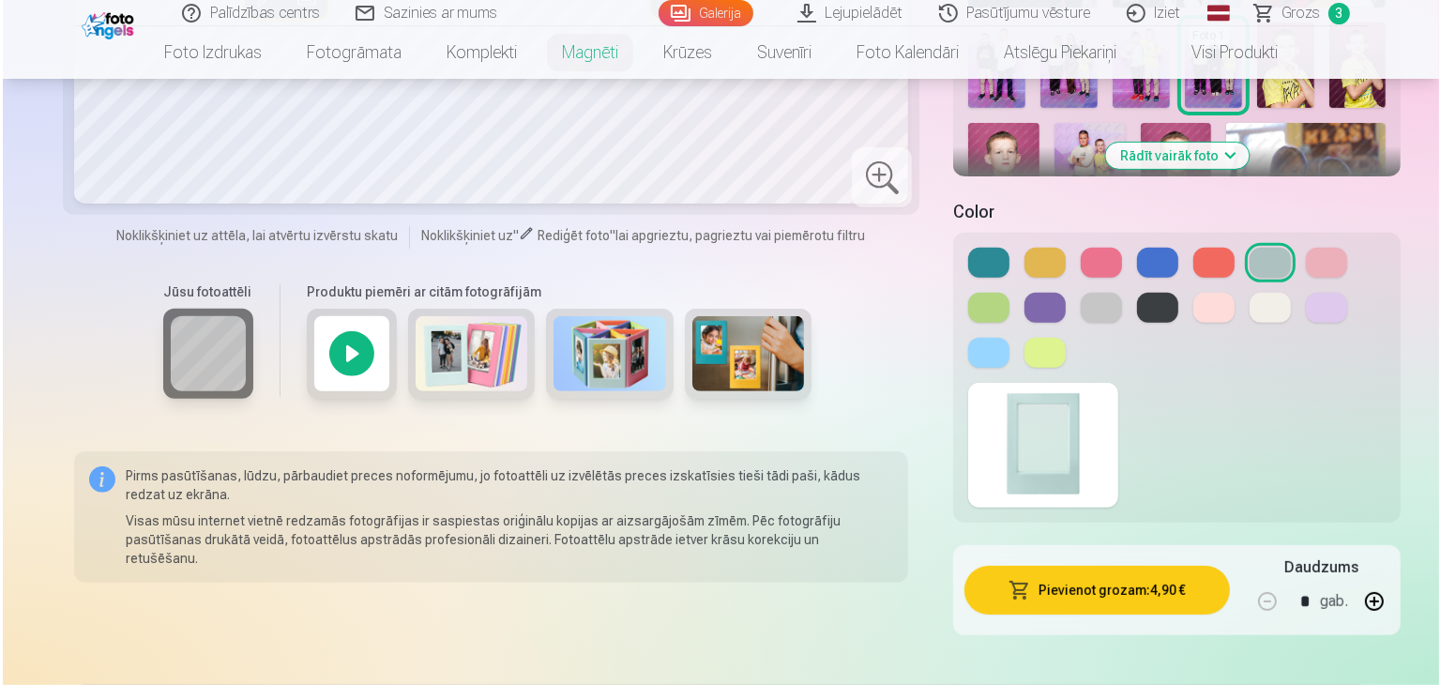
scroll to position [750, 0]
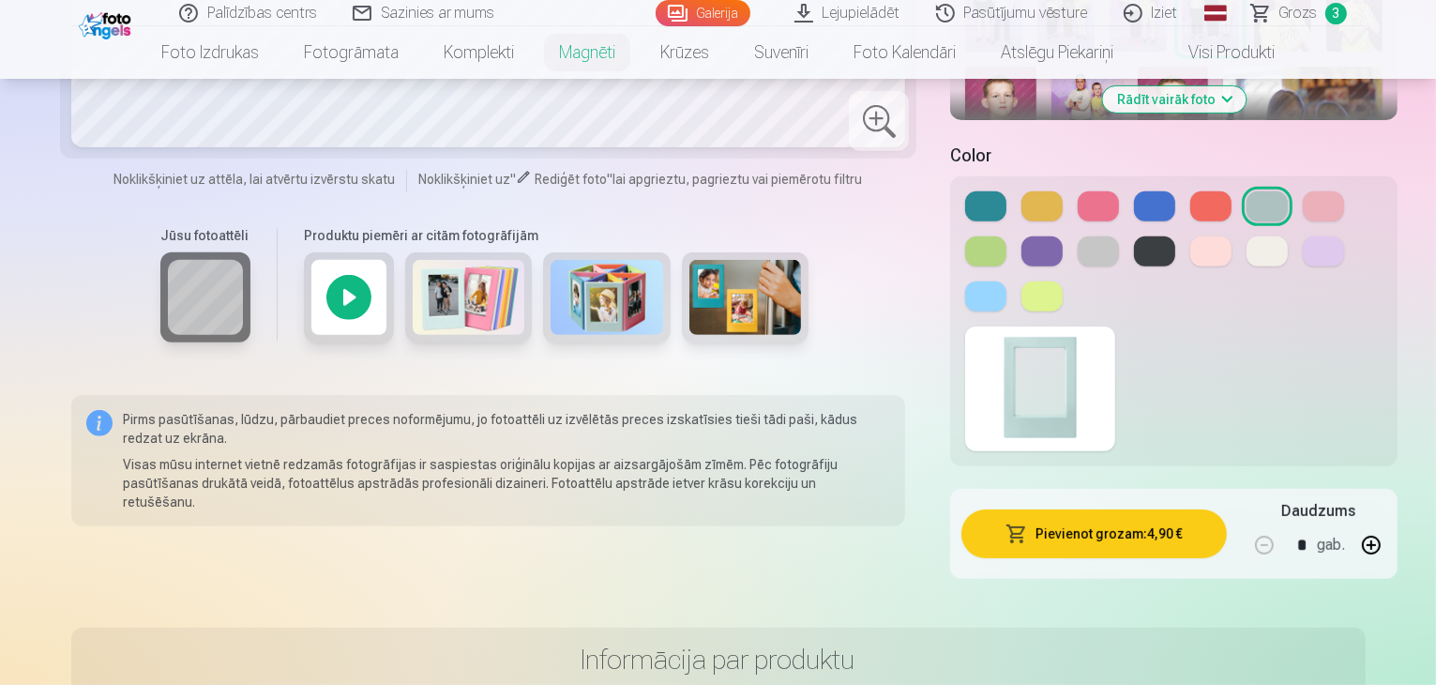
click at [1114, 509] on button "Pievienot grozam : 4,90 €" at bounding box center [1093, 533] width 265 height 49
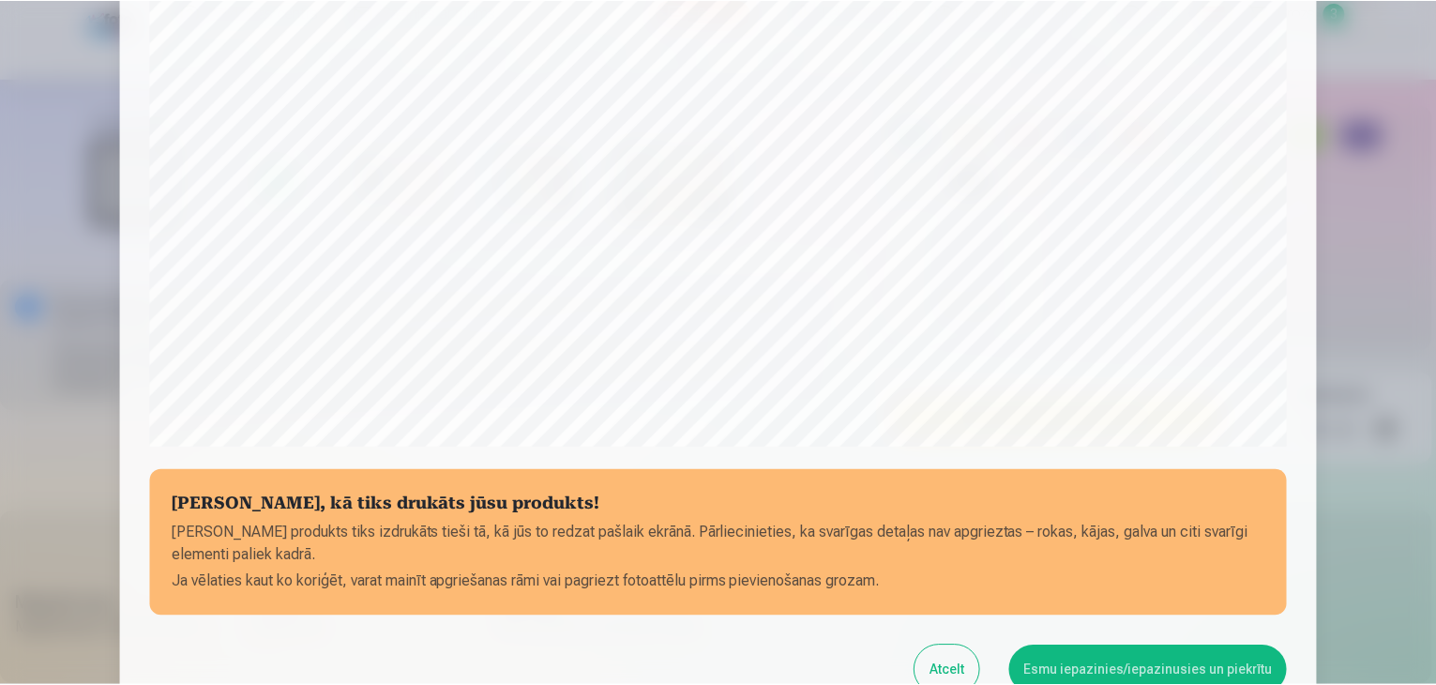
scroll to position [478, 0]
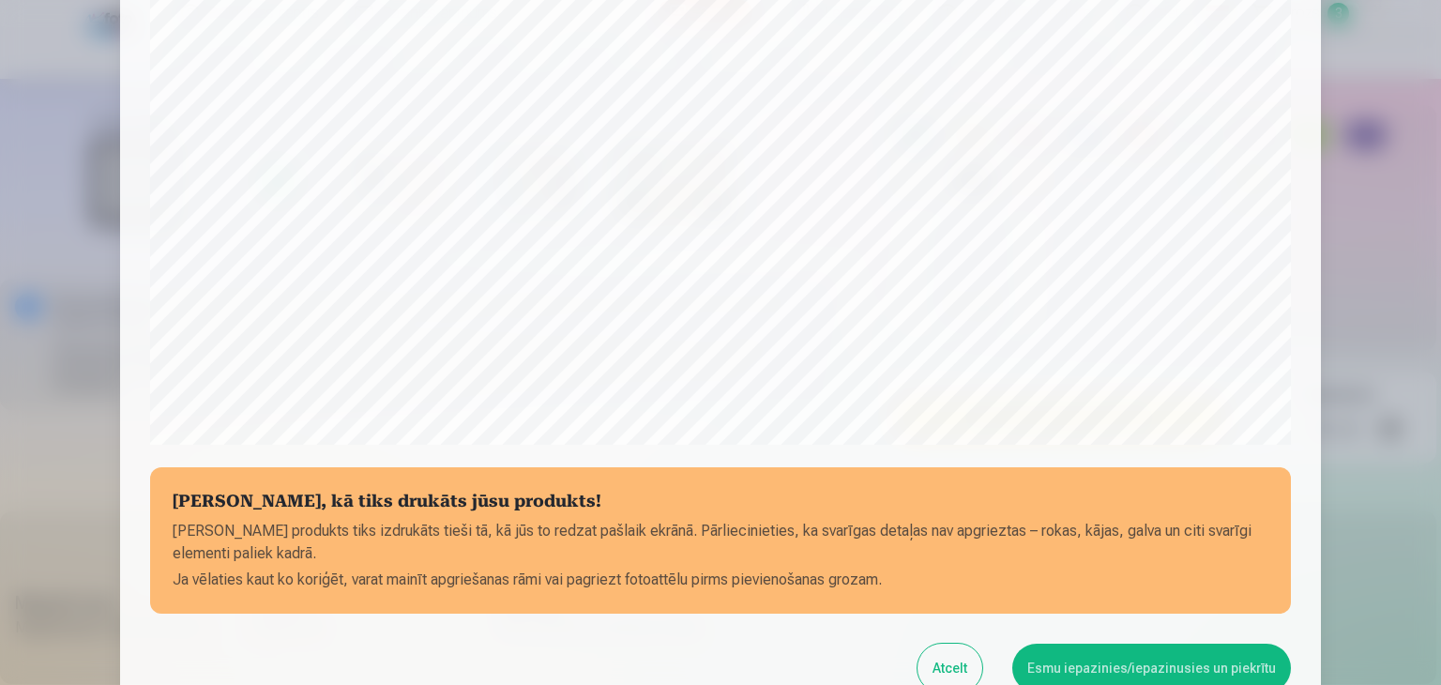
click at [1122, 658] on button "Esmu iepazinies/iepazinusies un piekrītu" at bounding box center [1151, 667] width 279 height 49
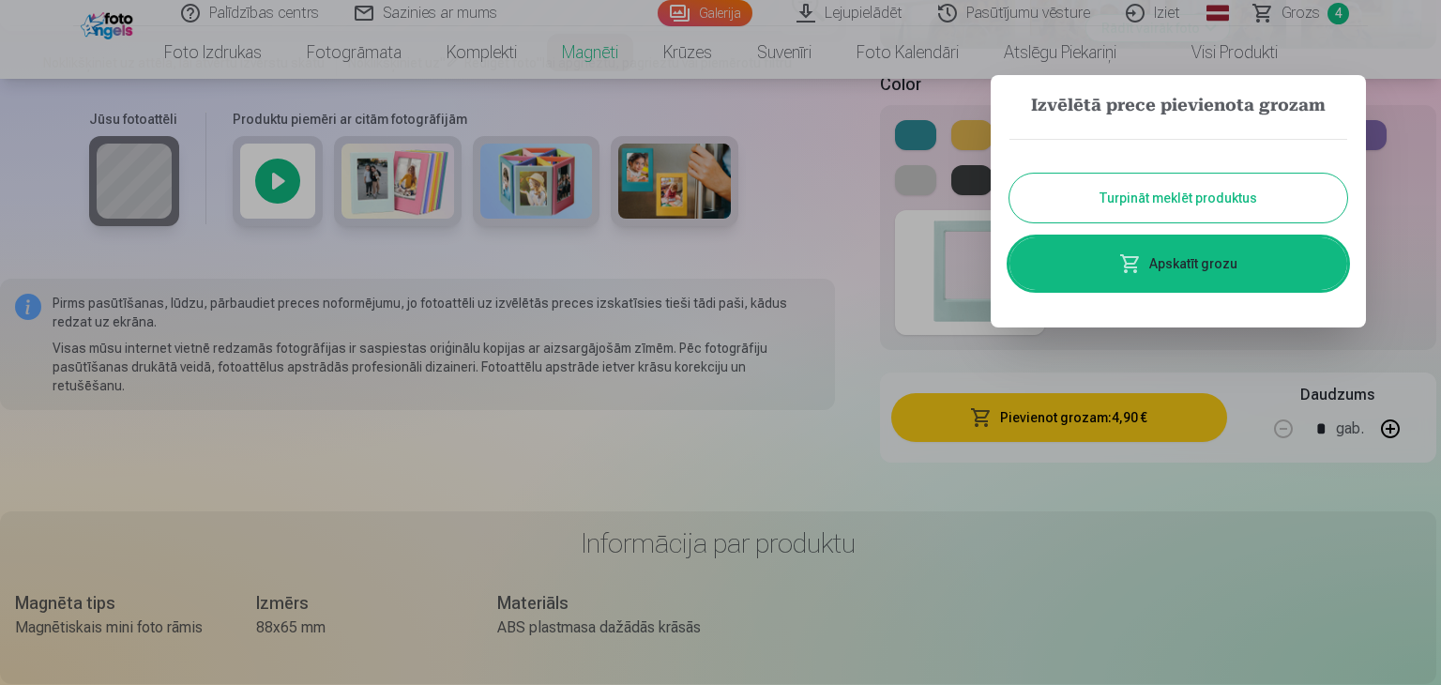
click at [1112, 189] on button "Turpināt meklēt produktus" at bounding box center [1178, 198] width 338 height 49
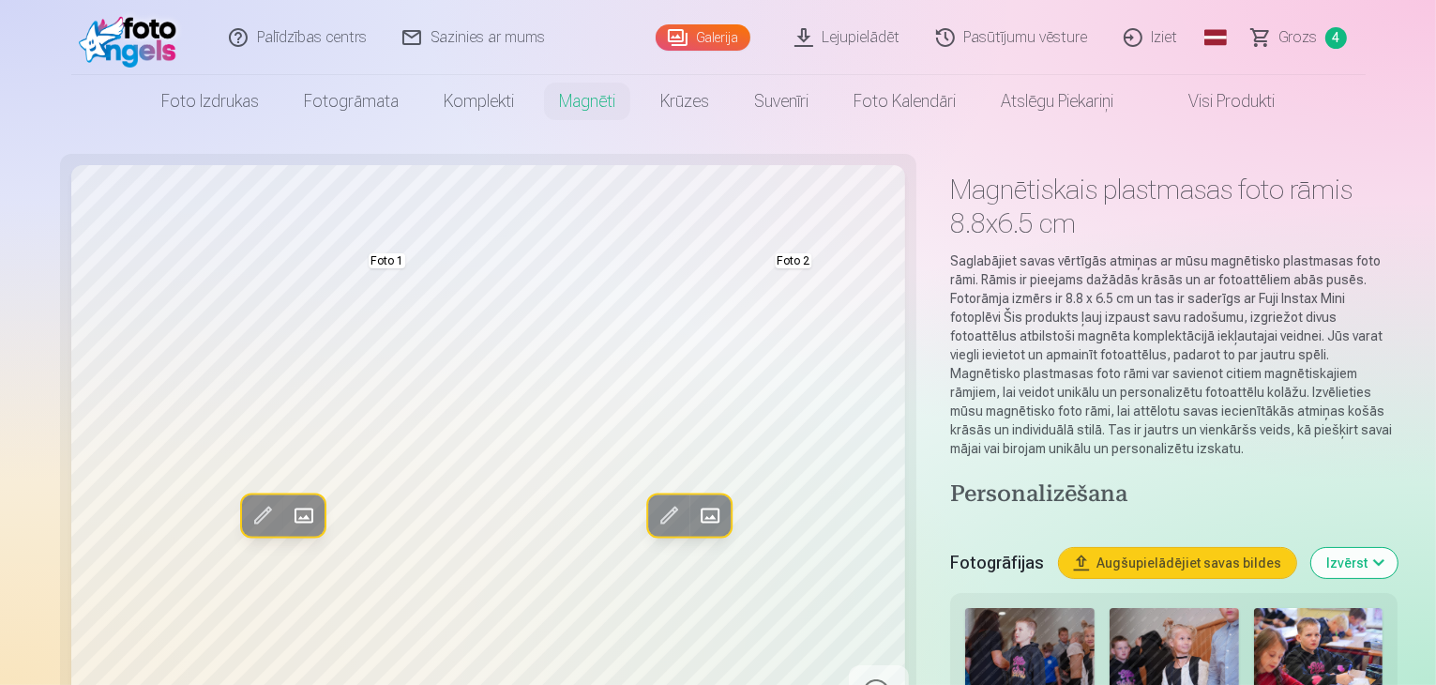
scroll to position [0, 0]
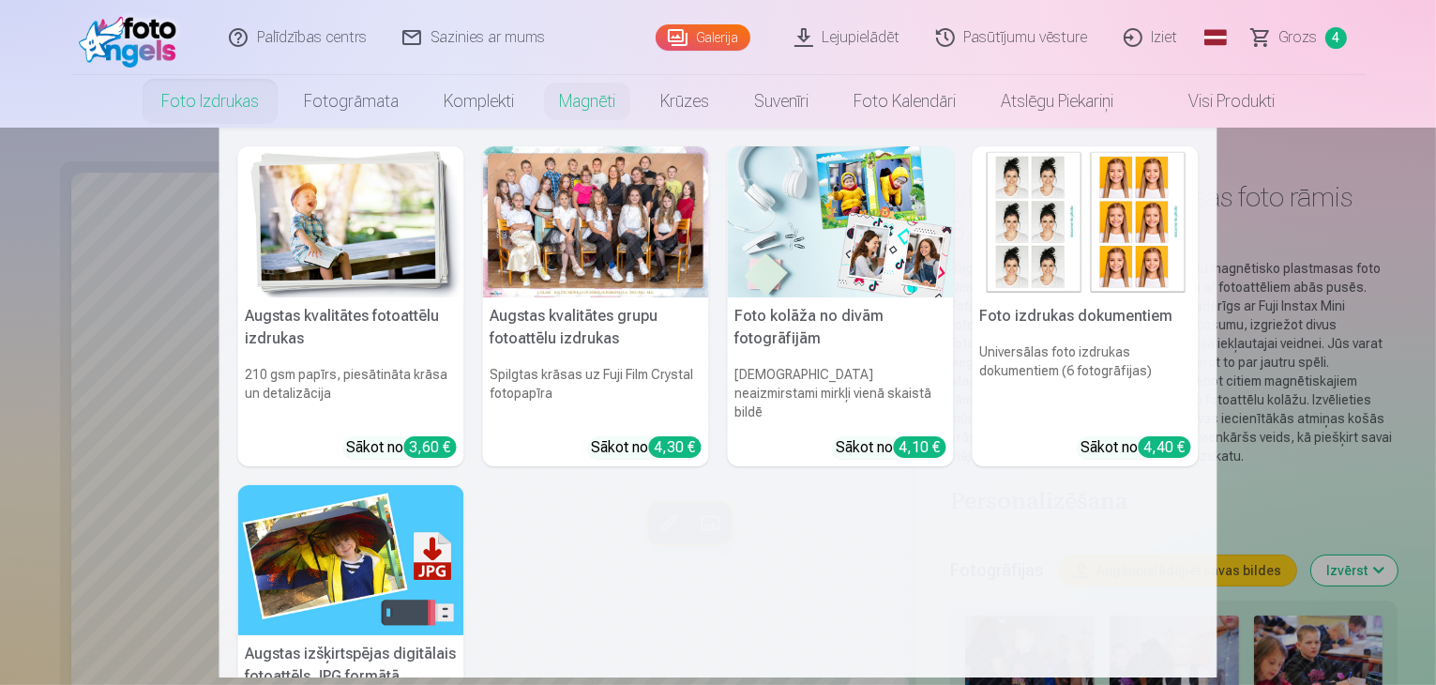
click at [175, 100] on link "Foto izdrukas" at bounding box center [210, 101] width 143 height 53
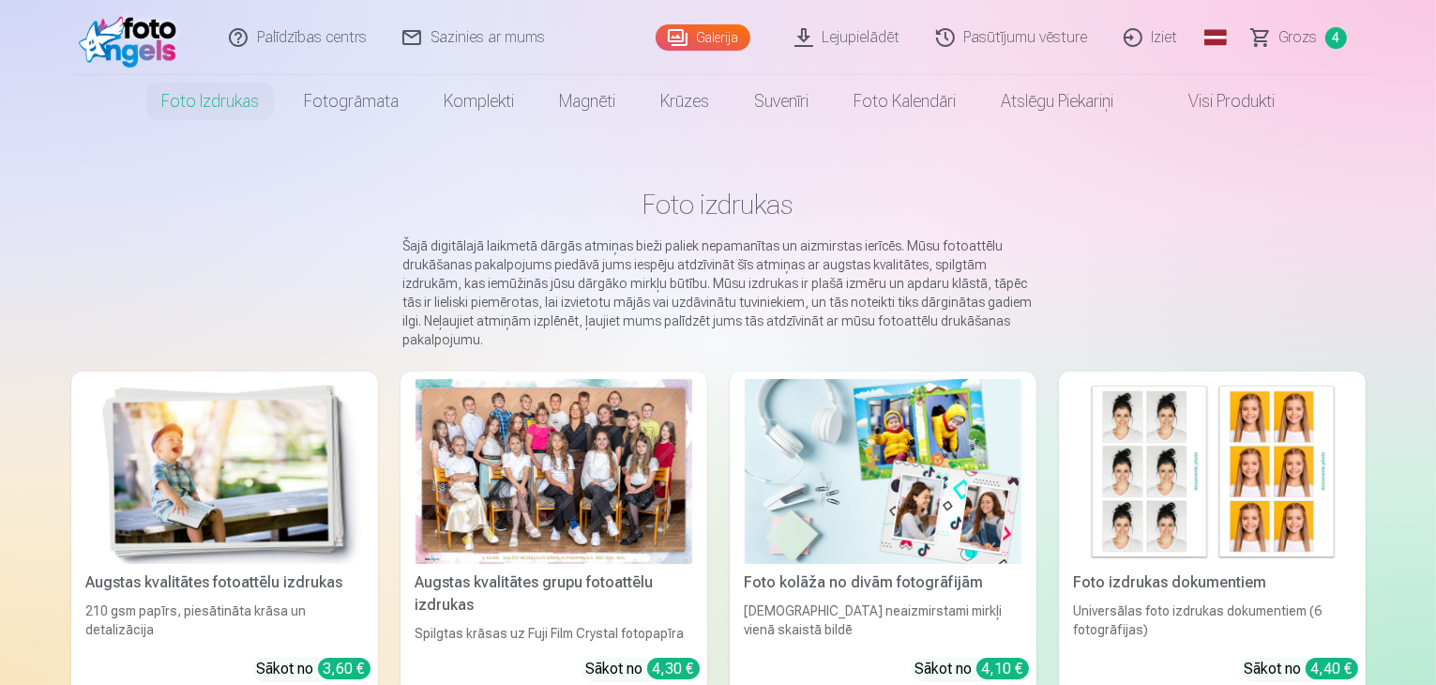
click at [227, 472] on img at bounding box center [224, 471] width 277 height 185
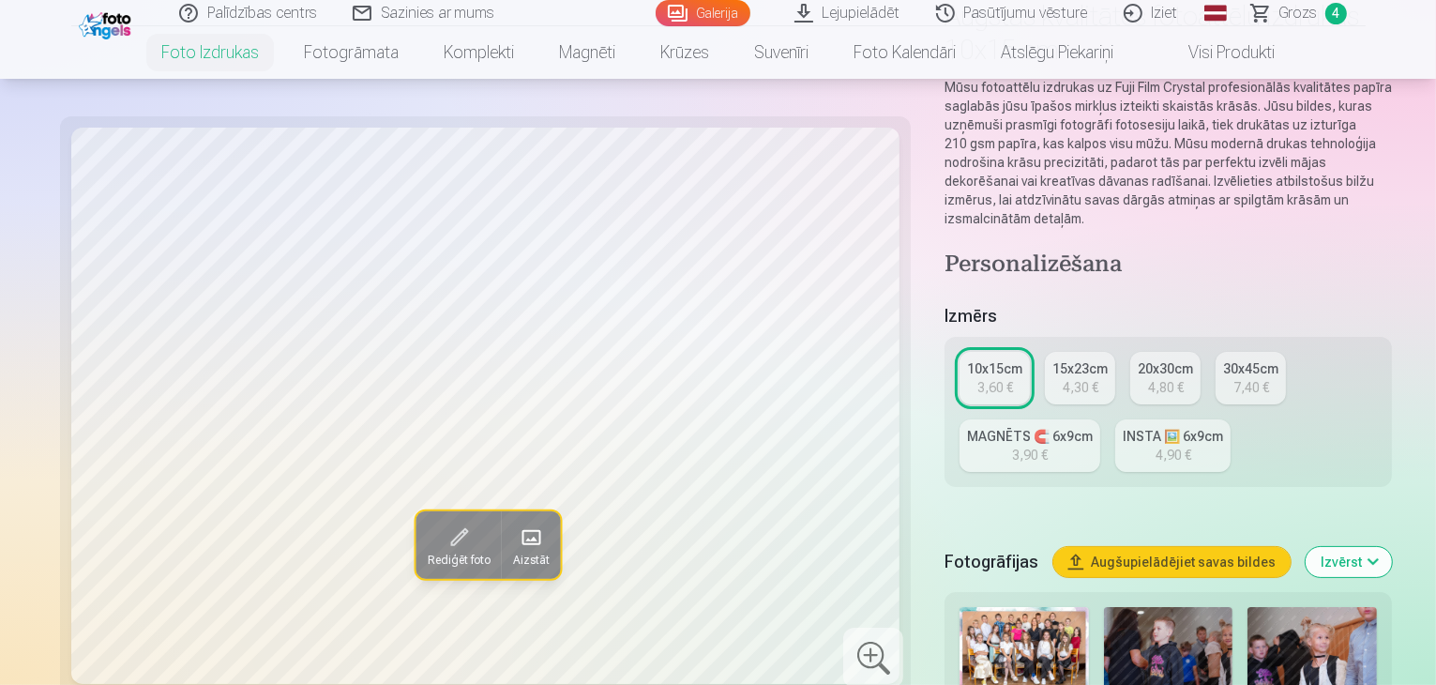
scroll to position [281, 0]
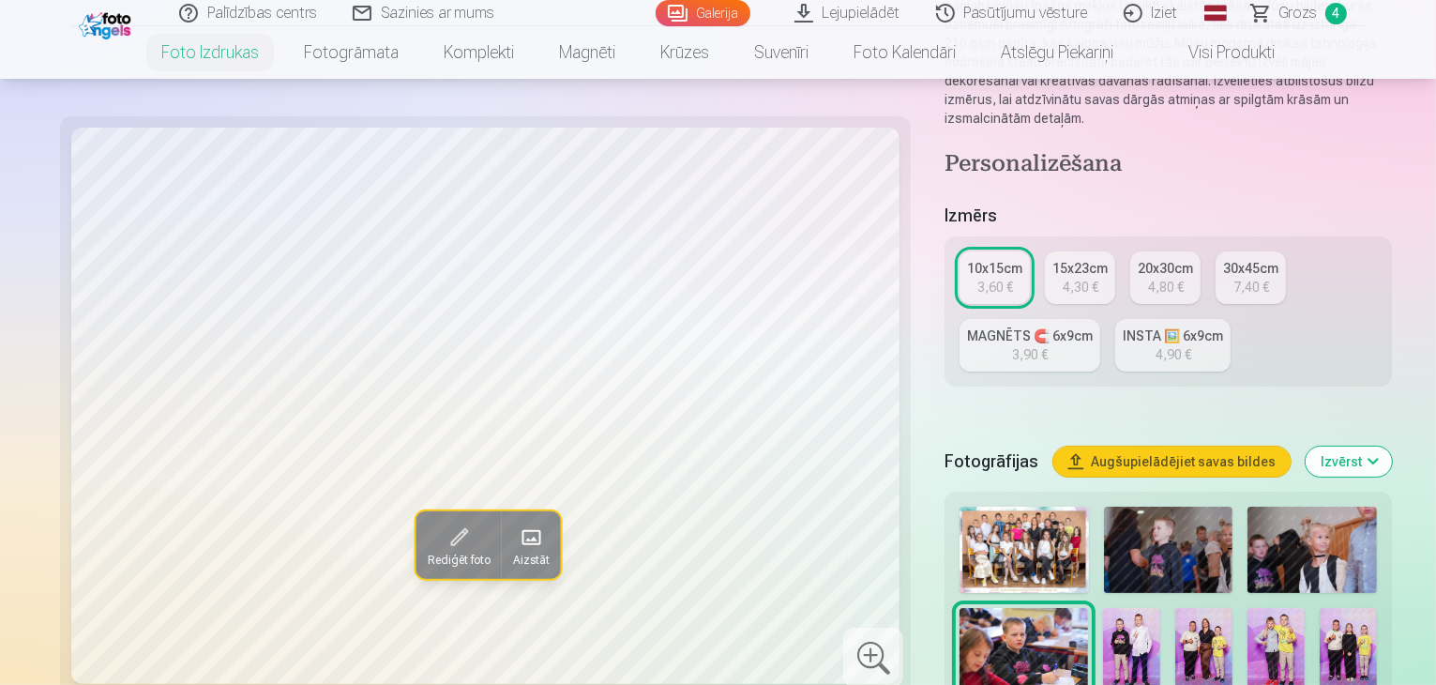
click at [1103, 608] on img at bounding box center [1131, 650] width 57 height 85
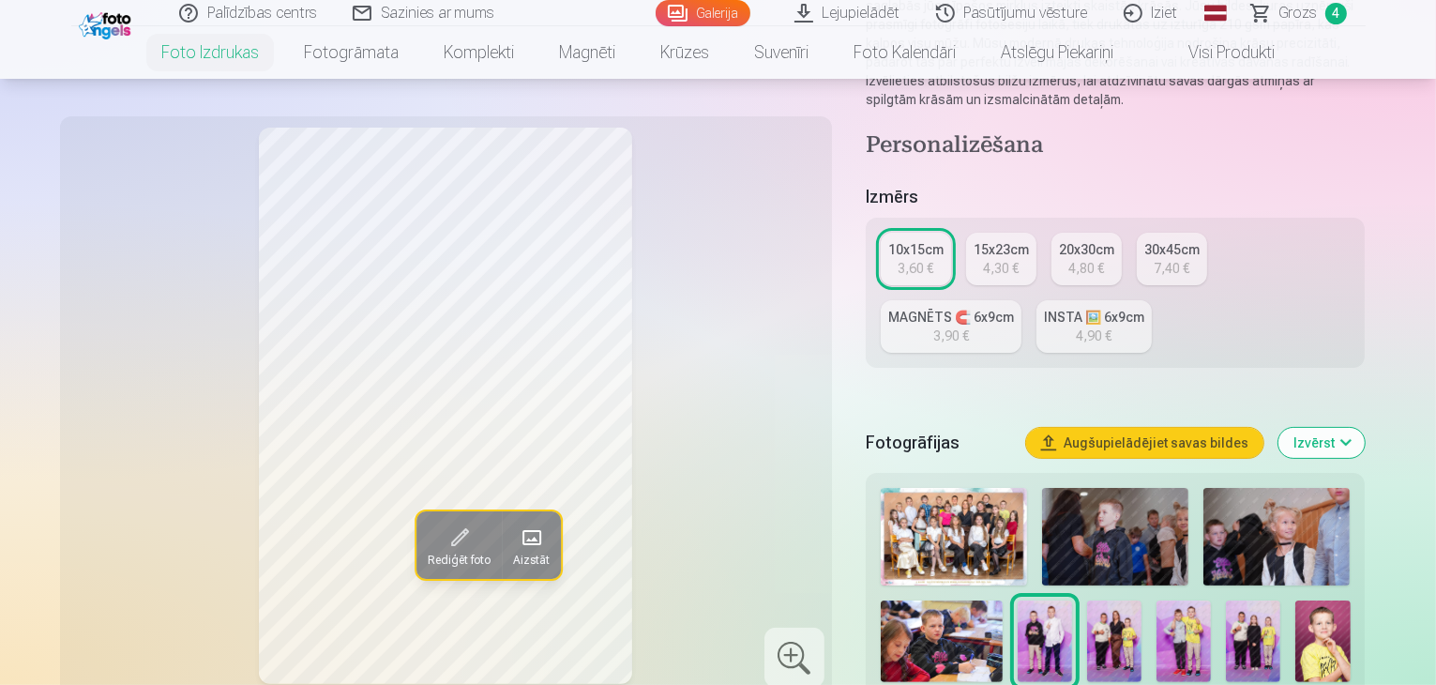
click at [1087, 600] on img at bounding box center [1114, 641] width 54 height 82
click at [1157, 600] on img at bounding box center [1184, 641] width 54 height 82
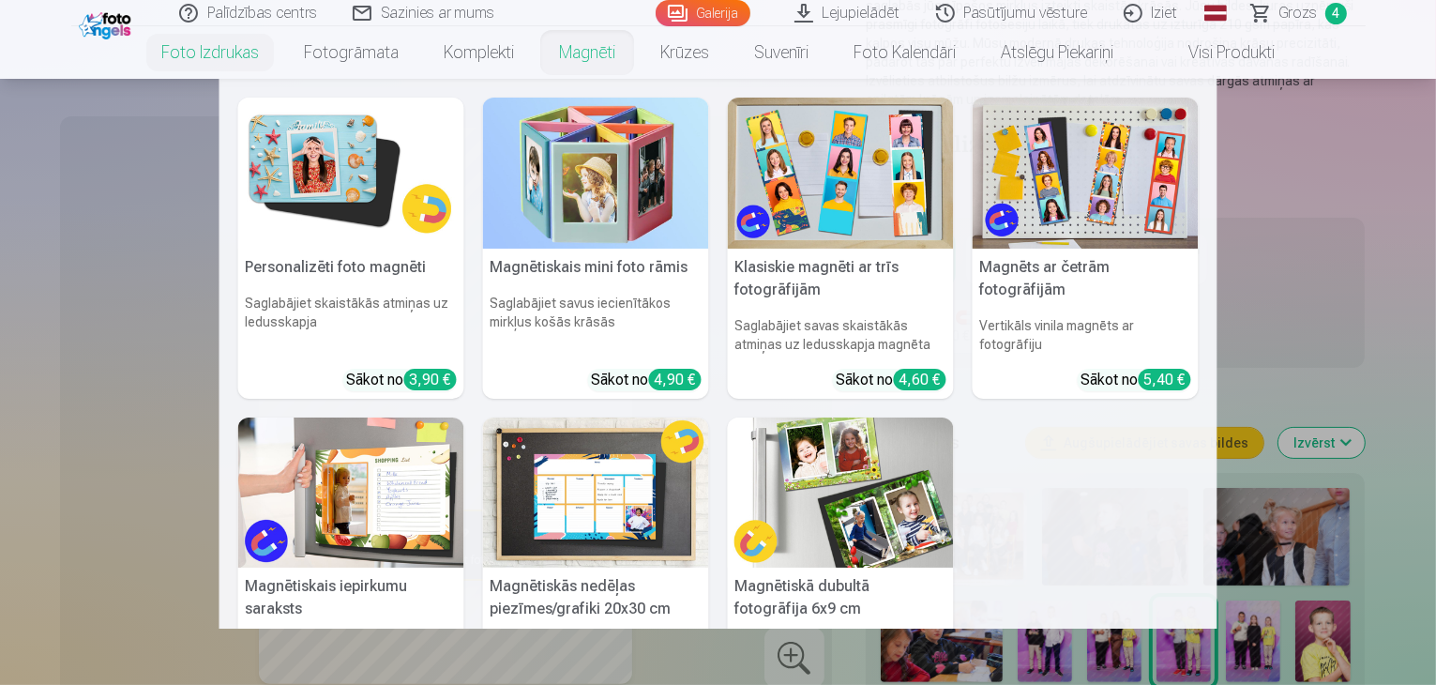
click at [608, 184] on img at bounding box center [596, 173] width 226 height 151
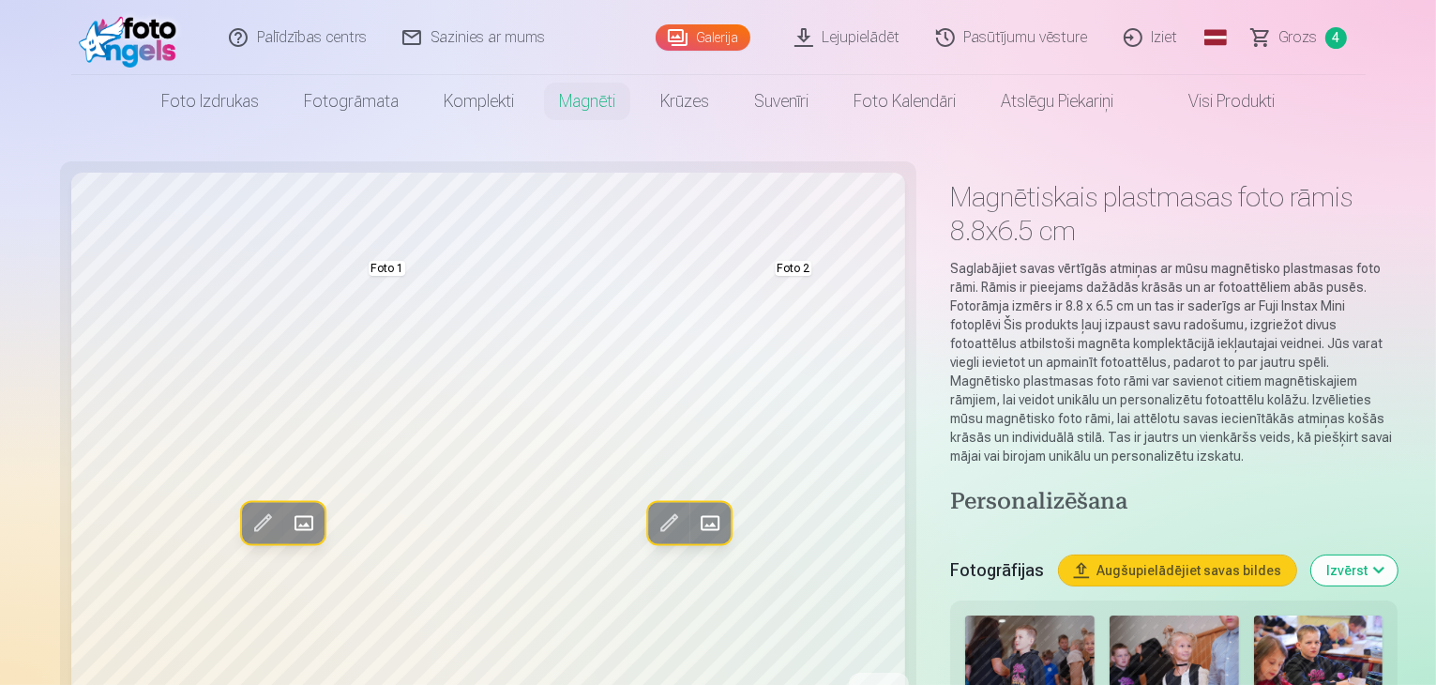
click at [288, 518] on span at bounding box center [303, 523] width 30 height 30
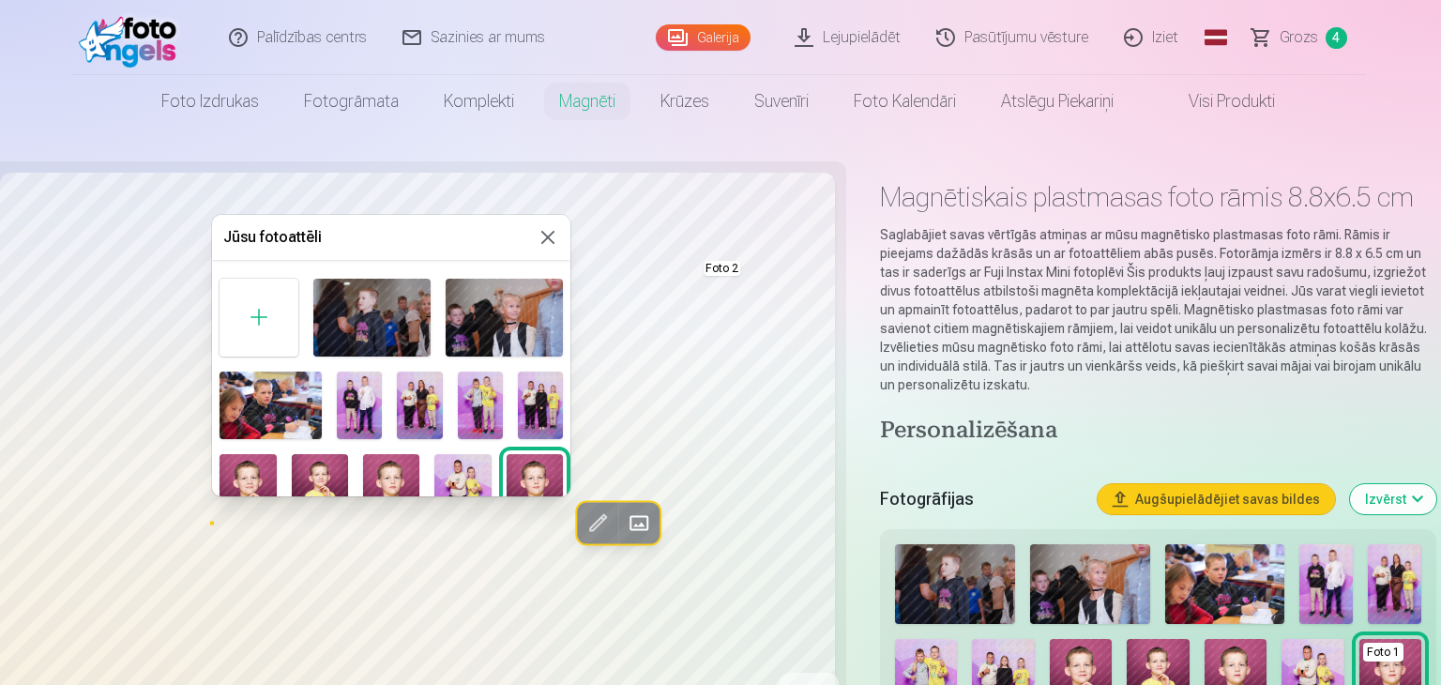
click at [359, 387] on img at bounding box center [359, 405] width 45 height 68
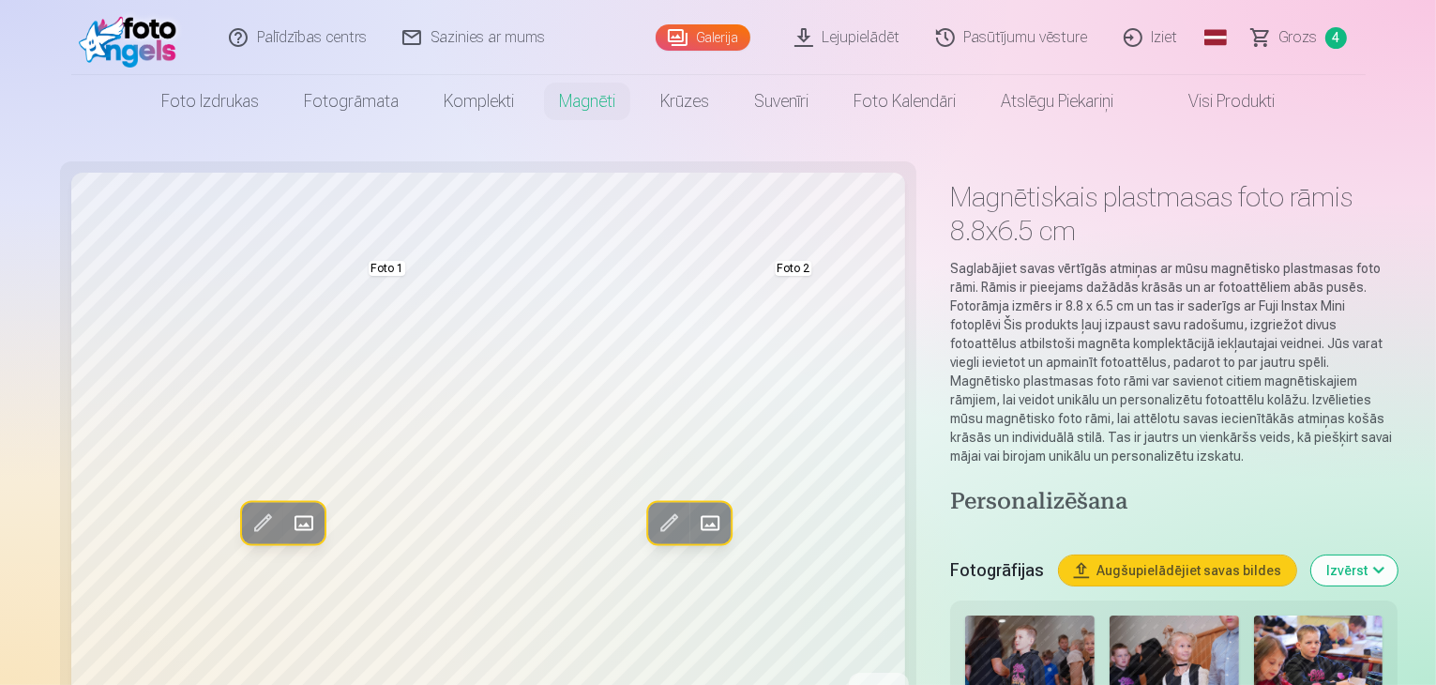
click at [694, 521] on span at bounding box center [709, 523] width 30 height 30
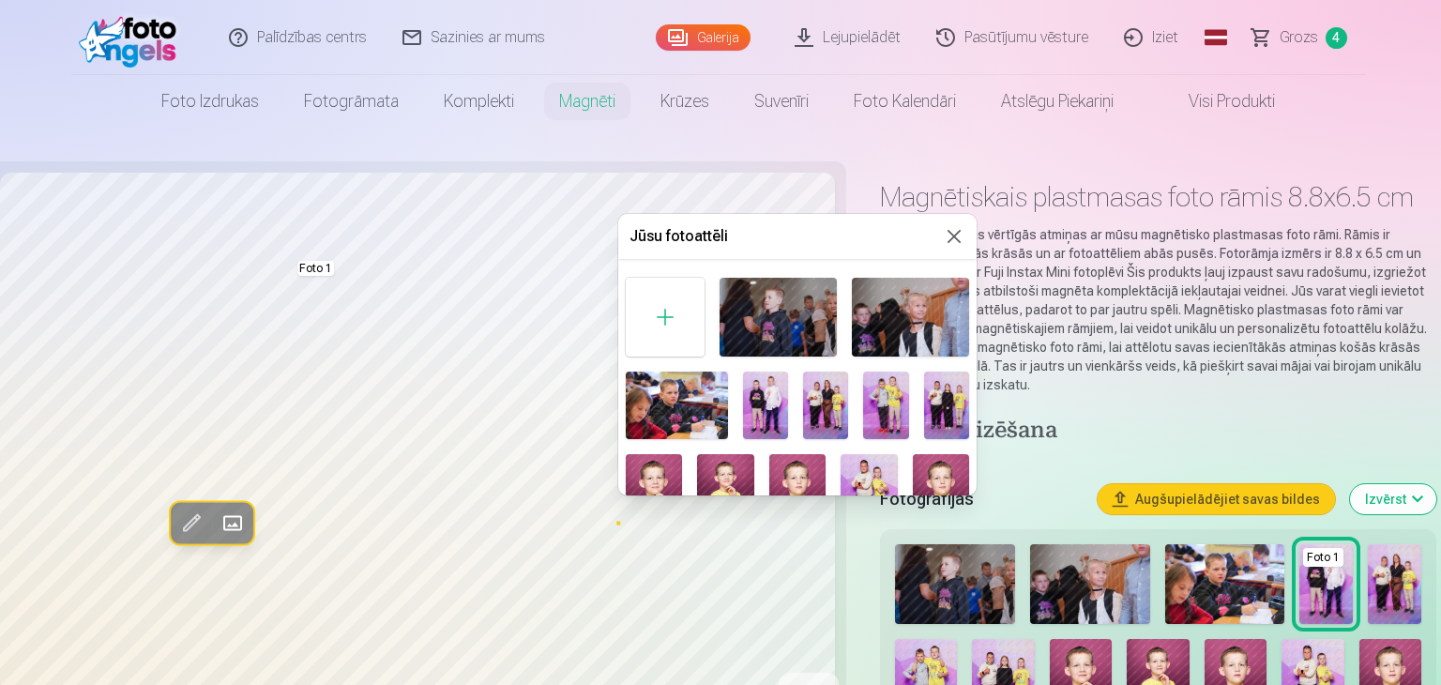
click at [887, 405] on img at bounding box center [885, 405] width 45 height 68
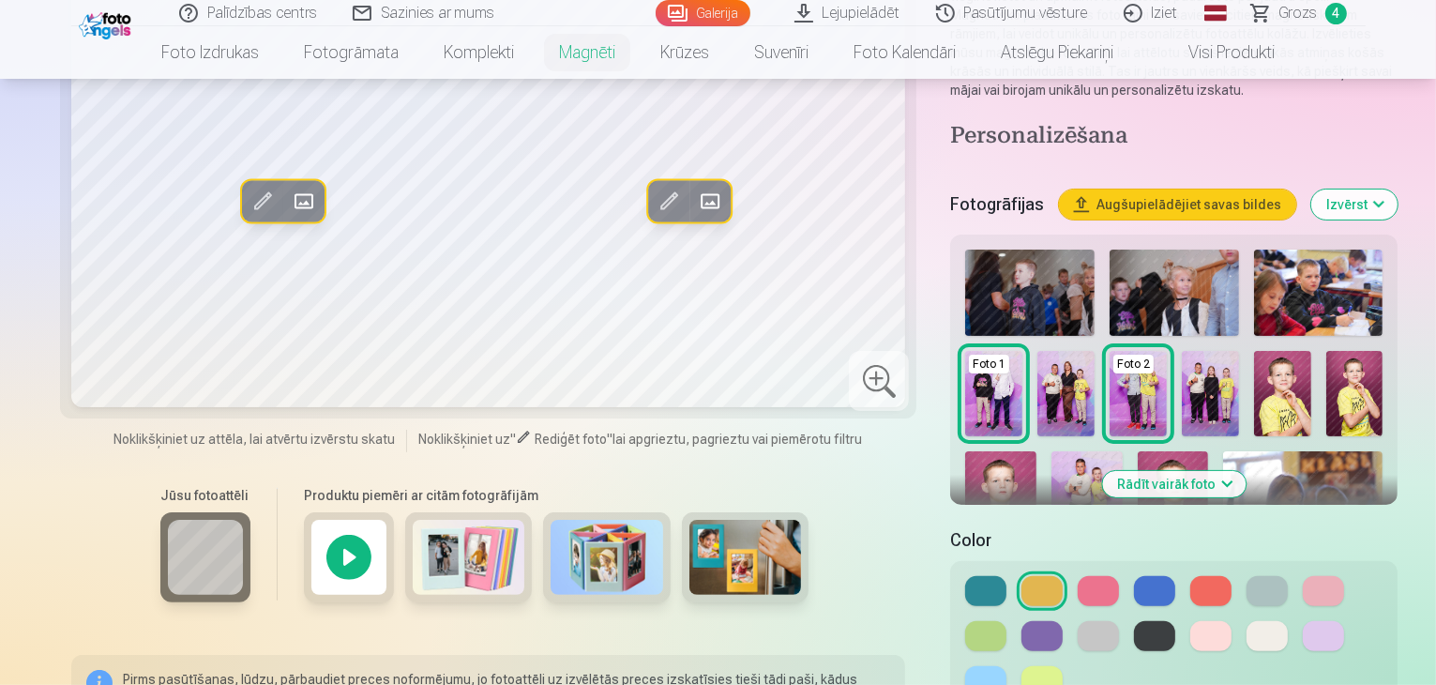
scroll to position [375, 0]
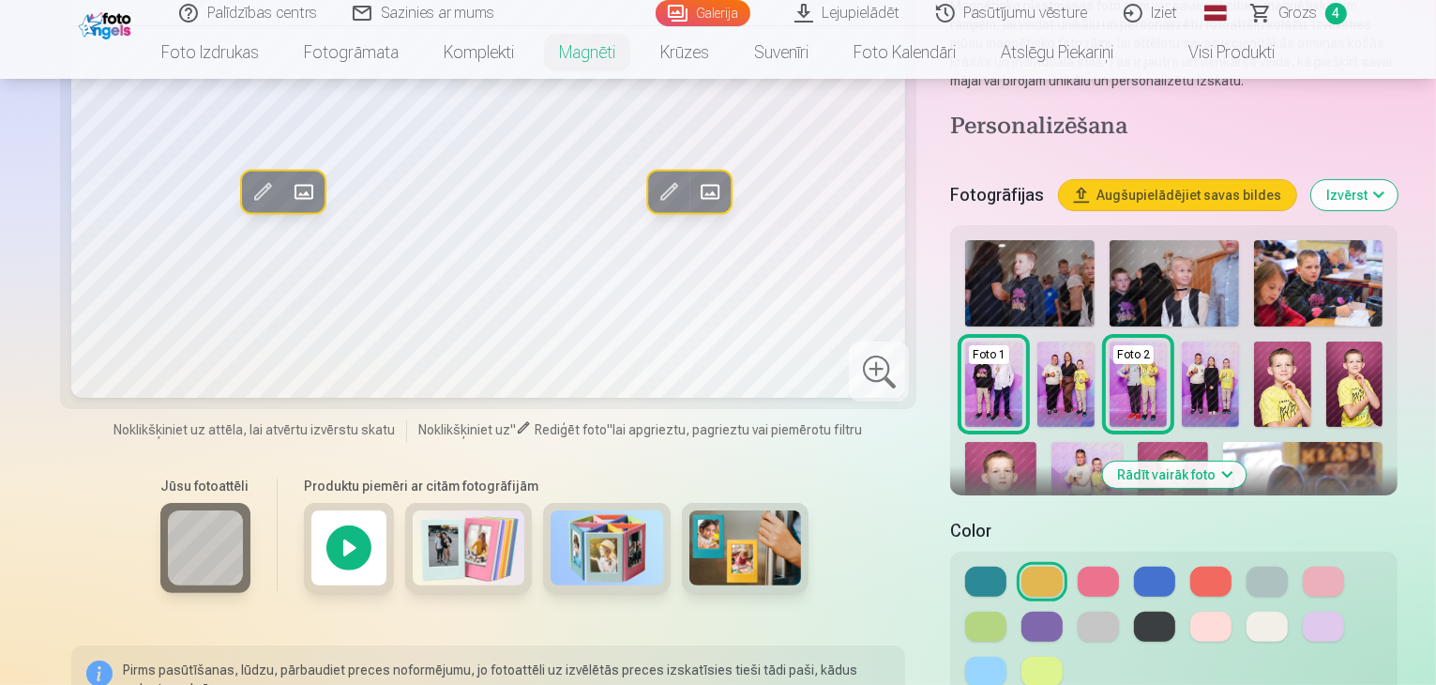
click at [1078, 612] on button at bounding box center [1098, 627] width 41 height 30
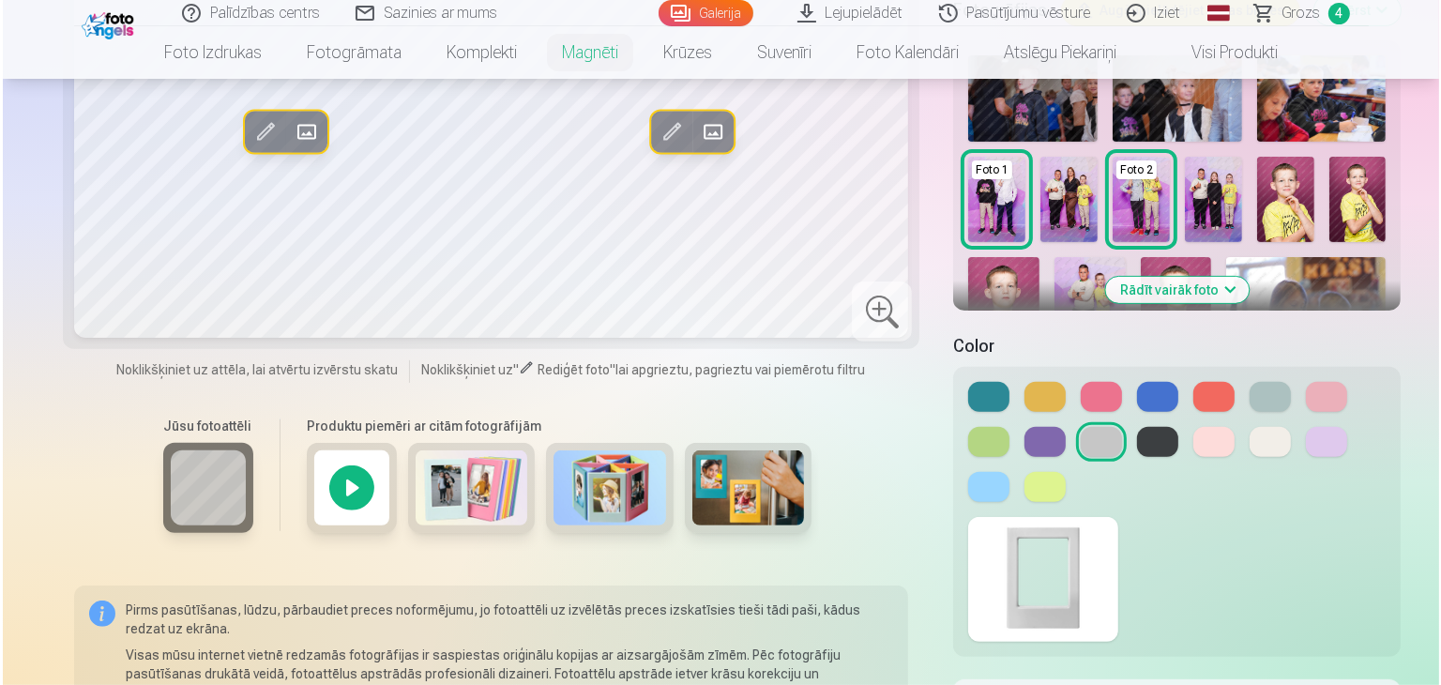
scroll to position [657, 0]
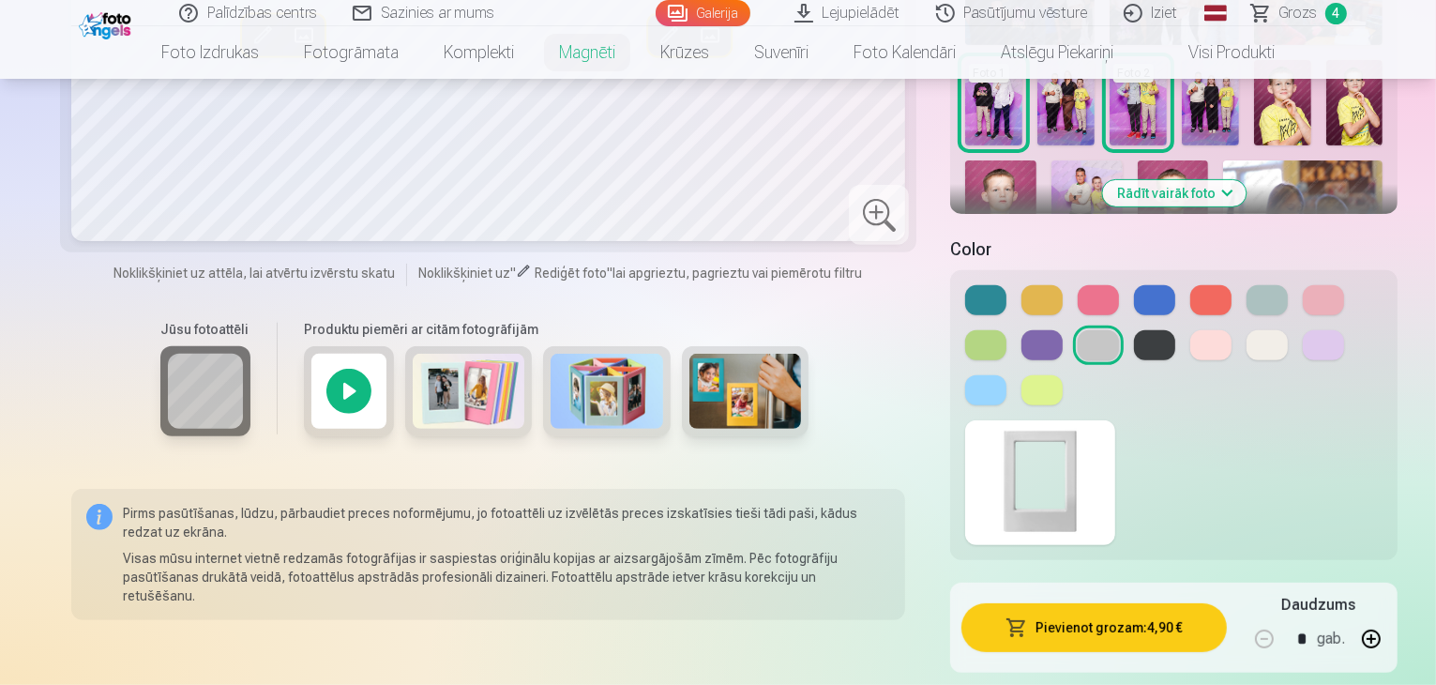
click at [1033, 603] on button "Pievienot grozam : 4,90 €" at bounding box center [1093, 627] width 265 height 49
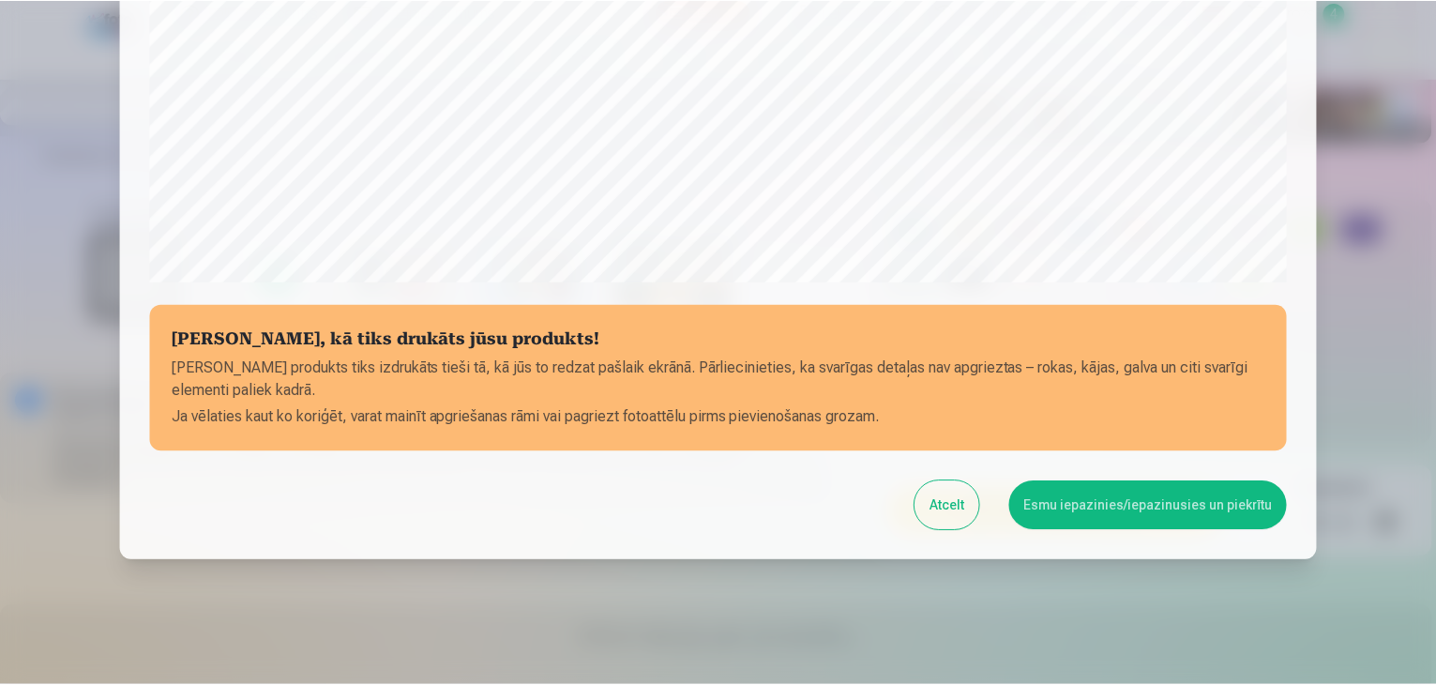
scroll to position [666, 0]
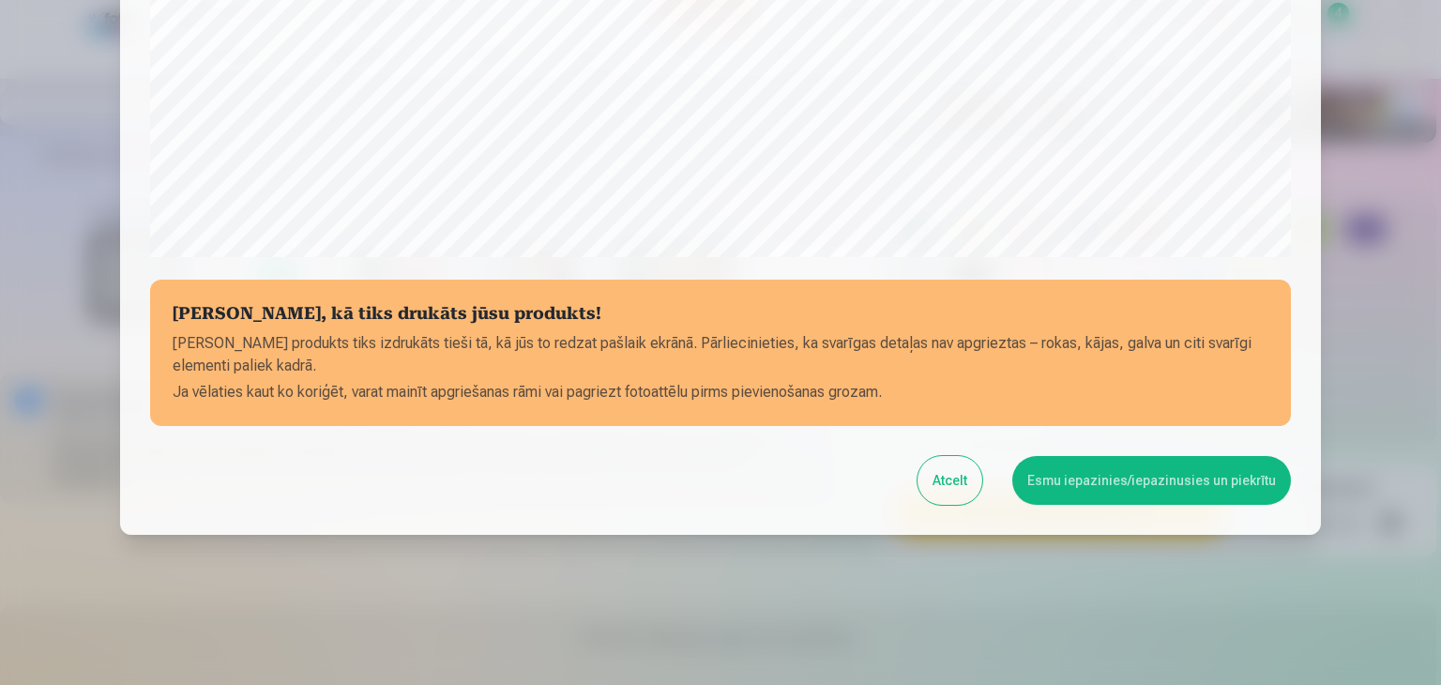
click at [1099, 485] on button "Esmu iepazinies/iepazinusies un piekrītu" at bounding box center [1151, 480] width 279 height 49
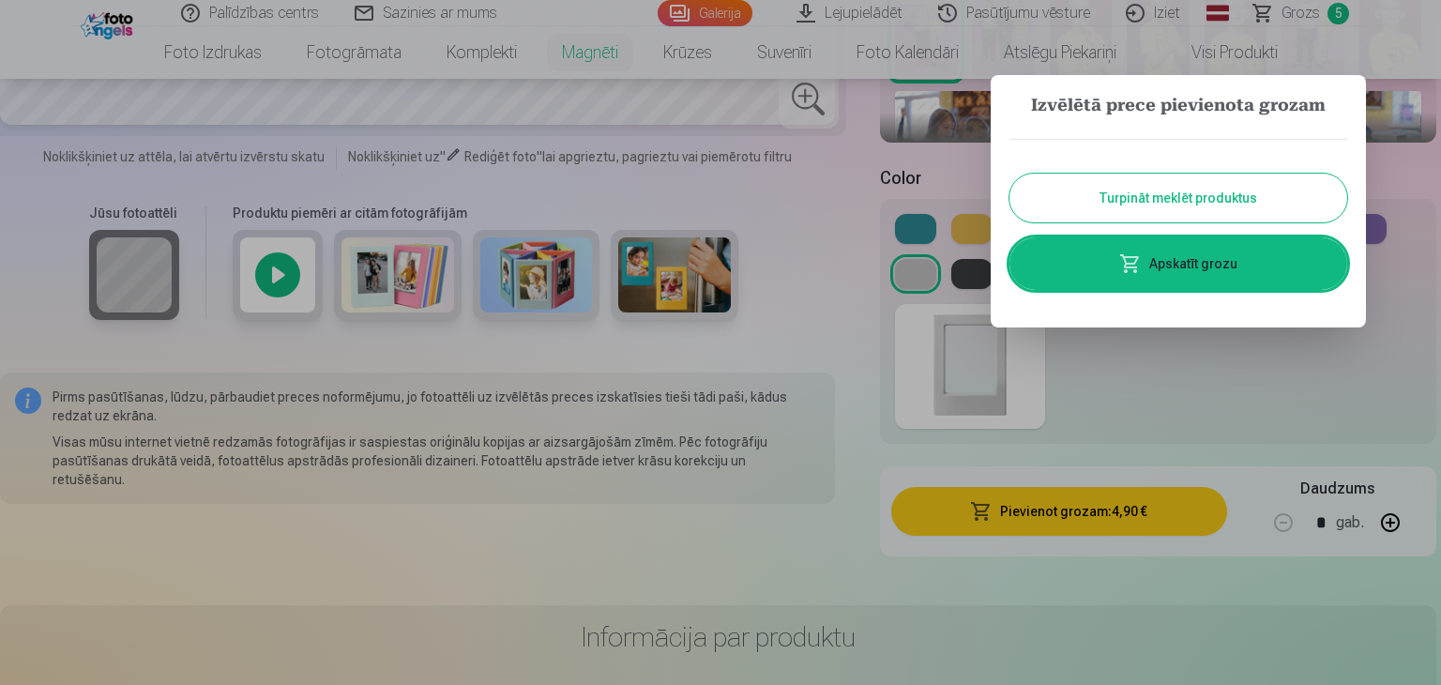
click at [1144, 201] on button "Turpināt meklēt produktus" at bounding box center [1178, 198] width 338 height 49
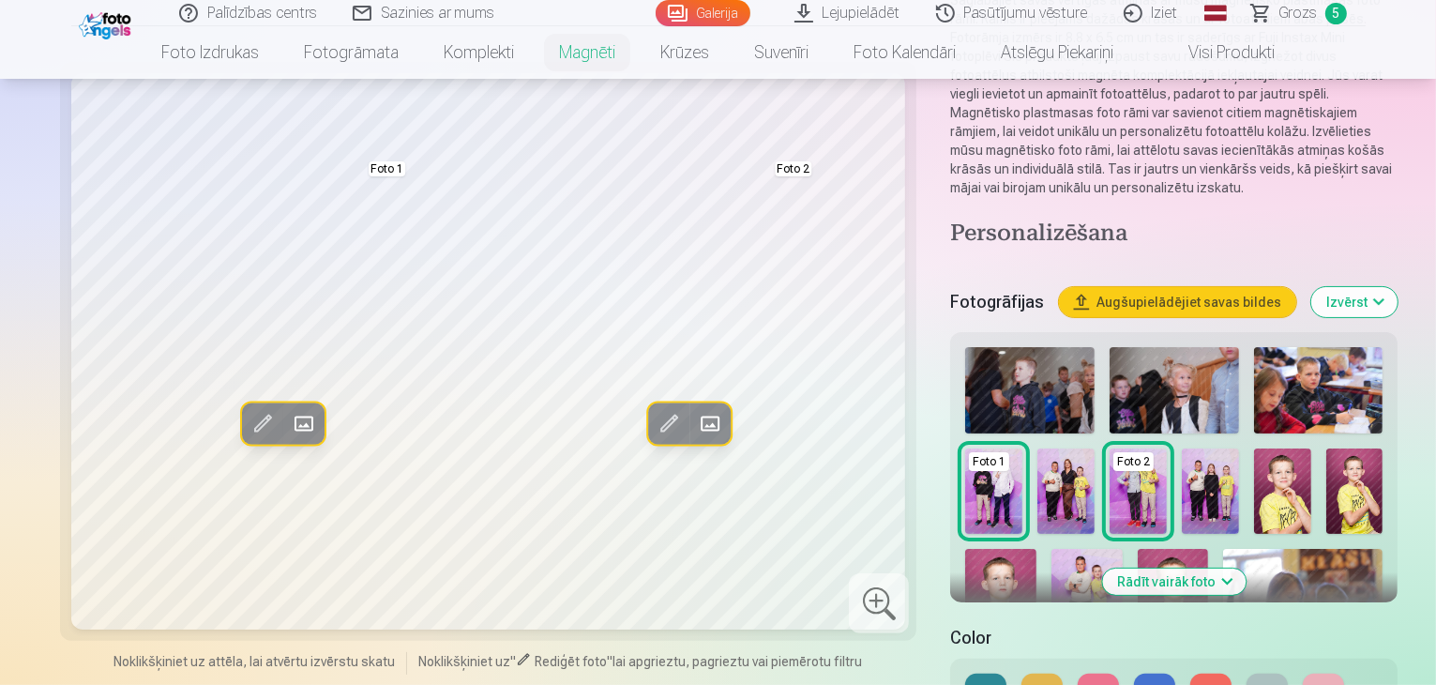
scroll to position [281, 0]
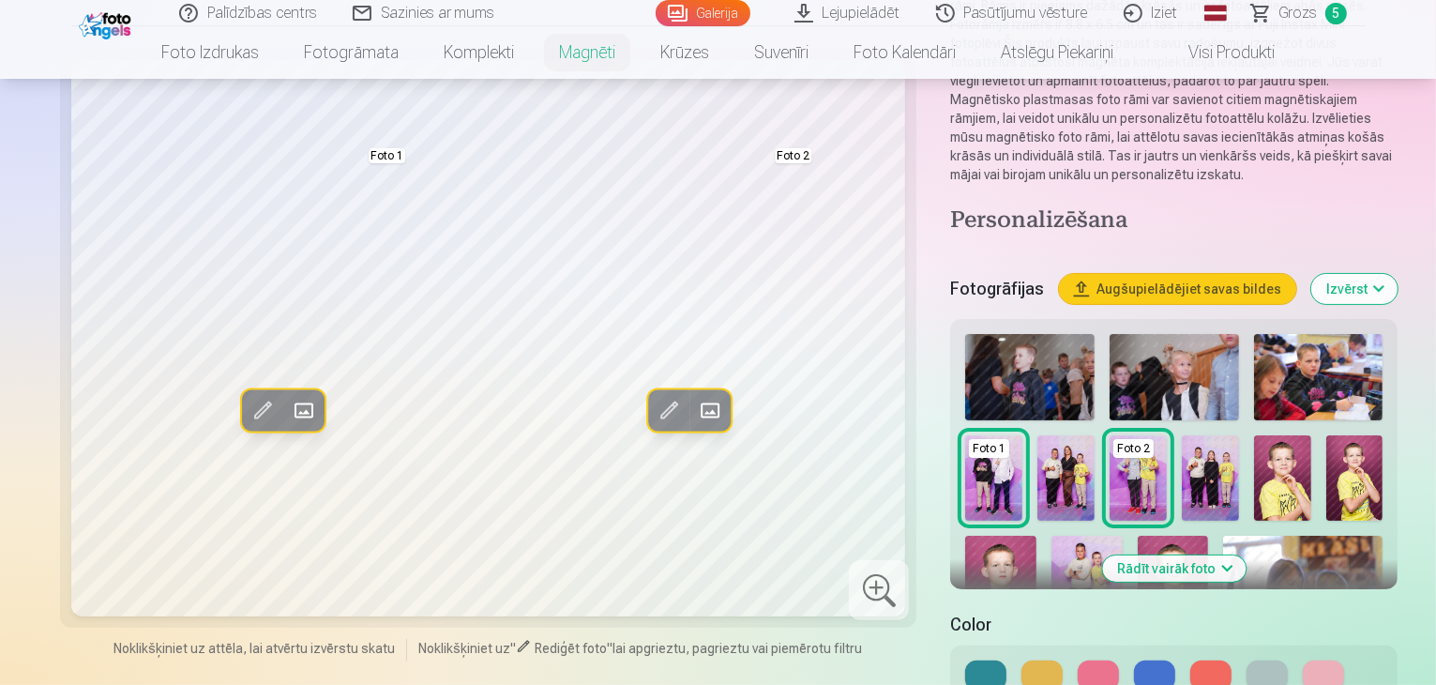
click at [1164, 555] on button "Rādīt vairāk foto" at bounding box center [1174, 568] width 144 height 26
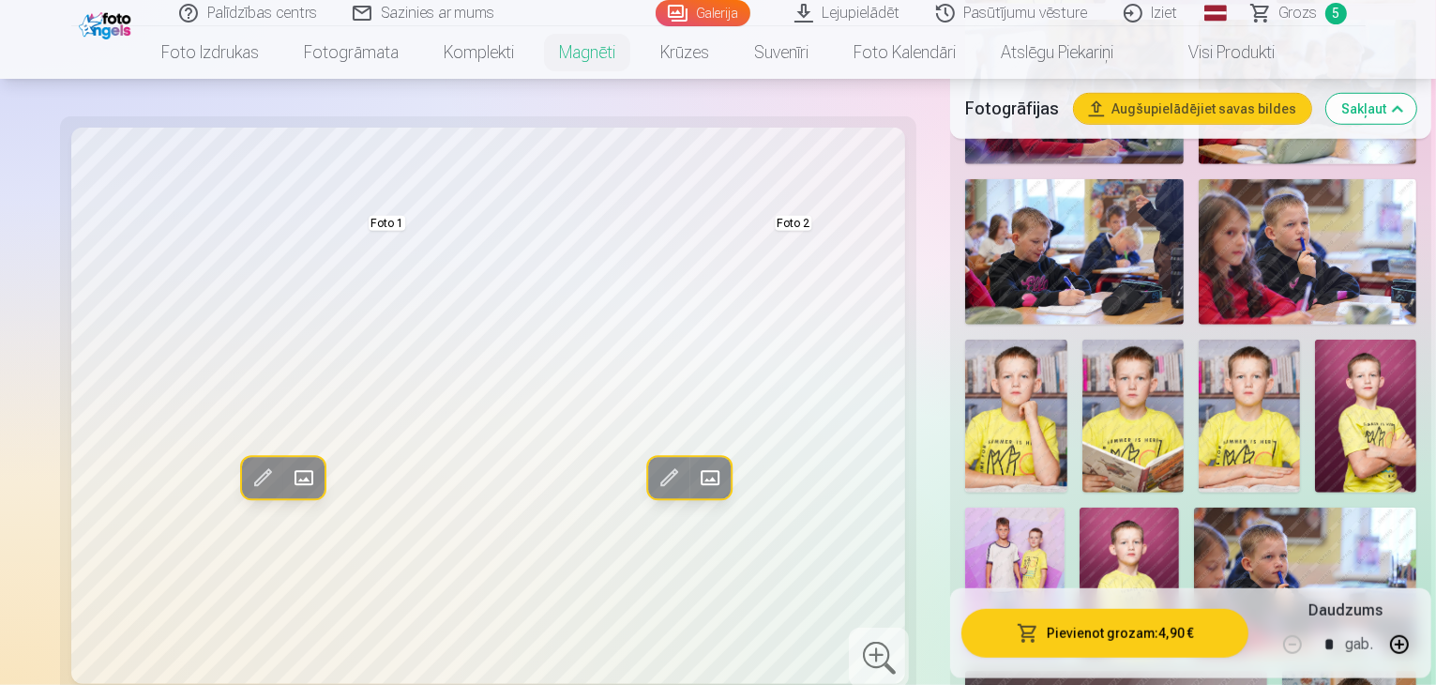
scroll to position [1126, 0]
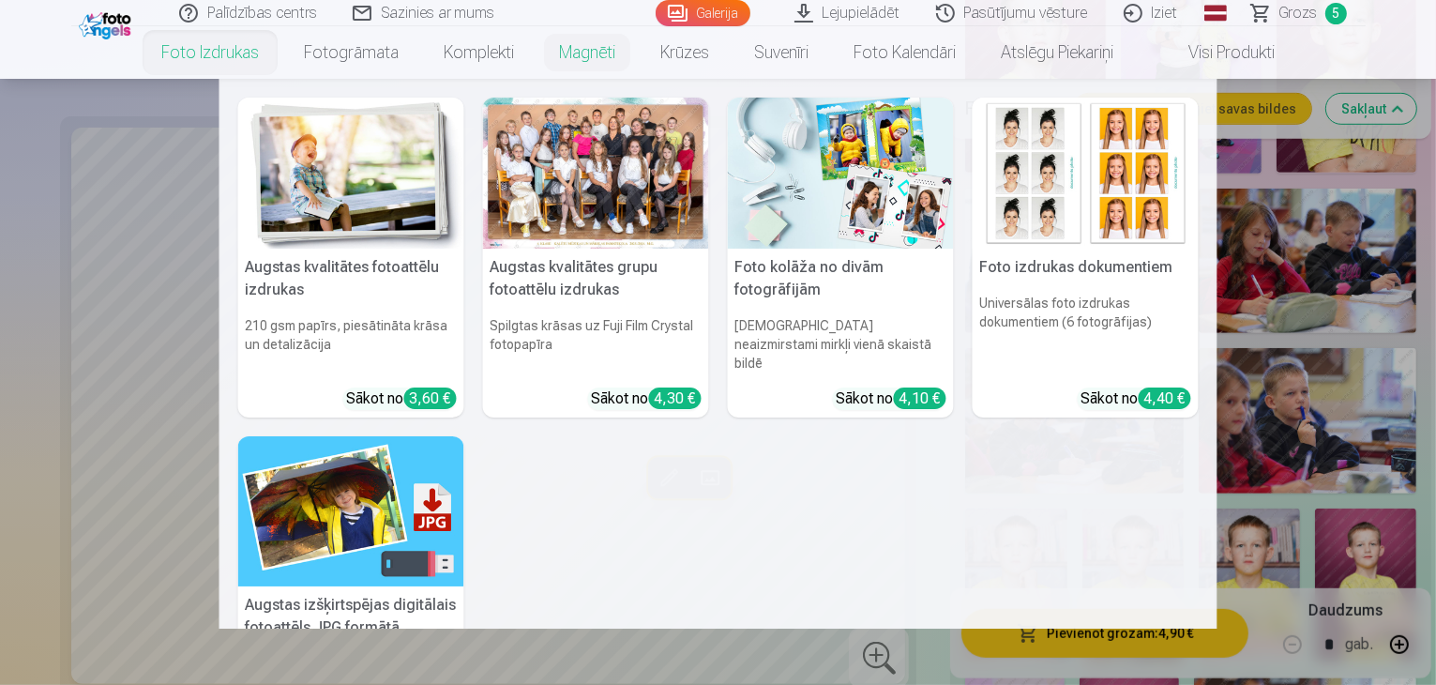
click at [173, 50] on link "Foto izdrukas" at bounding box center [210, 52] width 143 height 53
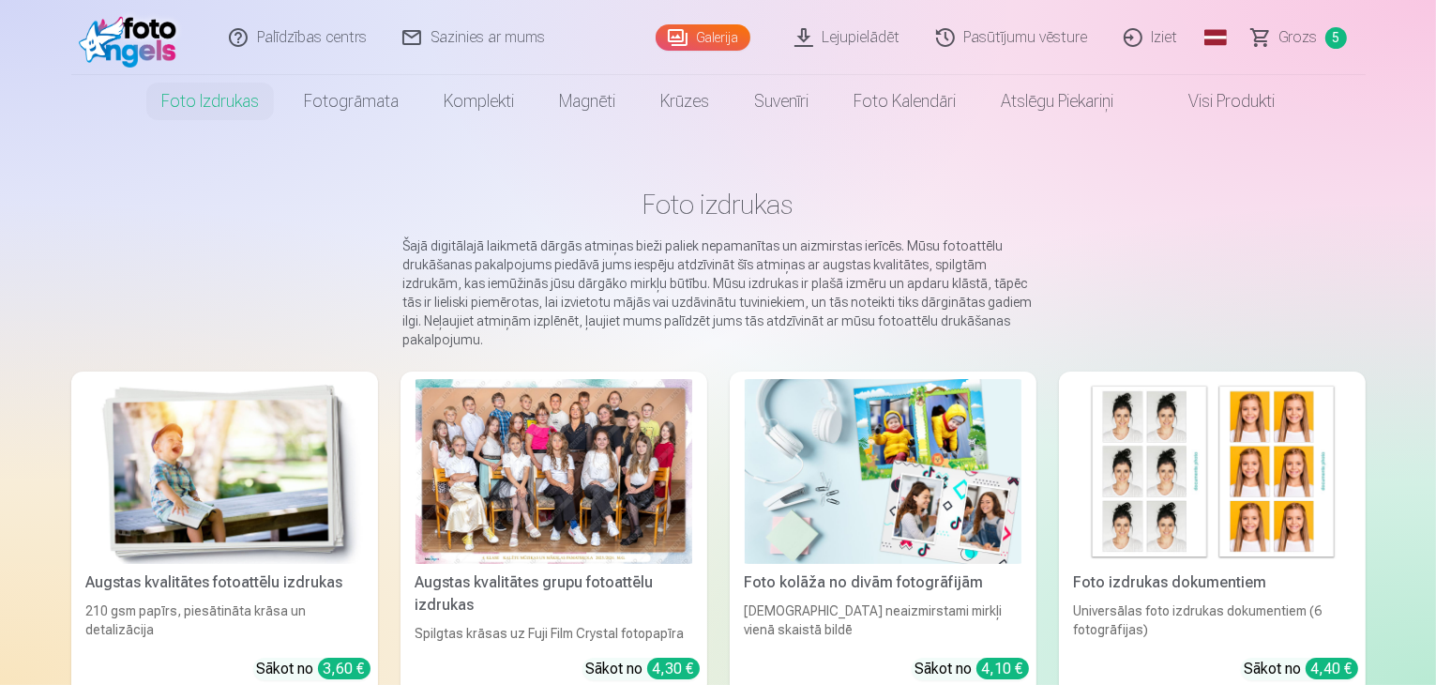
click at [132, 447] on img at bounding box center [224, 471] width 277 height 185
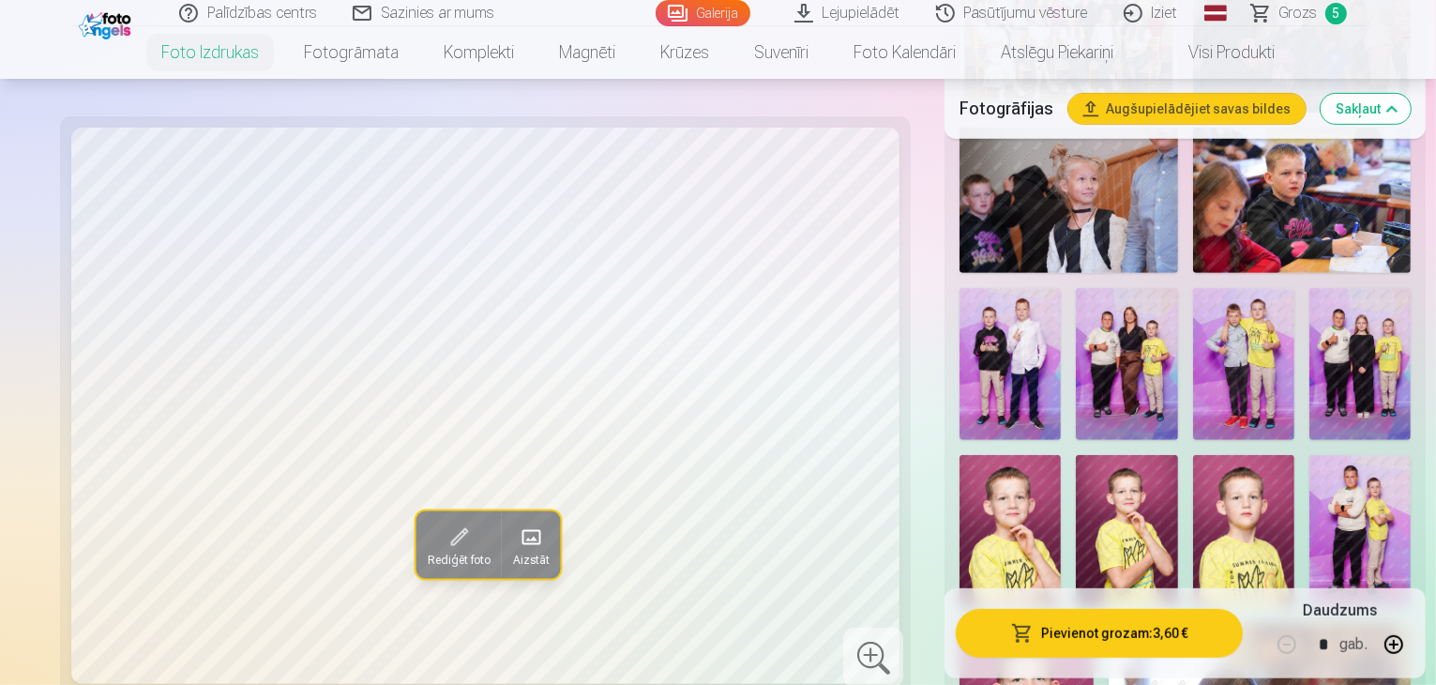
scroll to position [844, 0]
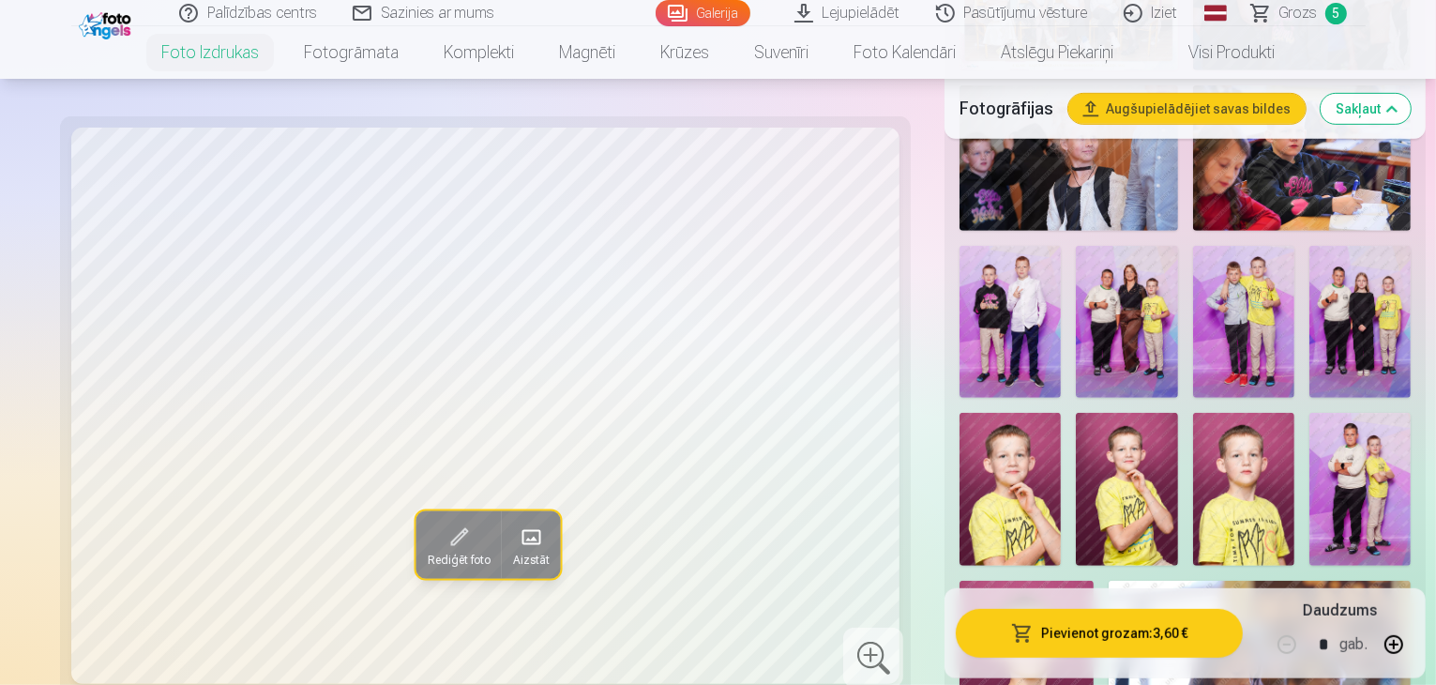
click at [1177, 413] on img at bounding box center [1126, 489] width 101 height 152
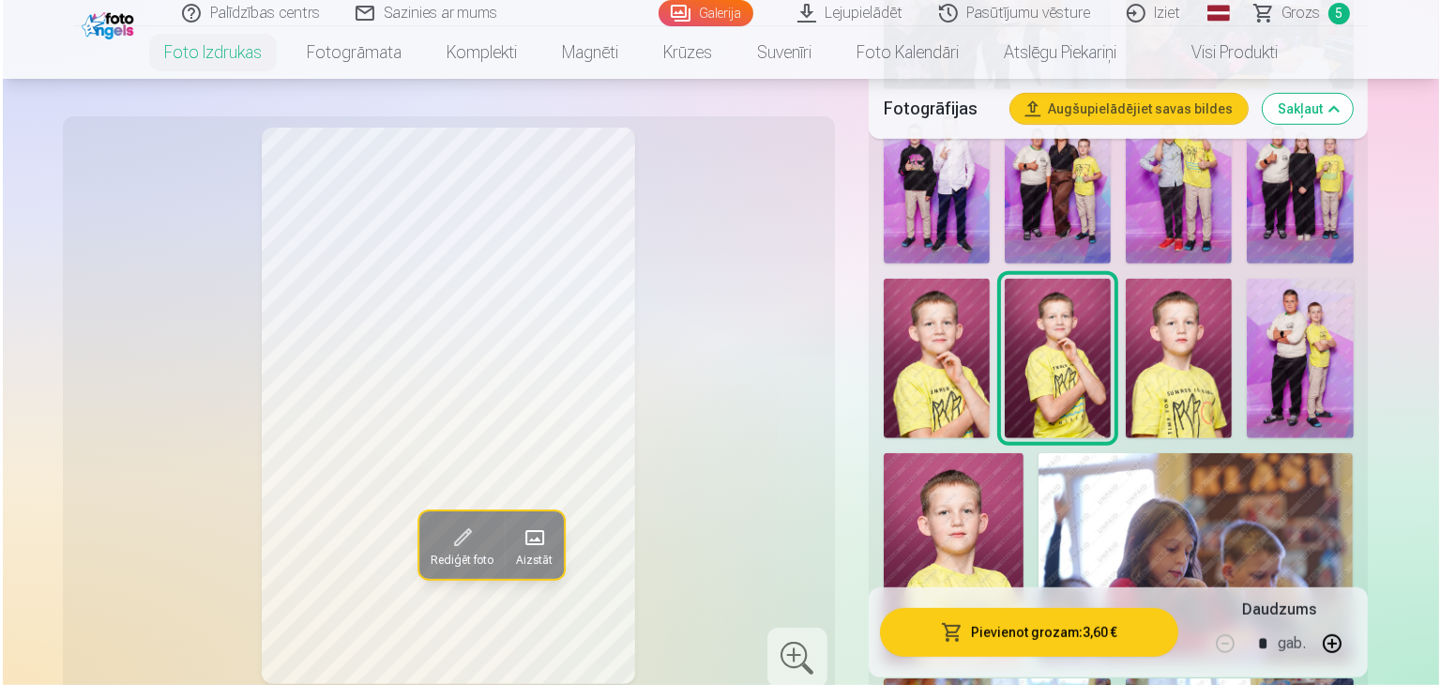
scroll to position [1032, 0]
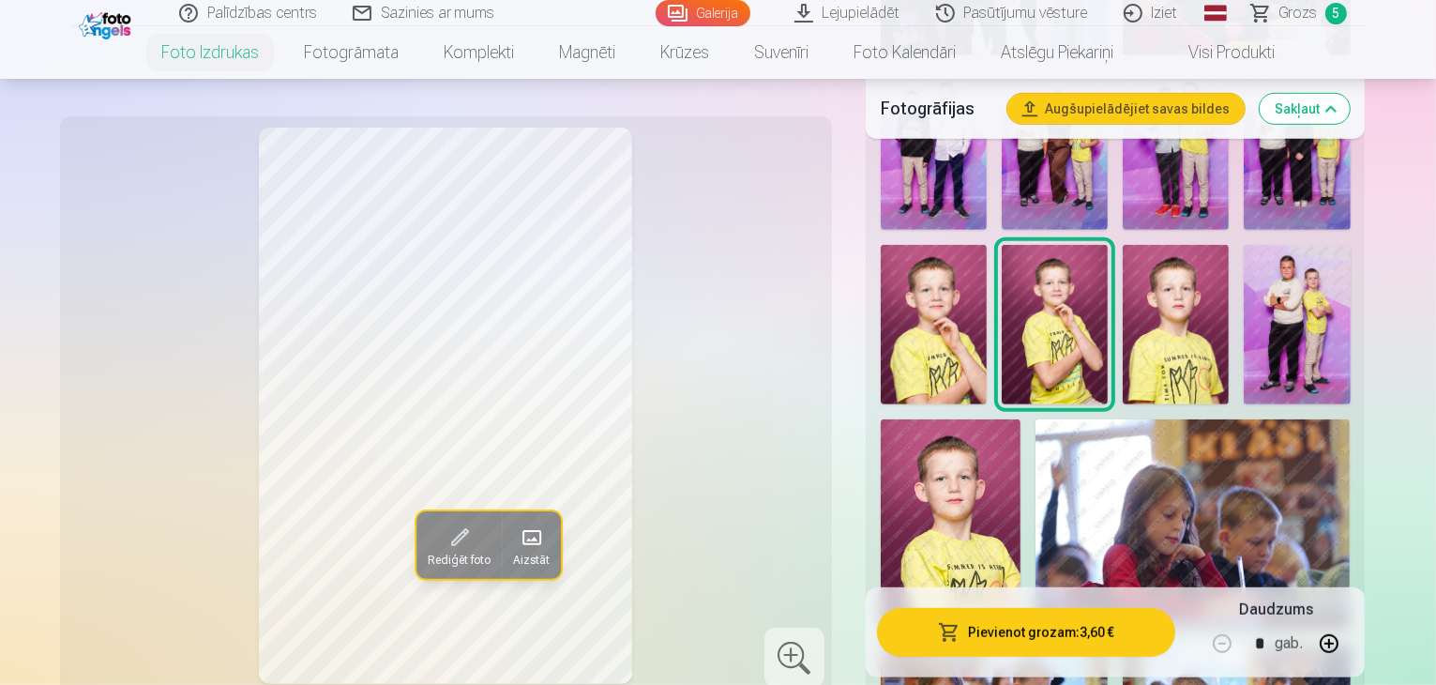
click at [1096, 639] on button "Pievienot grozam : 3,60 €" at bounding box center [1026, 632] width 299 height 49
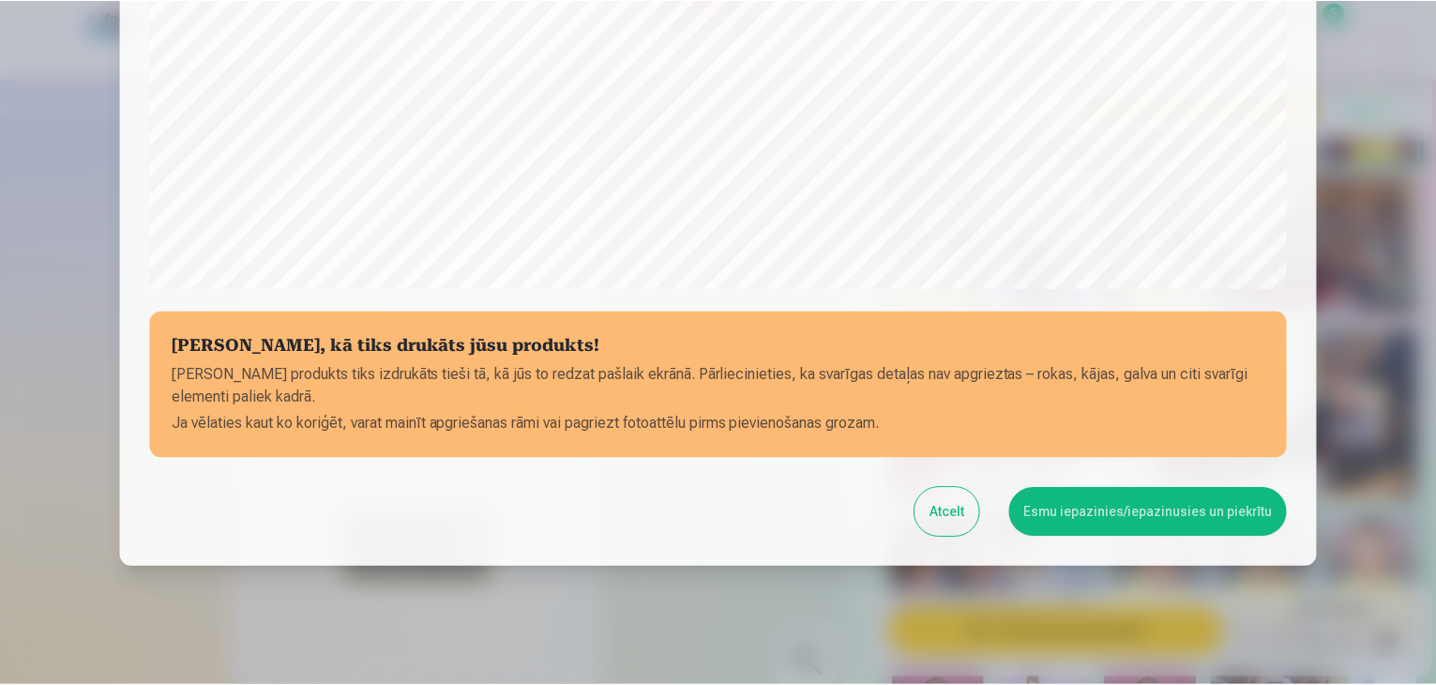
scroll to position [666, 0]
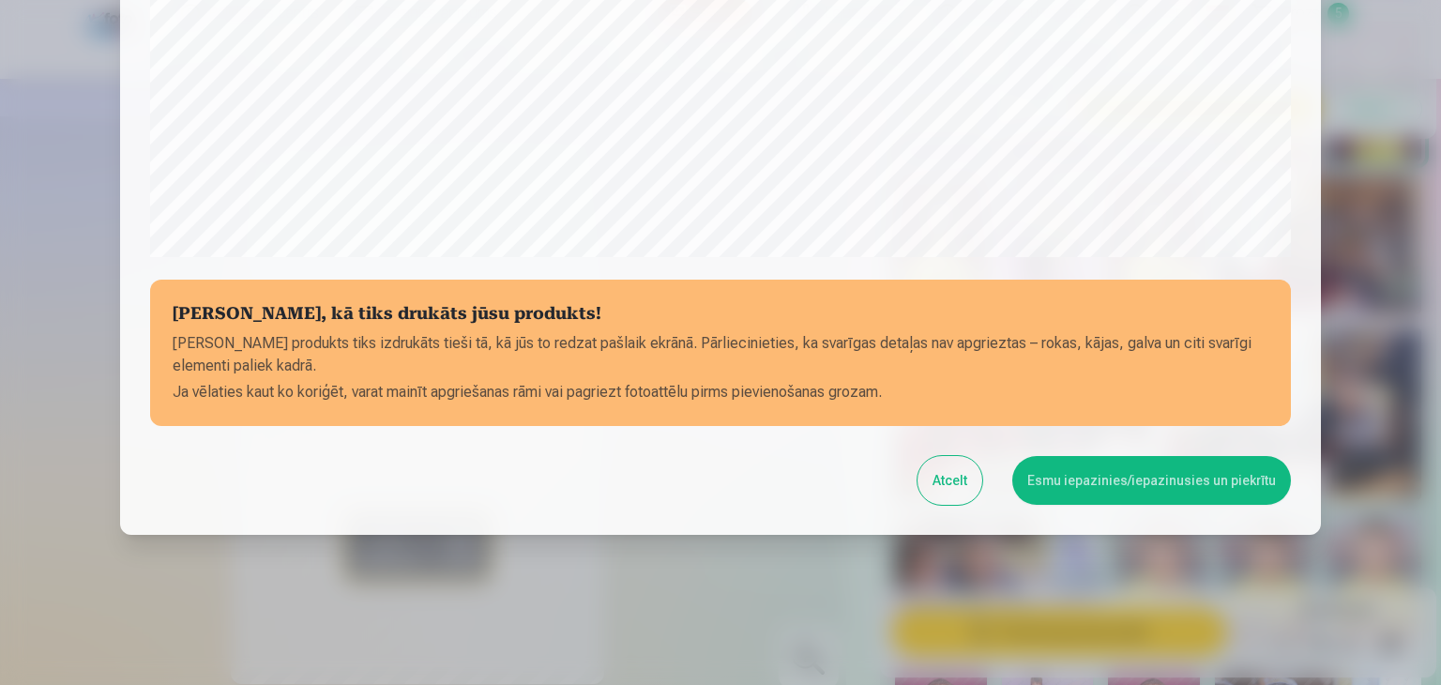
click at [1203, 486] on button "Esmu iepazinies/iepazinusies un piekrītu" at bounding box center [1151, 480] width 279 height 49
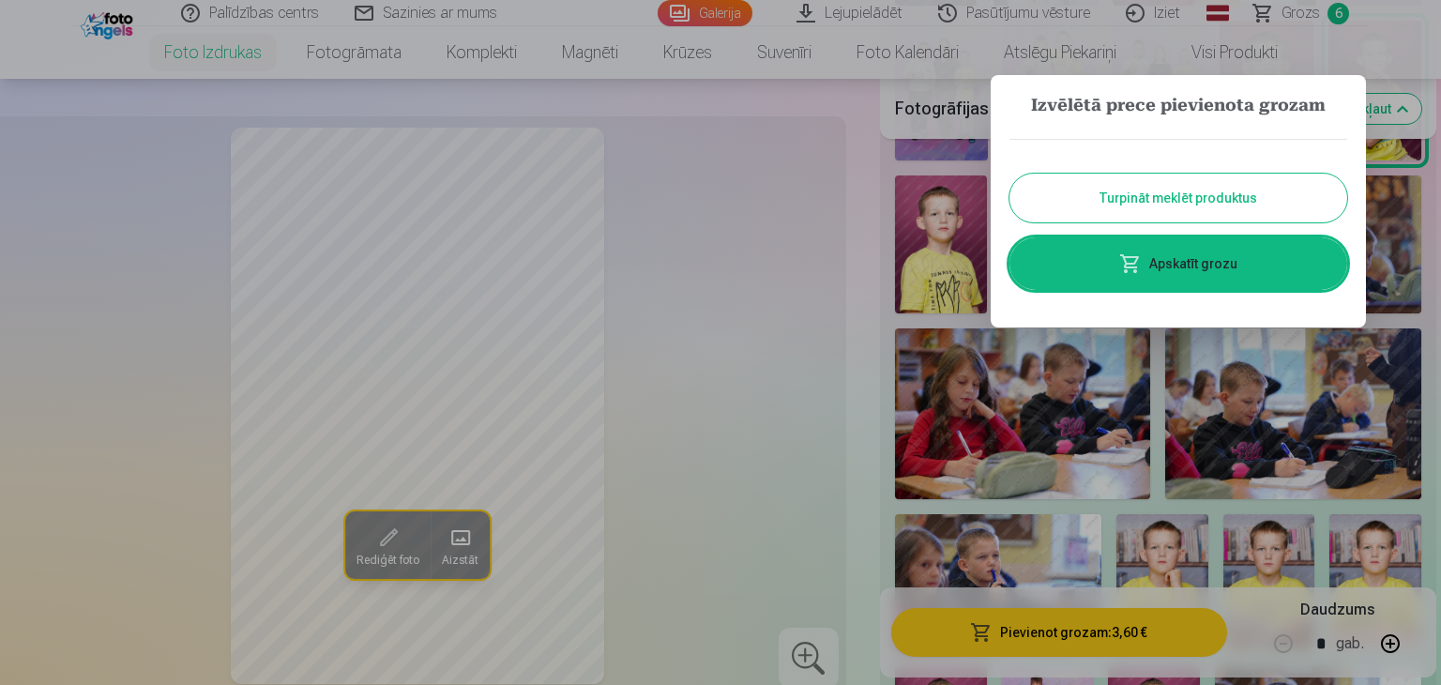
click at [1141, 194] on button "Turpināt meklēt produktus" at bounding box center [1178, 198] width 338 height 49
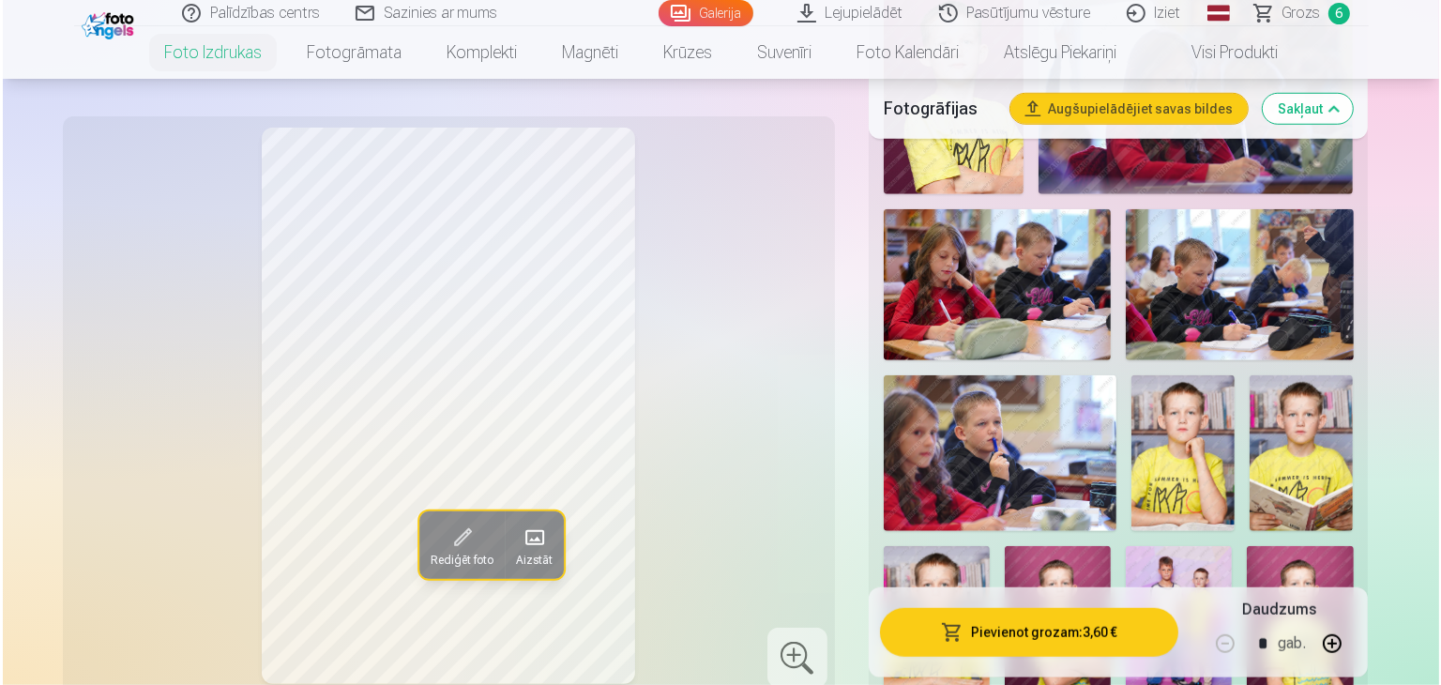
scroll to position [1501, 0]
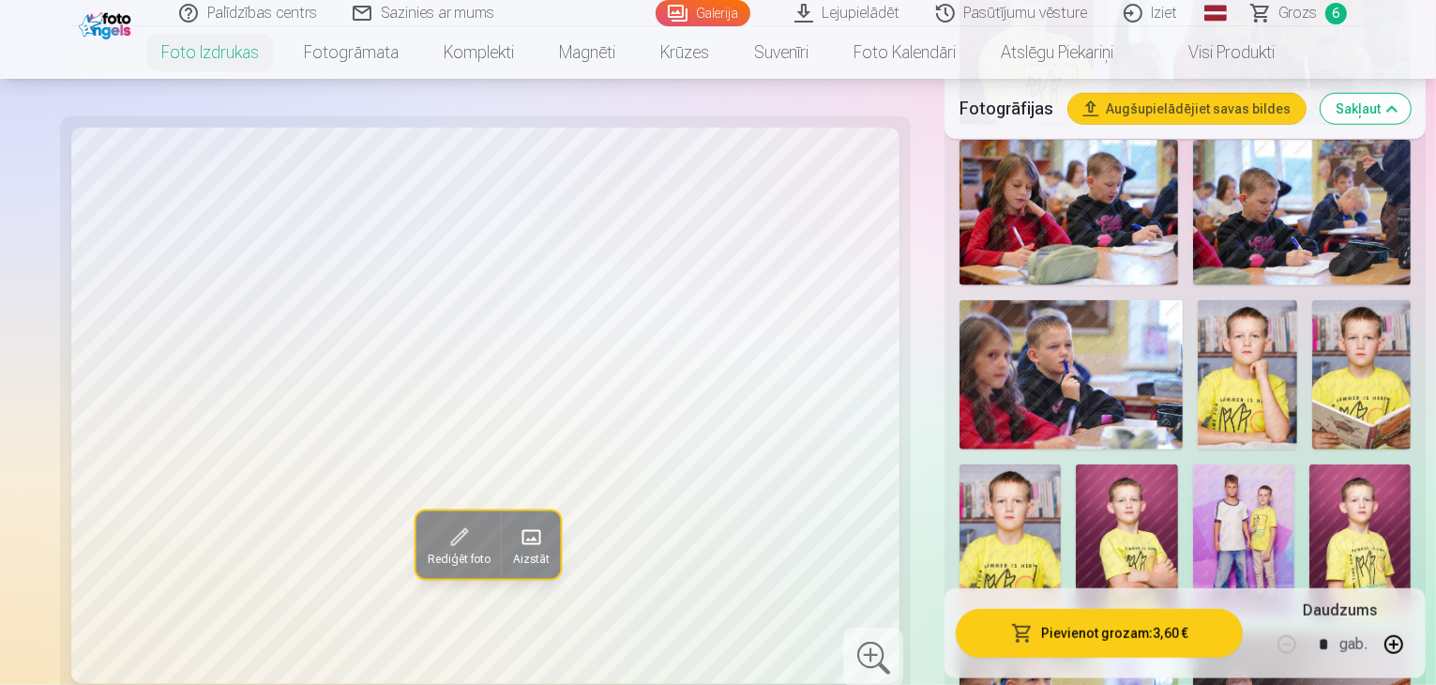
click at [1146, 626] on button "Pievienot grozam : 3,60 €" at bounding box center [1099, 632] width 287 height 49
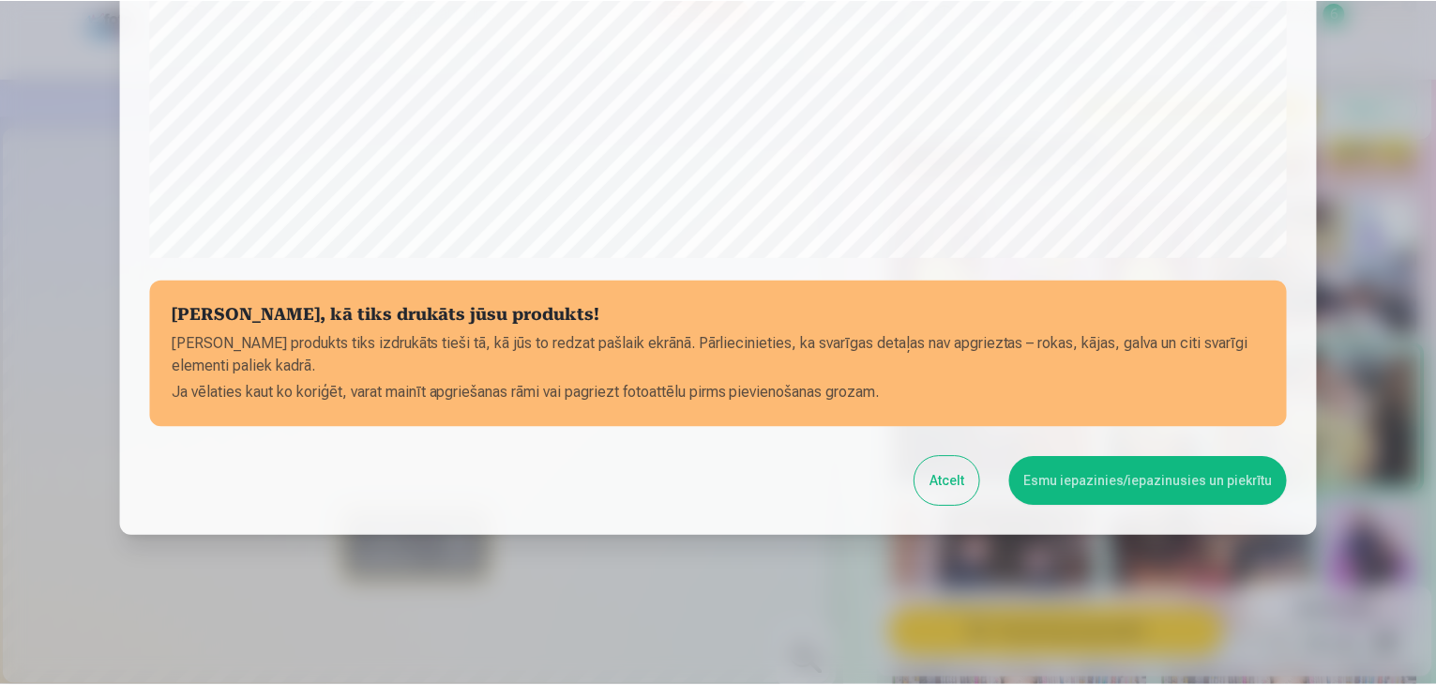
scroll to position [666, 0]
click at [1096, 471] on button "Esmu iepazinies/iepazinusies un piekrītu" at bounding box center [1151, 480] width 279 height 49
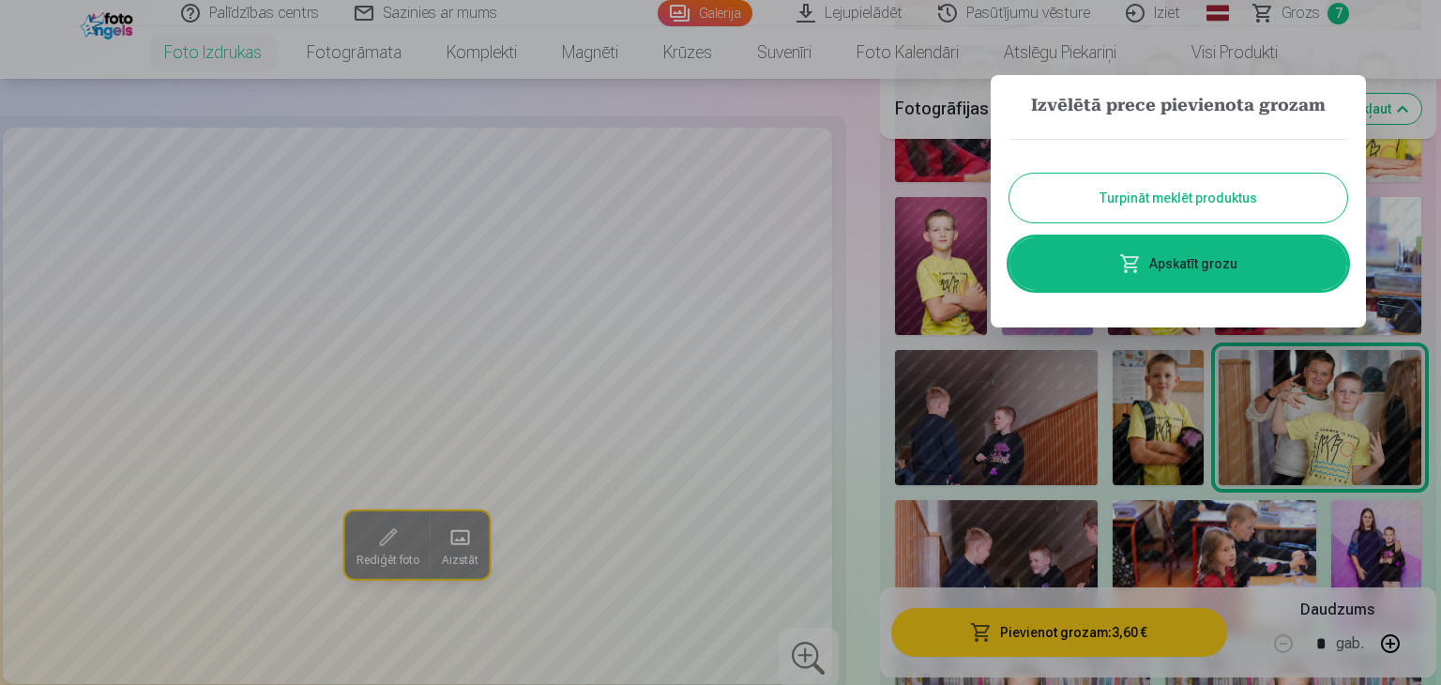
click at [1167, 181] on button "Turpināt meklēt produktus" at bounding box center [1178, 198] width 338 height 49
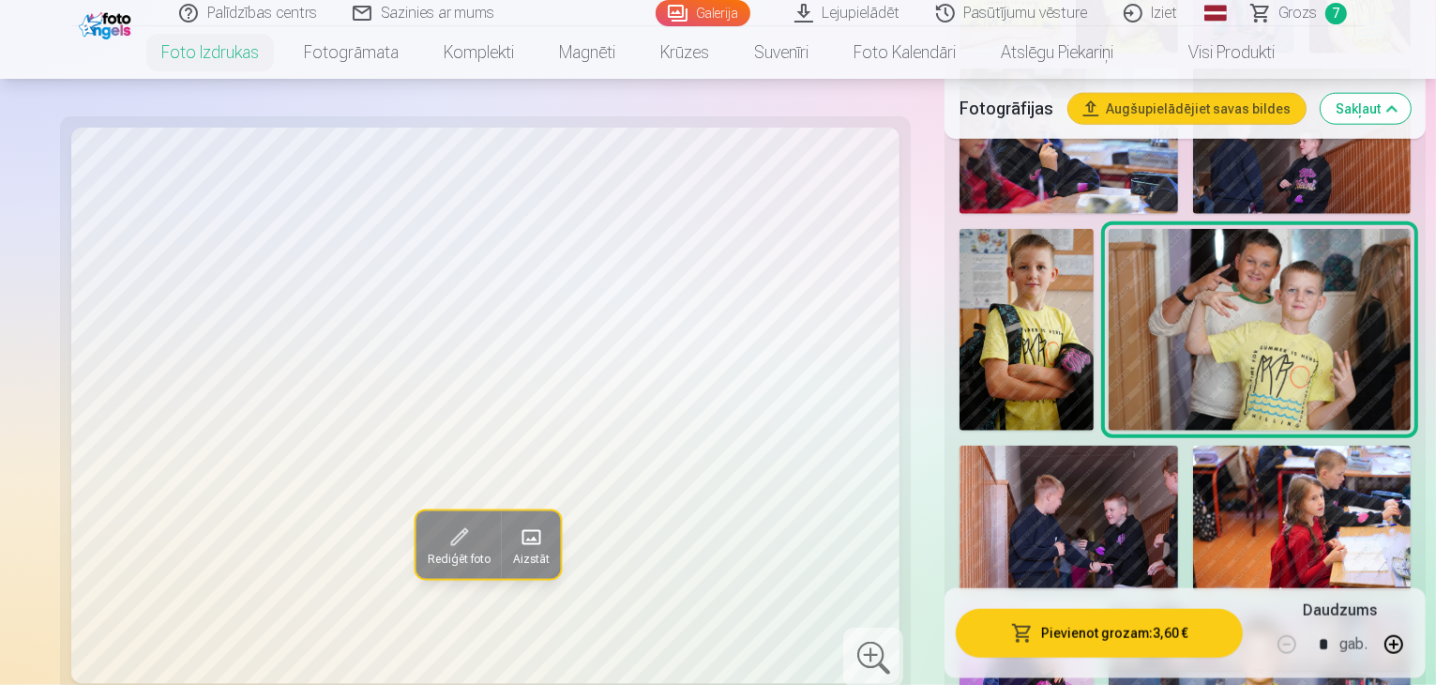
scroll to position [1782, 0]
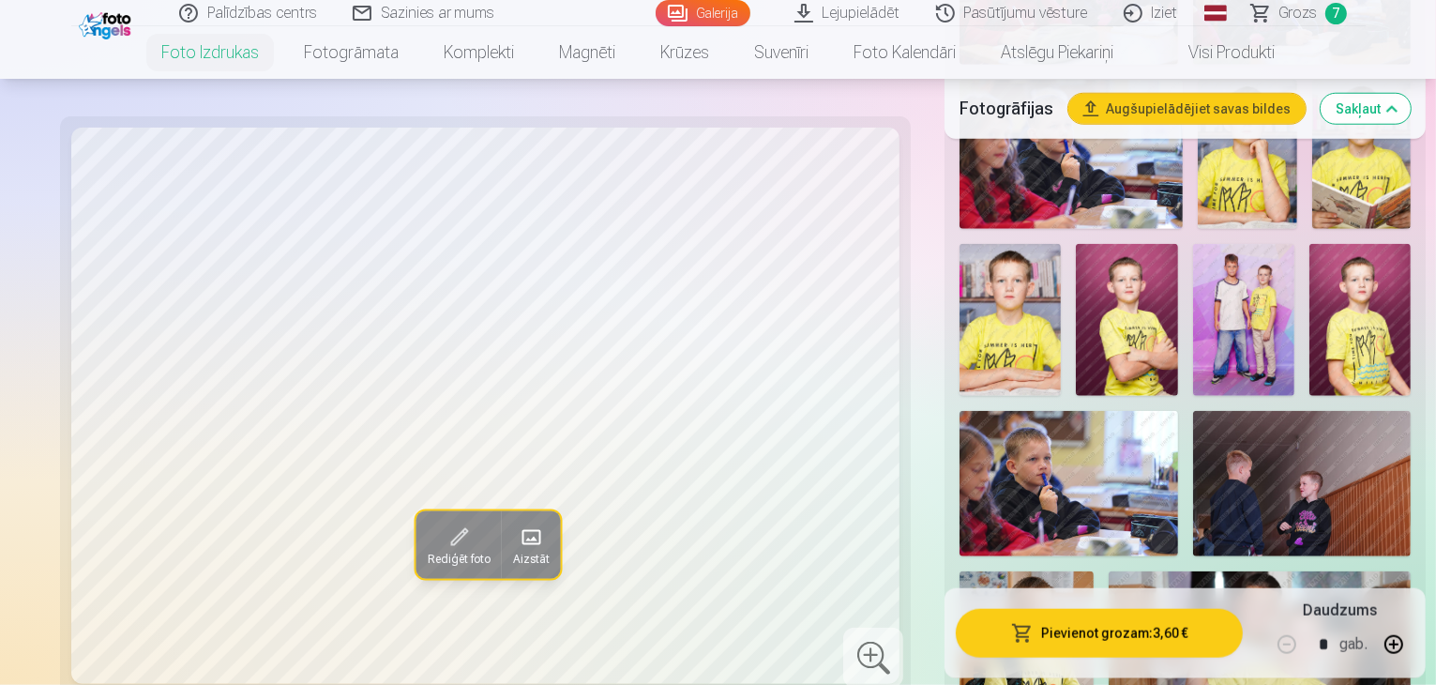
scroll to position [1688, 0]
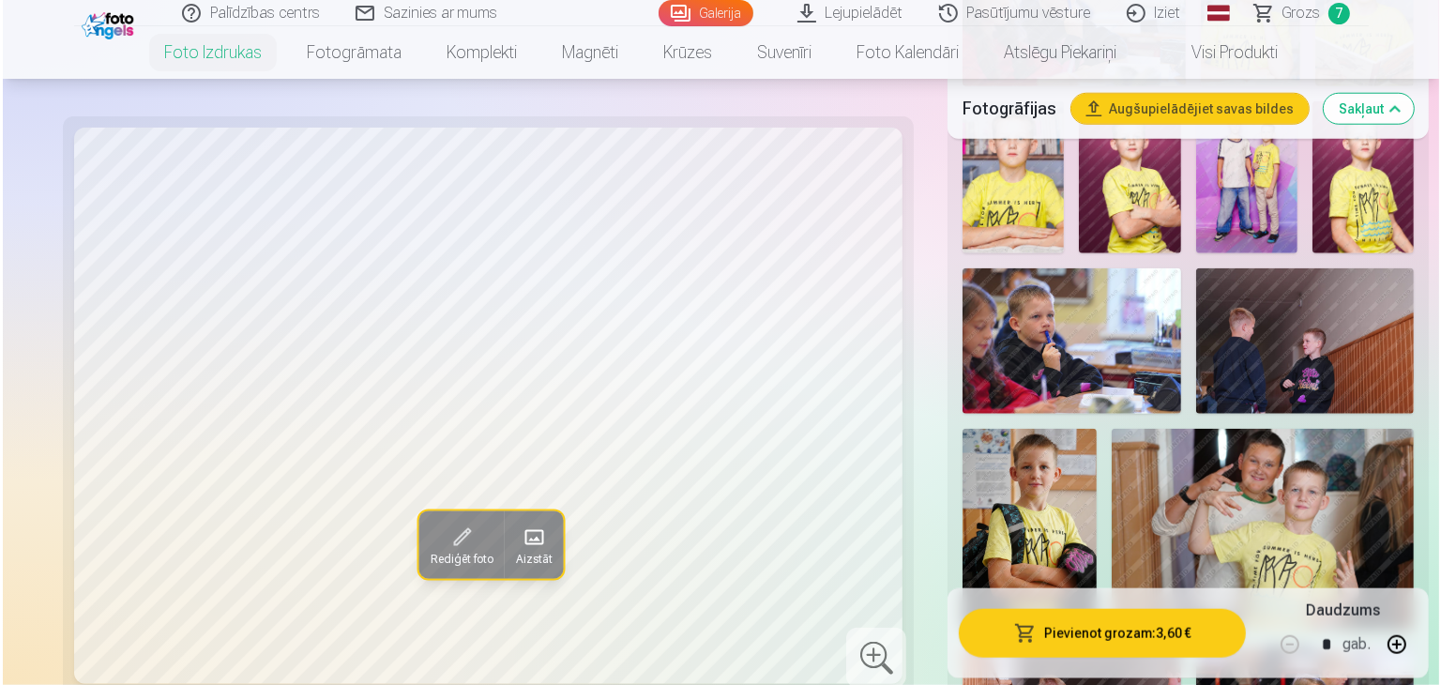
scroll to position [1876, 0]
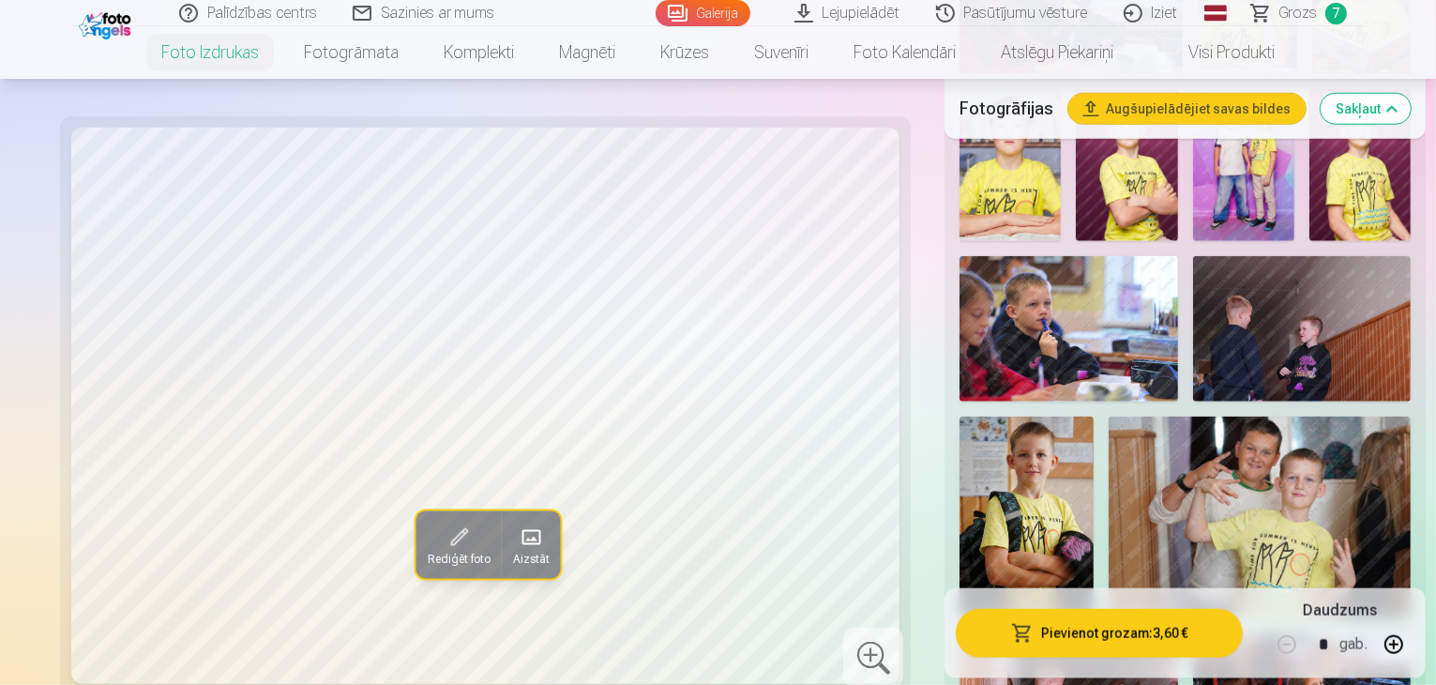
click at [1080, 638] on button "Pievienot grozam : 3,60 €" at bounding box center [1099, 632] width 287 height 49
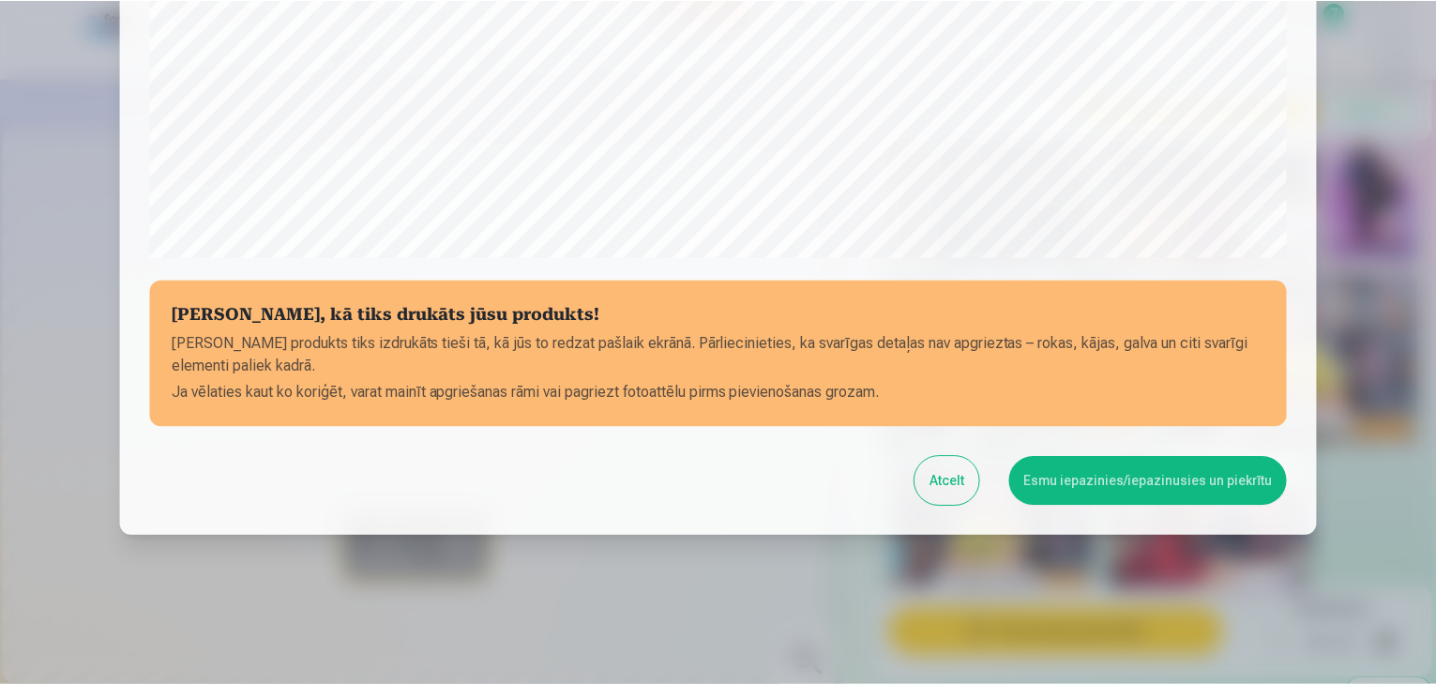
scroll to position [666, 0]
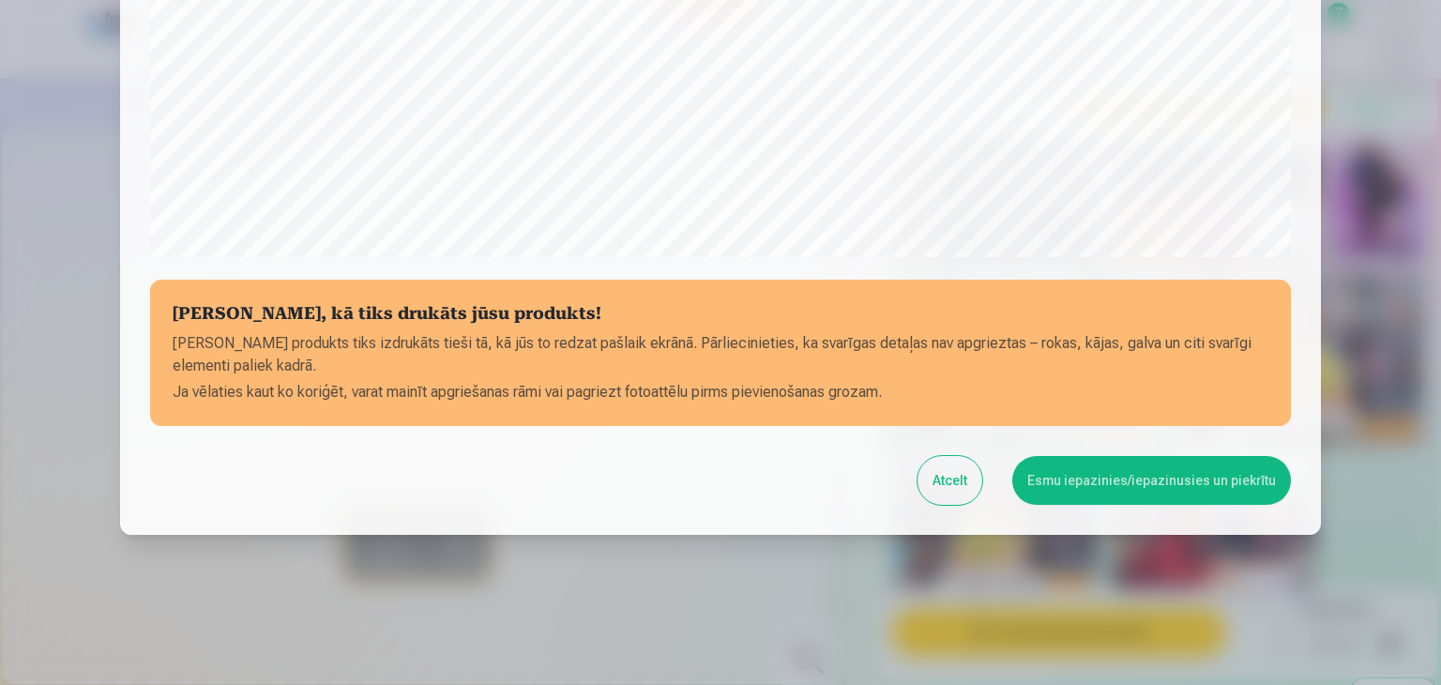
click at [1141, 485] on button "Esmu iepazinies/iepazinusies un piekrītu" at bounding box center [1151, 480] width 279 height 49
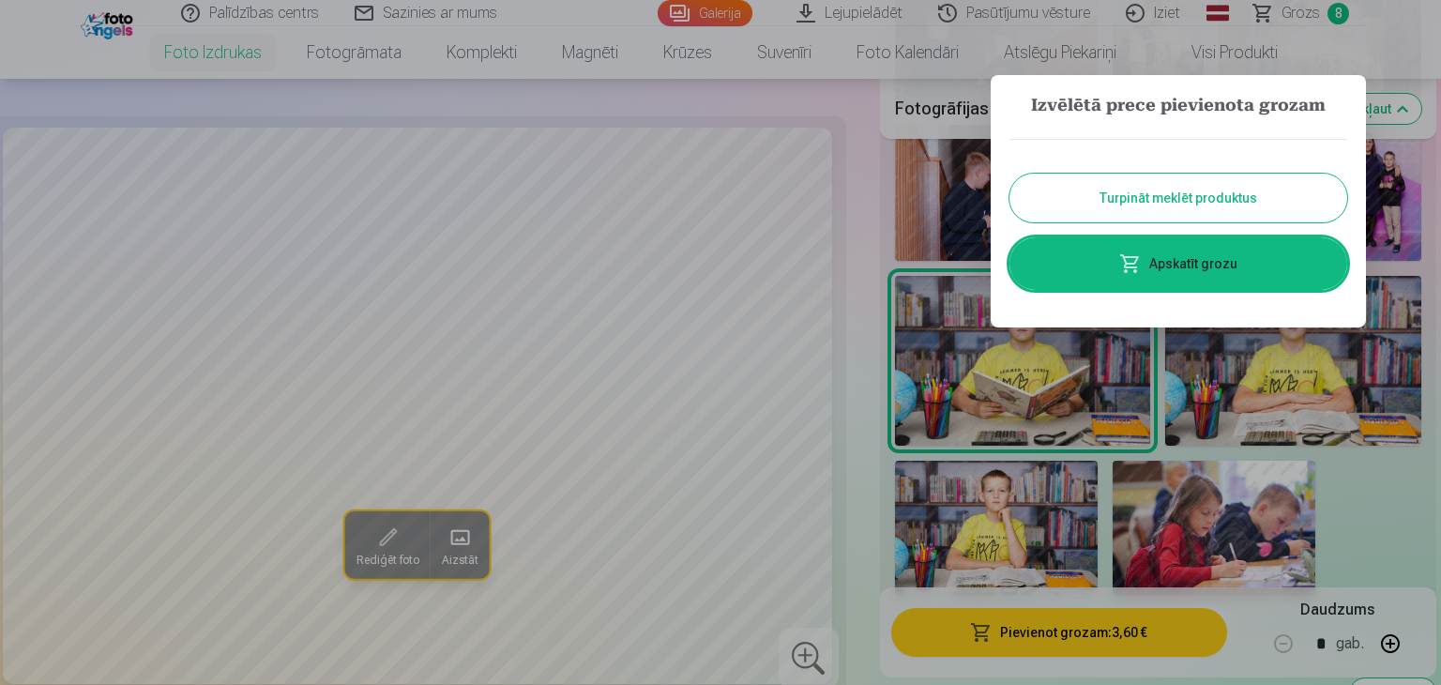
click at [1104, 210] on button "Turpināt meklēt produktus" at bounding box center [1178, 198] width 338 height 49
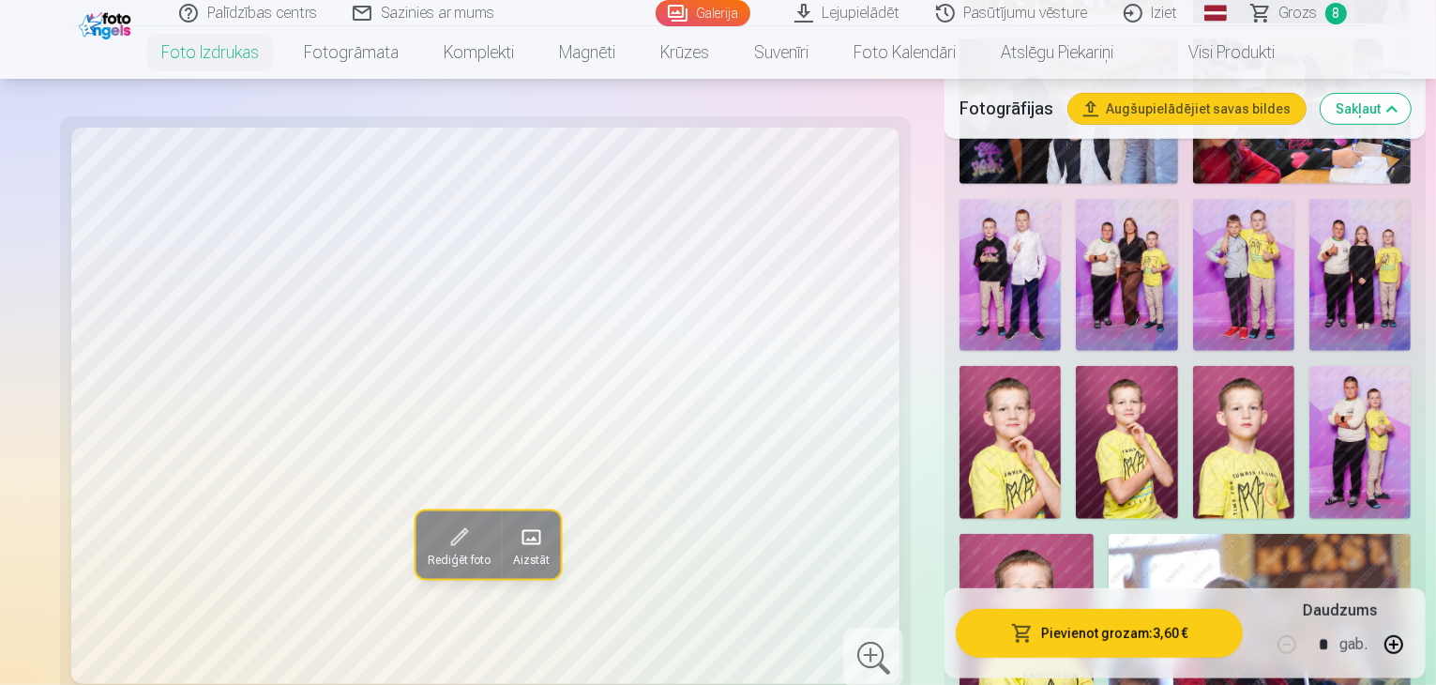
scroll to position [844, 0]
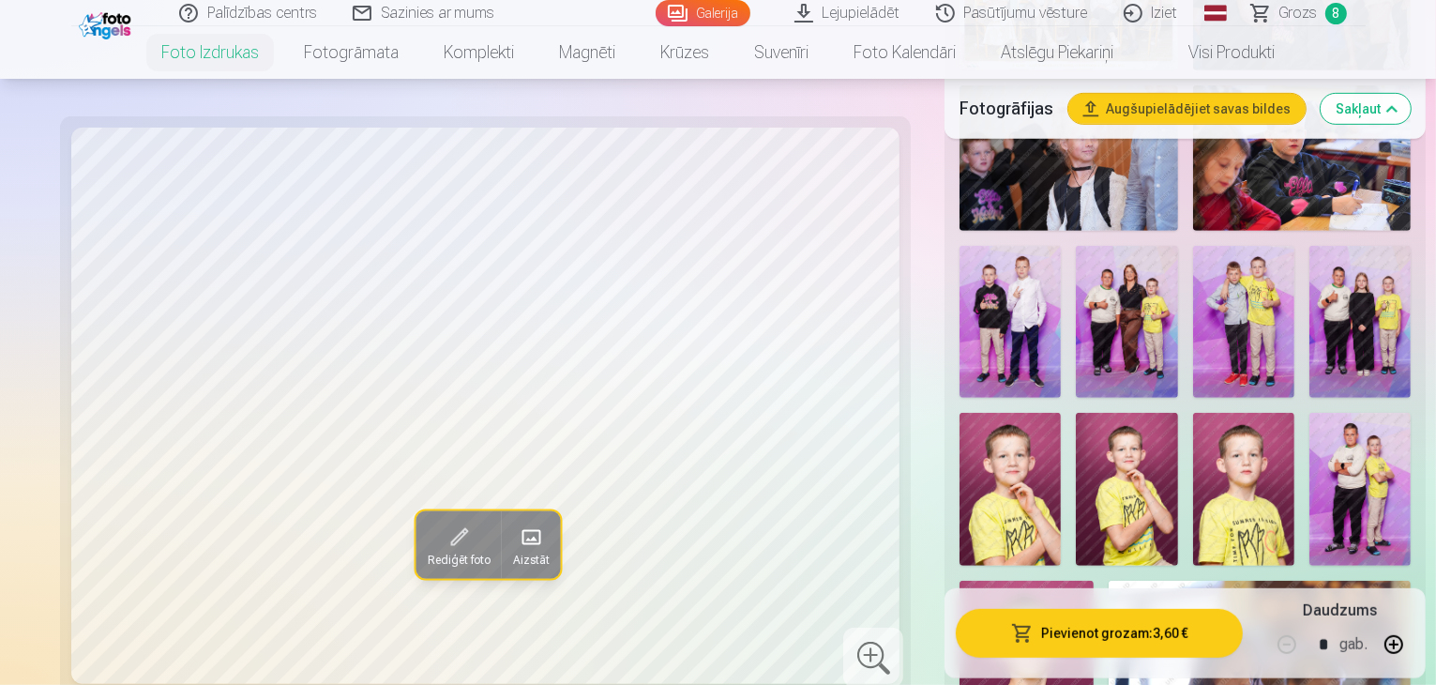
click at [1309, 452] on img at bounding box center [1359, 489] width 101 height 152
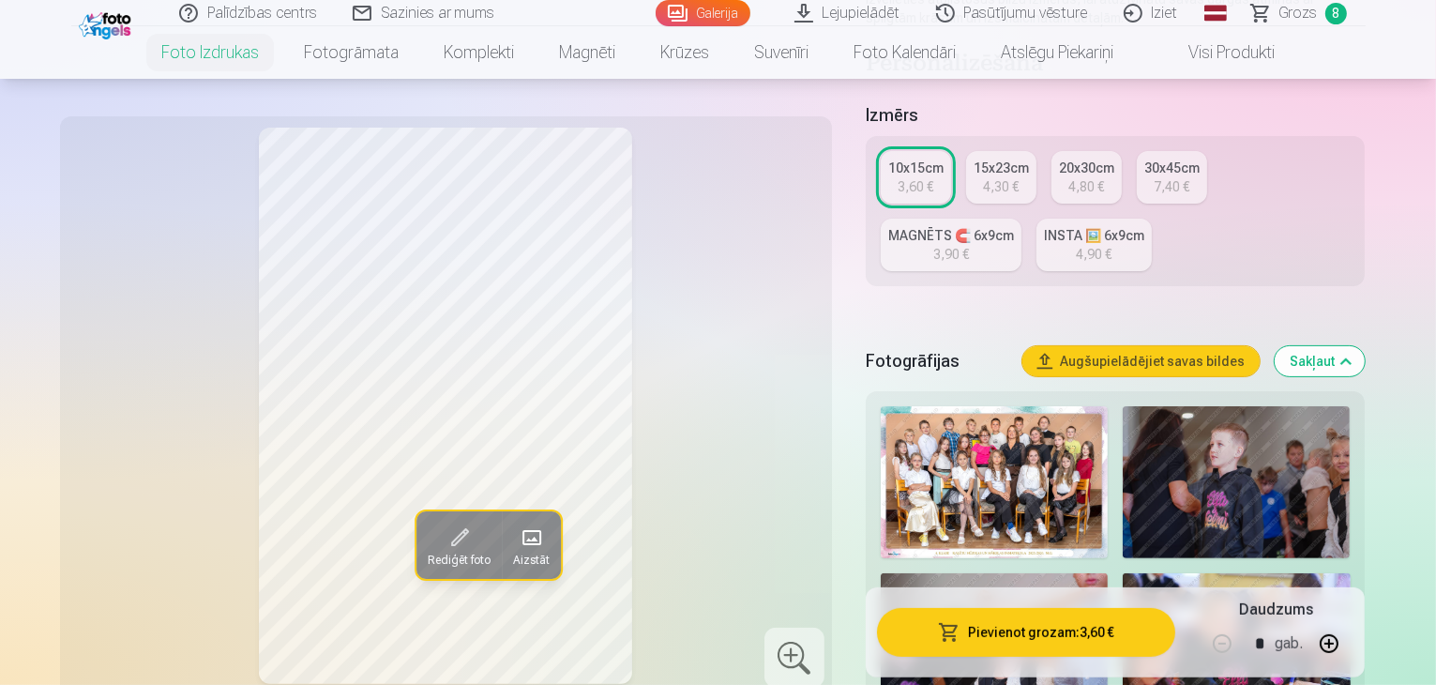
scroll to position [281, 0]
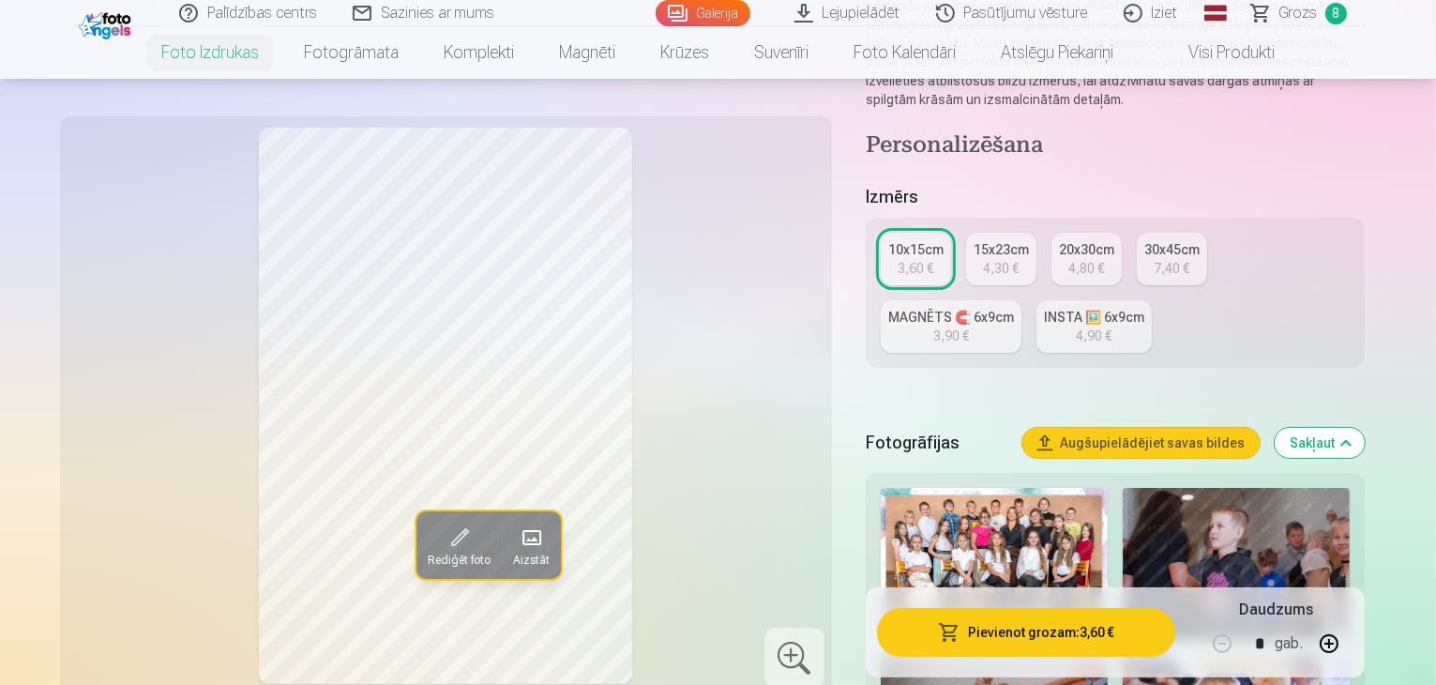
click at [1304, 12] on span "Grozs" at bounding box center [1298, 13] width 38 height 23
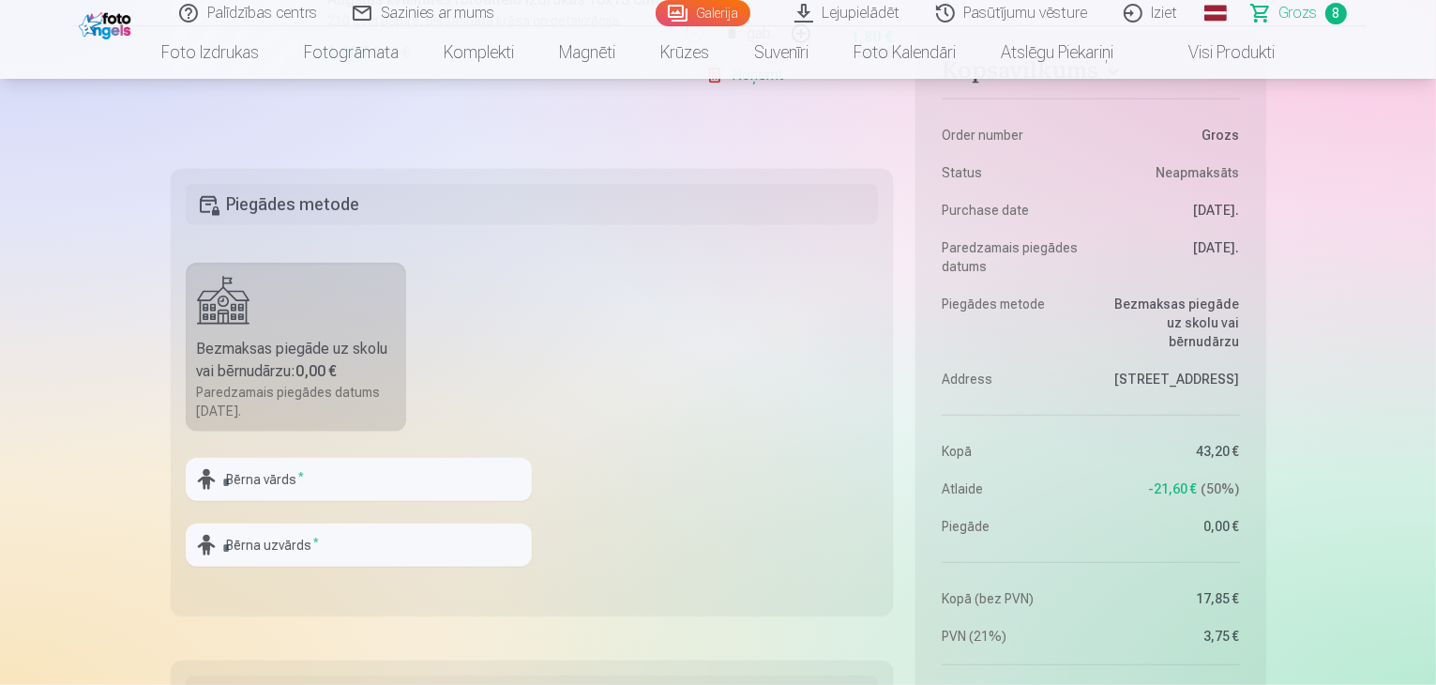
scroll to position [1876, 0]
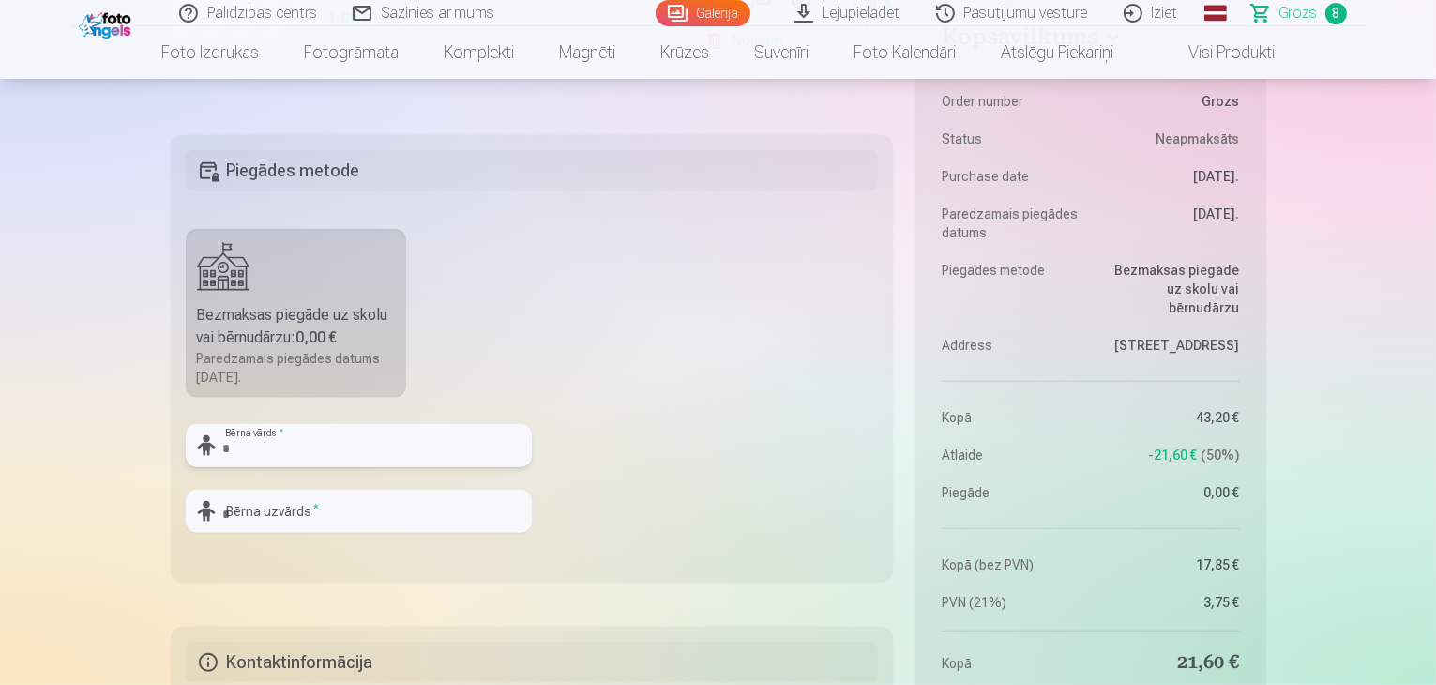
click at [324, 455] on input "text" at bounding box center [359, 445] width 346 height 43
type input "*******"
click at [331, 520] on input "text" at bounding box center [359, 511] width 346 height 43
click at [311, 514] on input "*******" at bounding box center [359, 511] width 346 height 43
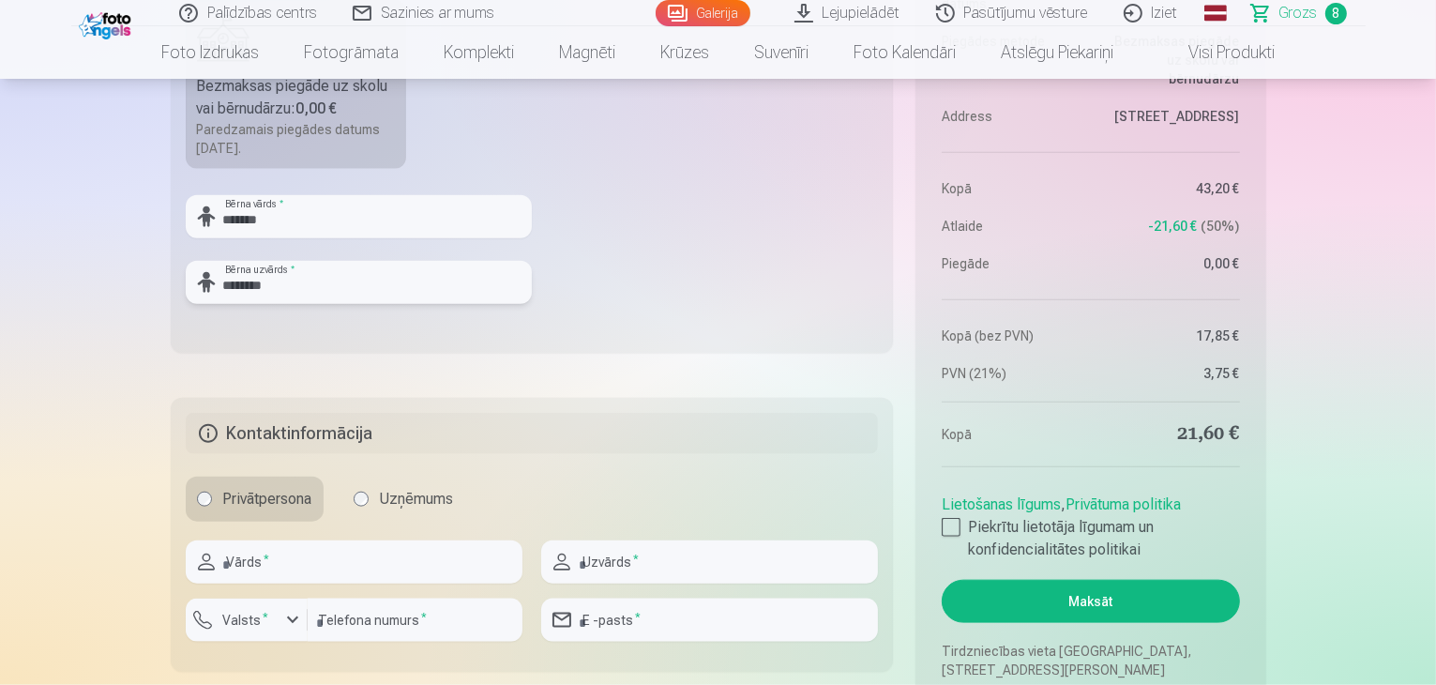
scroll to position [2157, 0]
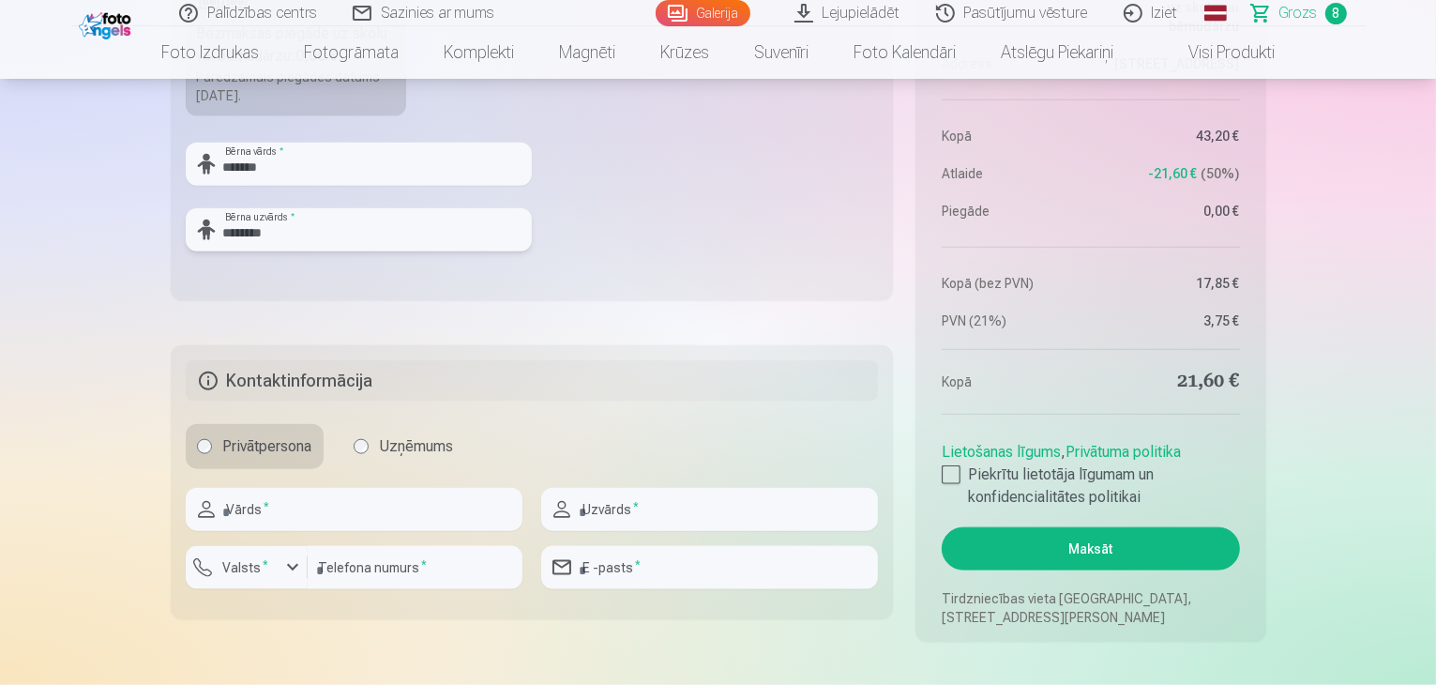
type input "********"
click at [280, 496] on input "text" at bounding box center [354, 509] width 337 height 43
type input "******"
type input "*******"
type input "********"
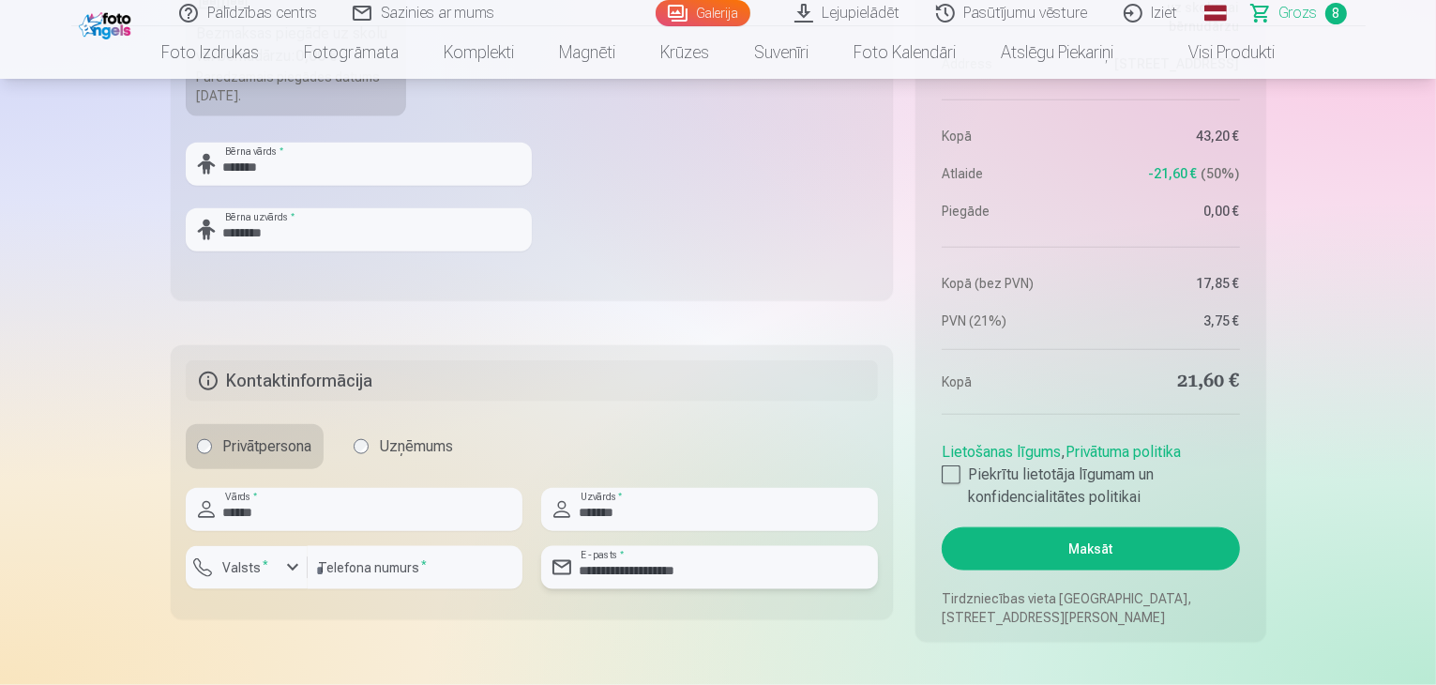
click at [765, 578] on input "**********" at bounding box center [709, 567] width 337 height 43
type input "**********"
click at [248, 575] on div "button" at bounding box center [251, 570] width 56 height 19
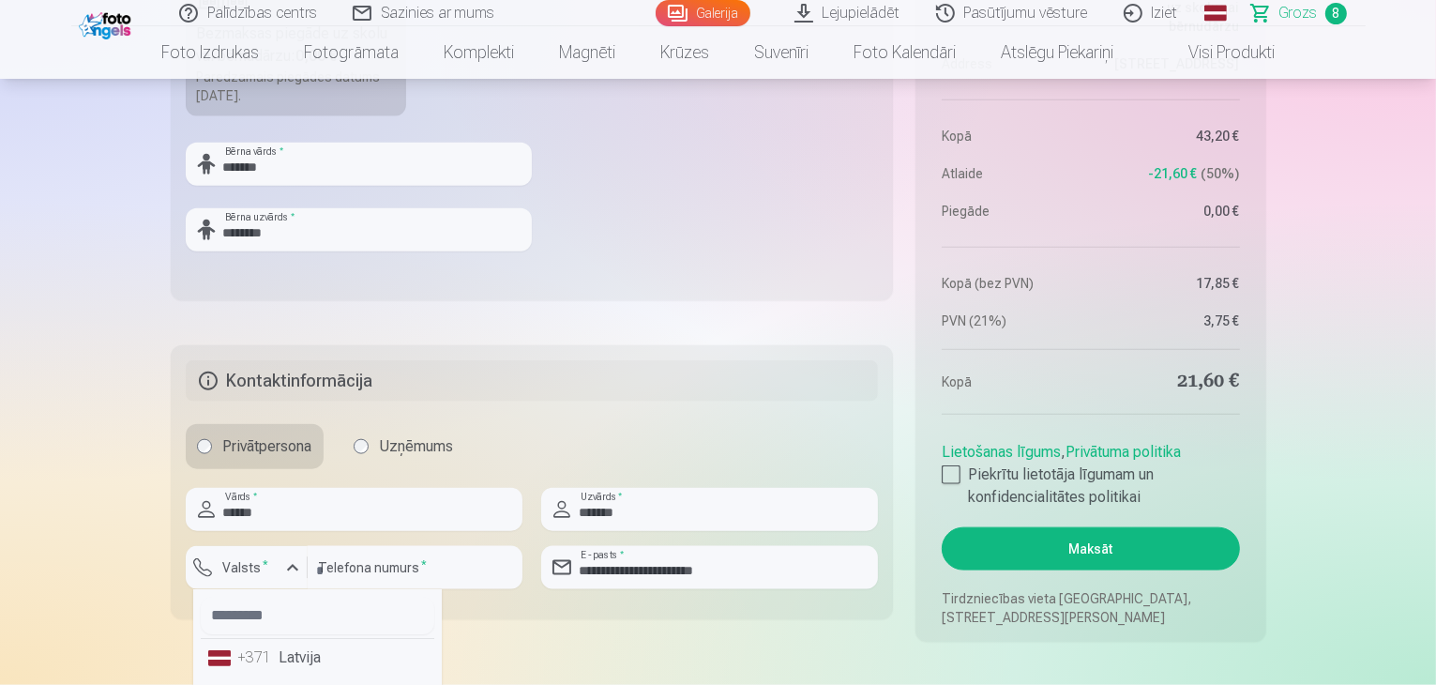
click at [265, 649] on div "+371" at bounding box center [257, 657] width 38 height 23
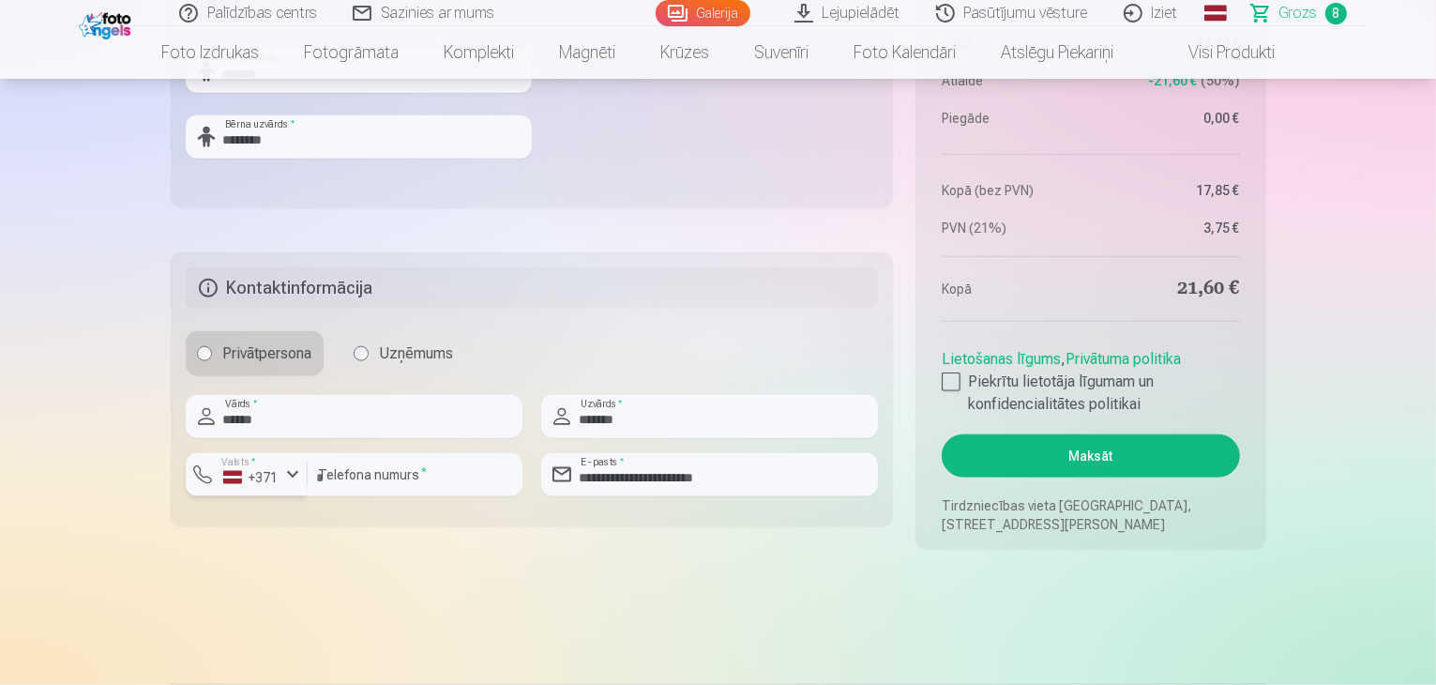
scroll to position [2251, 0]
click at [959, 381] on div at bounding box center [951, 380] width 19 height 19
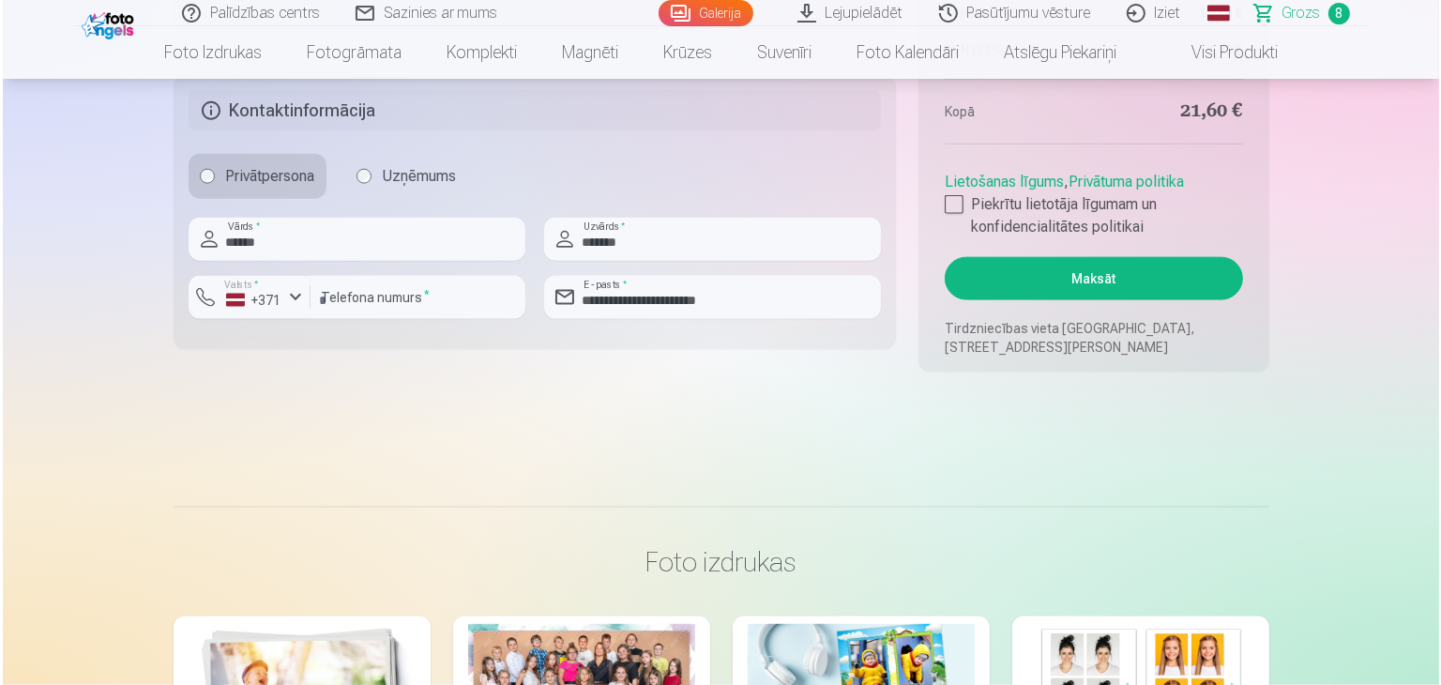
scroll to position [2439, 0]
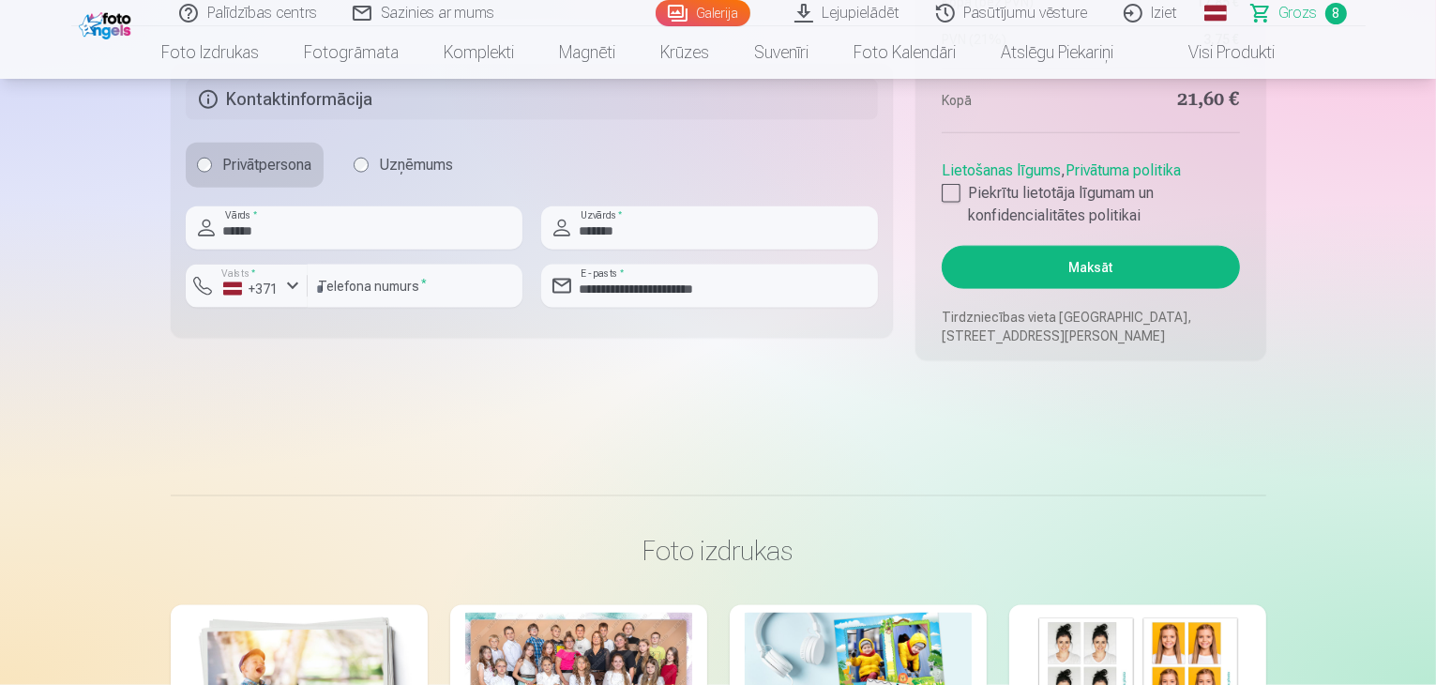
click at [1124, 262] on button "Maksāt" at bounding box center [1090, 267] width 297 height 43
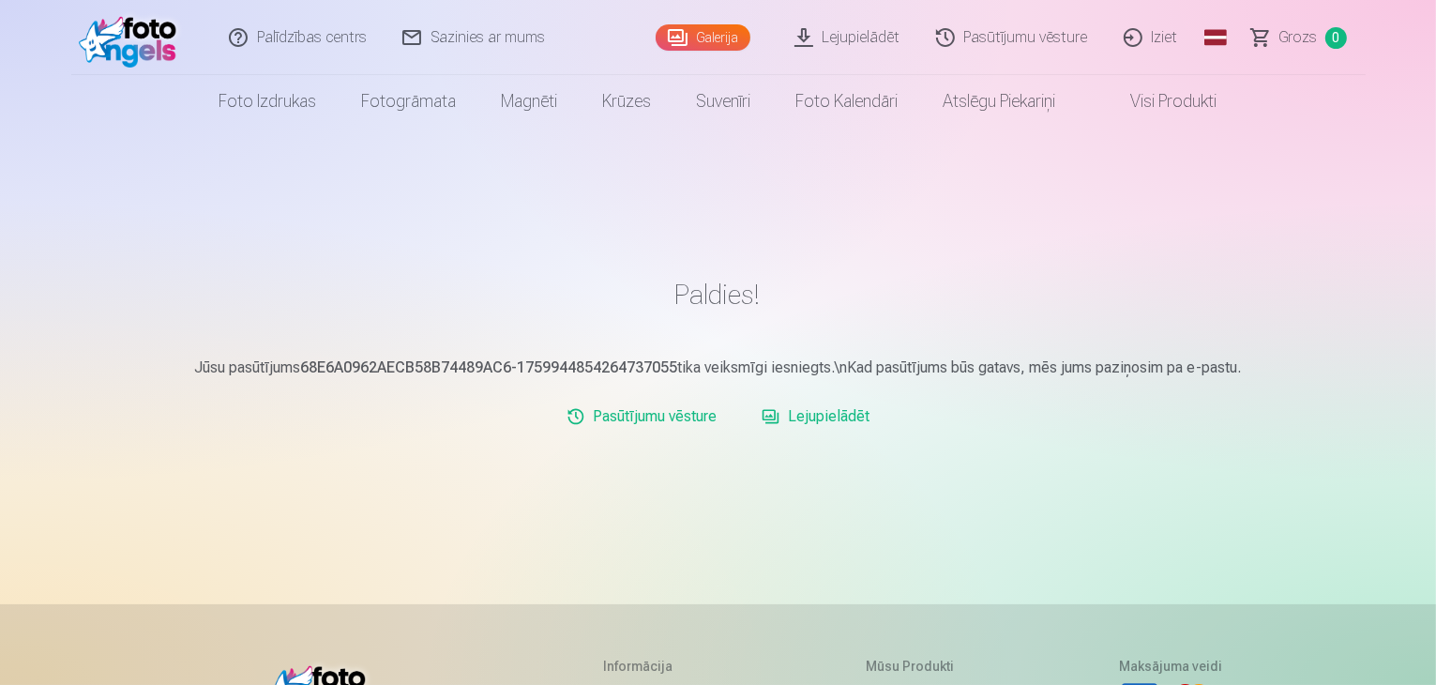
click at [1161, 34] on link "Iziet" at bounding box center [1152, 37] width 90 height 75
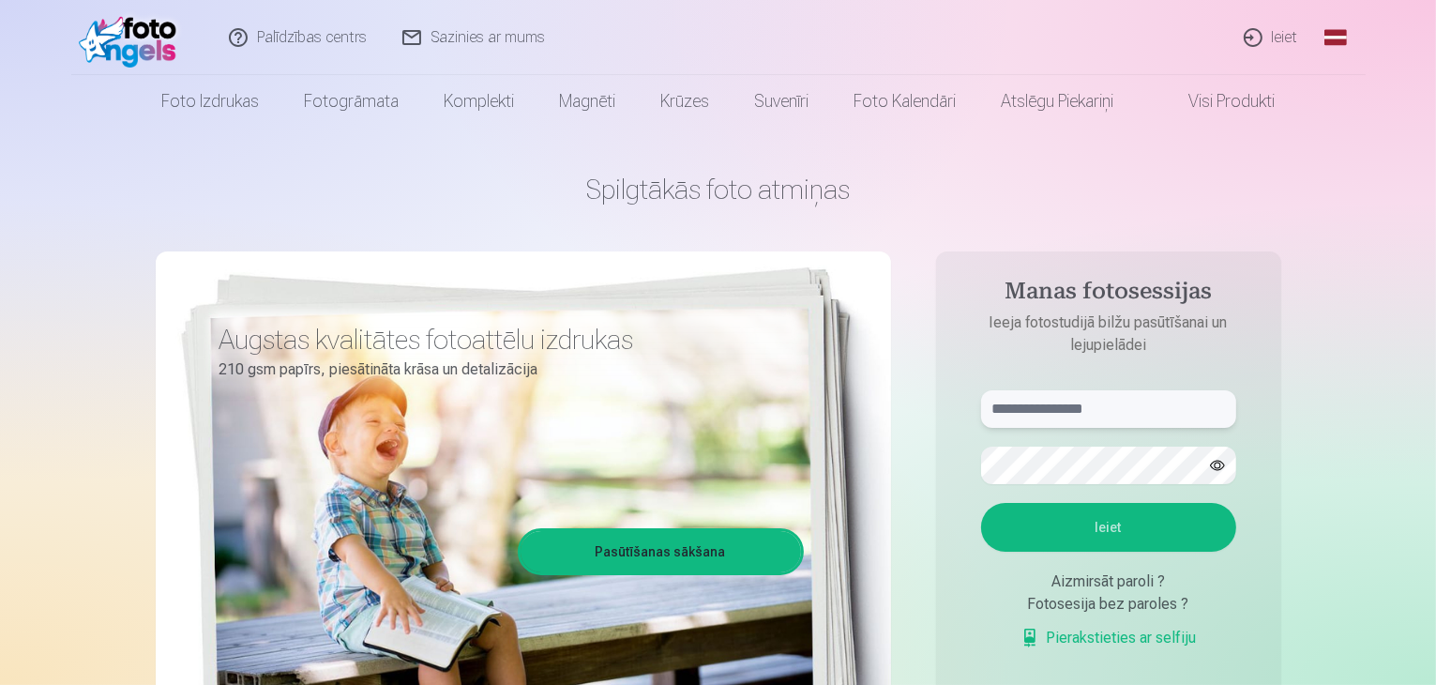
click at [1091, 419] on input "text" at bounding box center [1108, 409] width 255 height 38
type input "**********"
click at [981, 503] on button "Ieiet" at bounding box center [1108, 527] width 255 height 49
